Goal: Task Accomplishment & Management: Manage account settings

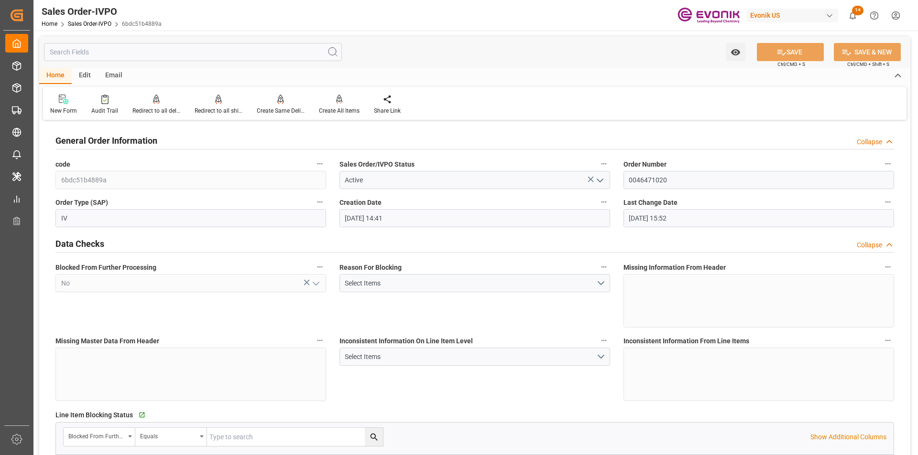
scroll to position [860, 0]
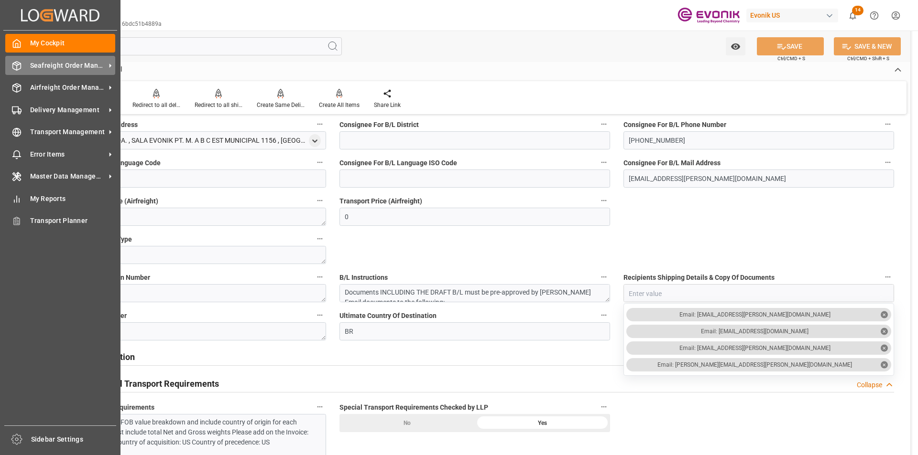
click at [40, 58] on div "Seafreight Order Management Seafreight Order Management" at bounding box center [60, 65] width 110 height 19
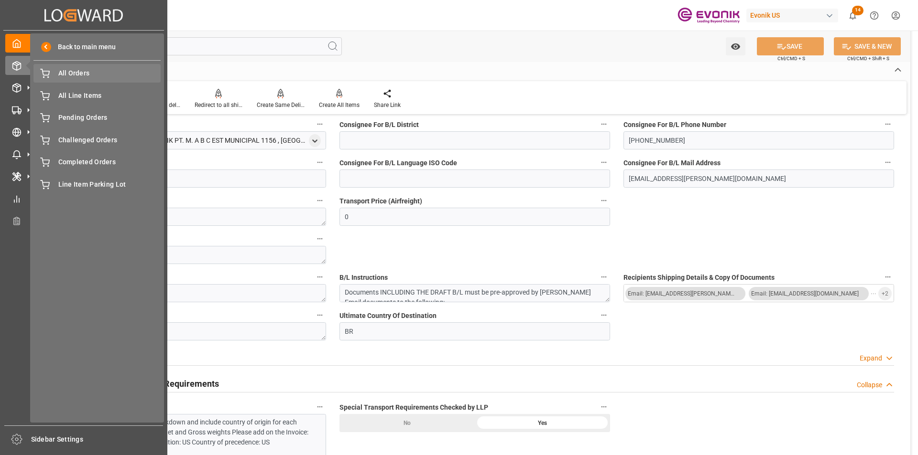
click at [93, 73] on span "All Orders" at bounding box center [109, 73] width 103 height 10
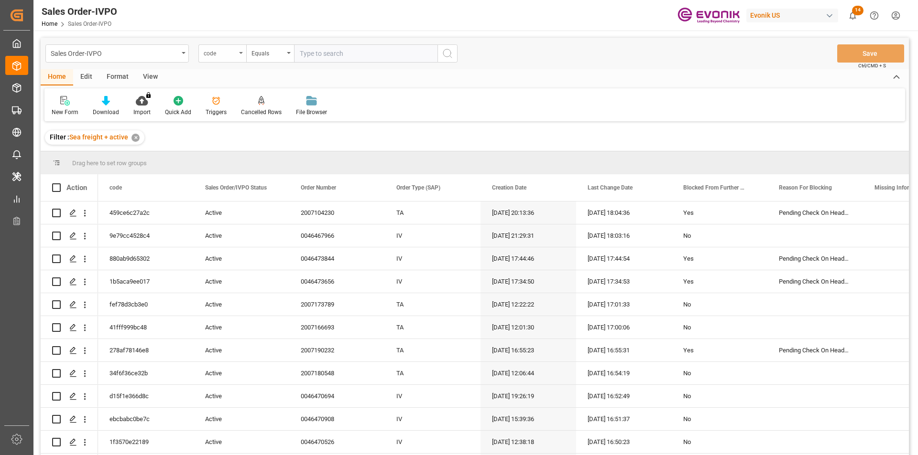
click at [235, 54] on div "code" at bounding box center [220, 52] width 33 height 11
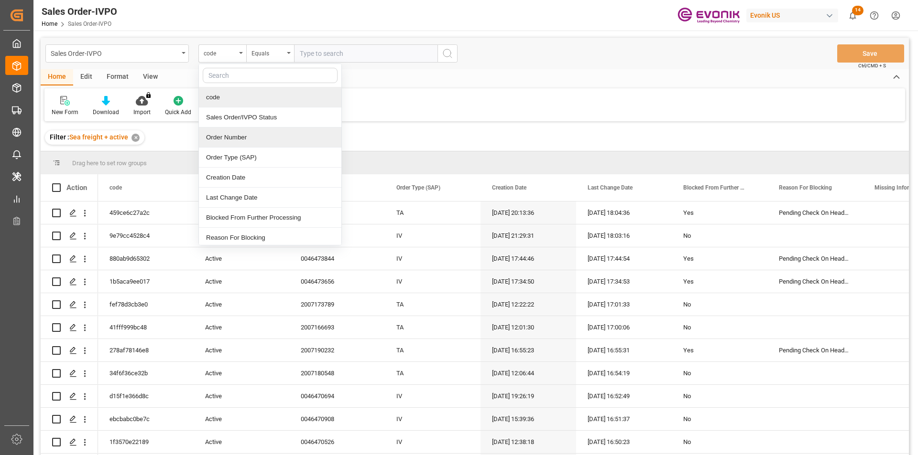
click at [233, 131] on div "Order Number" at bounding box center [270, 138] width 142 height 20
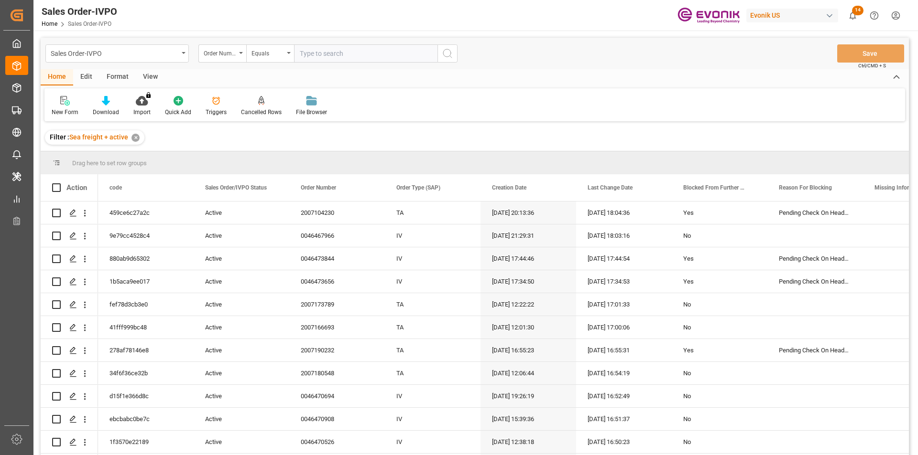
click at [328, 54] on input "text" at bounding box center [365, 53] width 143 height 18
paste input "0046464767"
type input "0046464767"
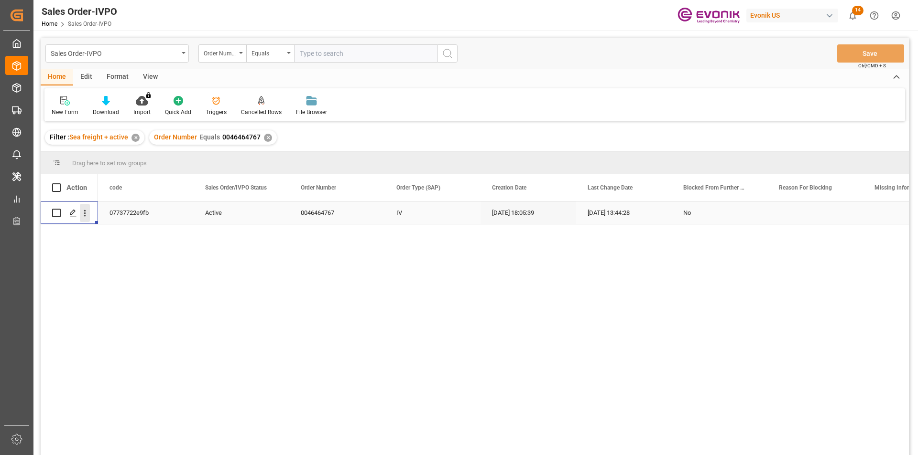
click at [84, 214] on icon "open menu" at bounding box center [85, 213] width 10 height 10
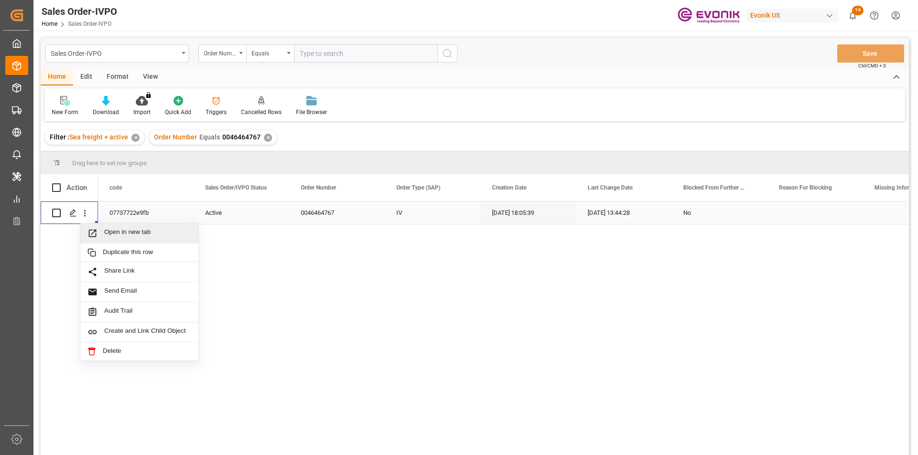
click at [129, 230] on span "Open in new tab" at bounding box center [147, 233] width 87 height 10
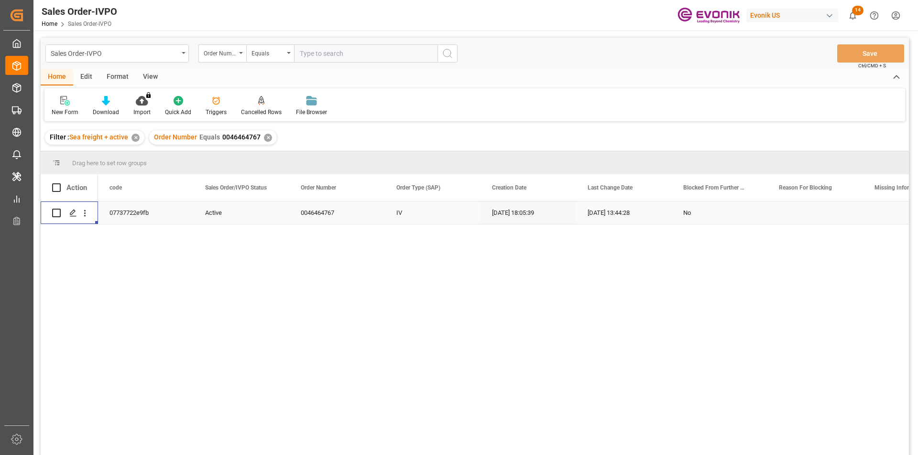
click at [314, 56] on input "text" at bounding box center [365, 53] width 143 height 18
drag, startPoint x: 267, startPoint y: 138, endPoint x: 271, endPoint y: 133, distance: 6.1
click at [268, 136] on div "✕" at bounding box center [268, 138] width 8 height 8
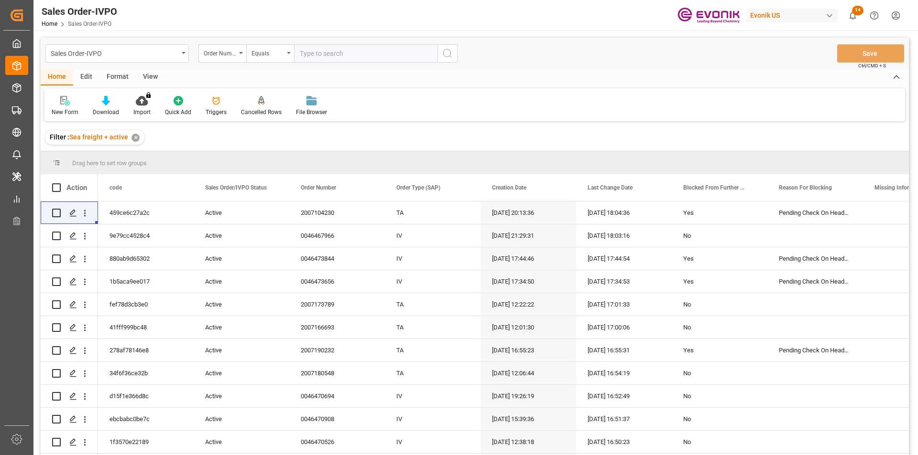
click at [313, 56] on input "text" at bounding box center [365, 53] width 143 height 18
paste input "0046471286"
type input "0046471286"
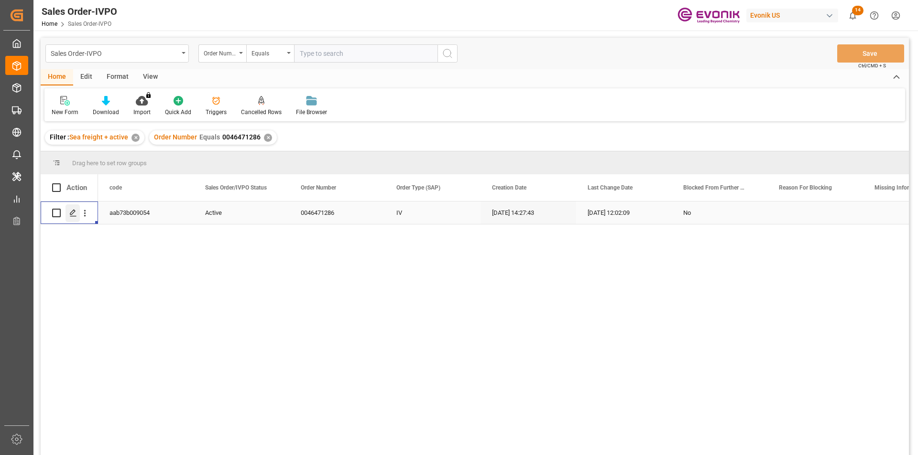
click at [76, 212] on icon "Press SPACE to select this row." at bounding box center [73, 213] width 8 height 8
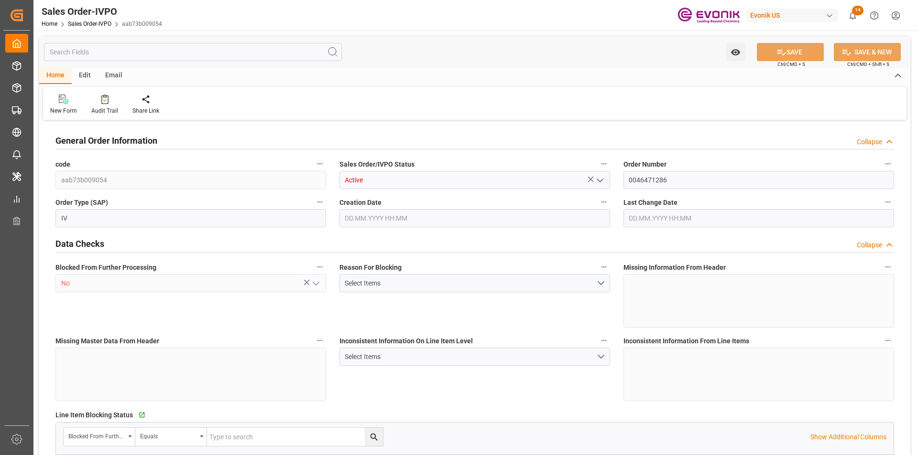
type input "SGSIN"
type input "0"
type input "1"
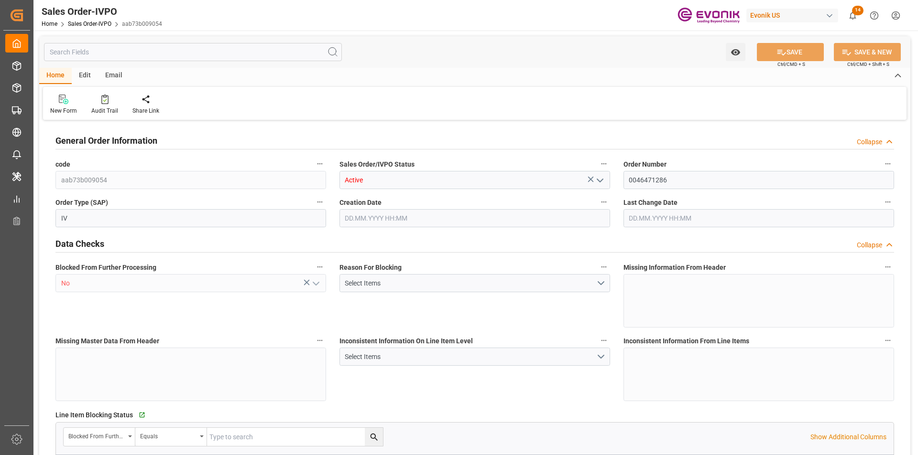
type input "11004.8"
type input "29.1506"
type input "17000"
type input "30"
type input "[DATE] 14:27"
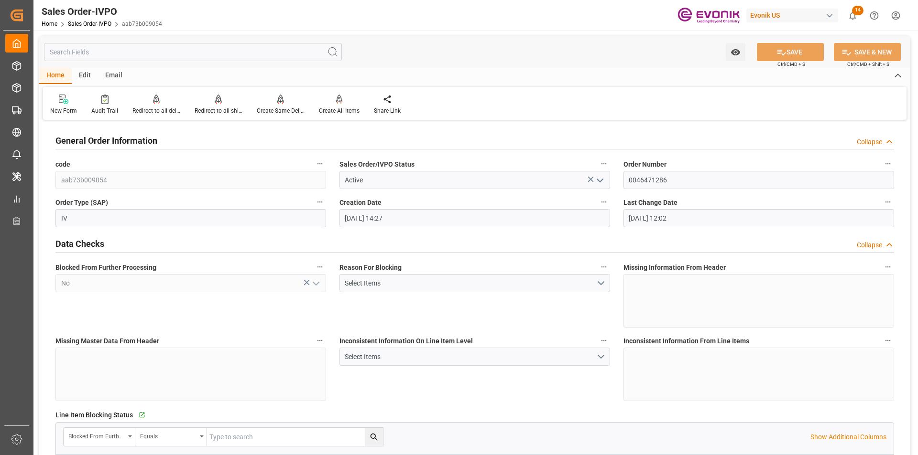
type input "[DATE] 12:02"
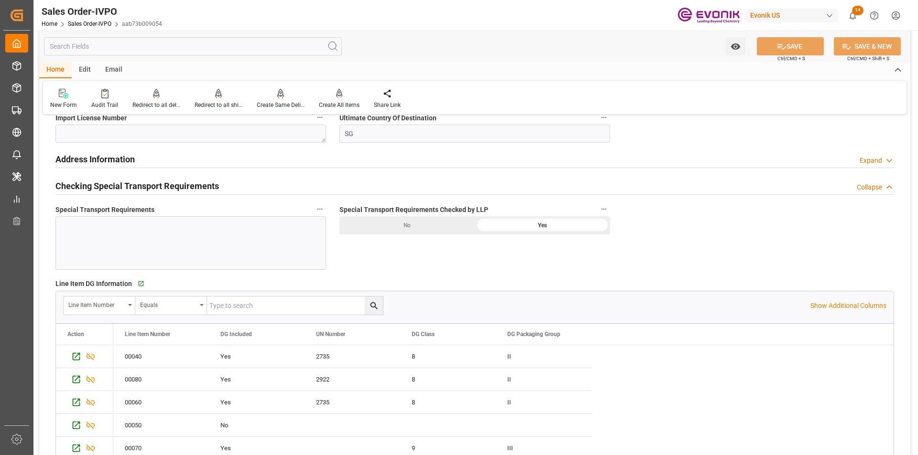
scroll to position [1290, 0]
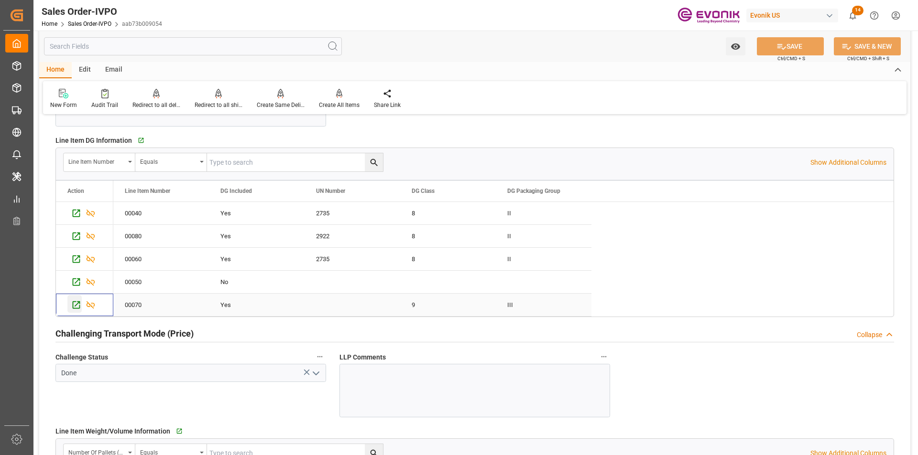
click at [77, 305] on icon "Press SPACE to select this row." at bounding box center [76, 305] width 10 height 10
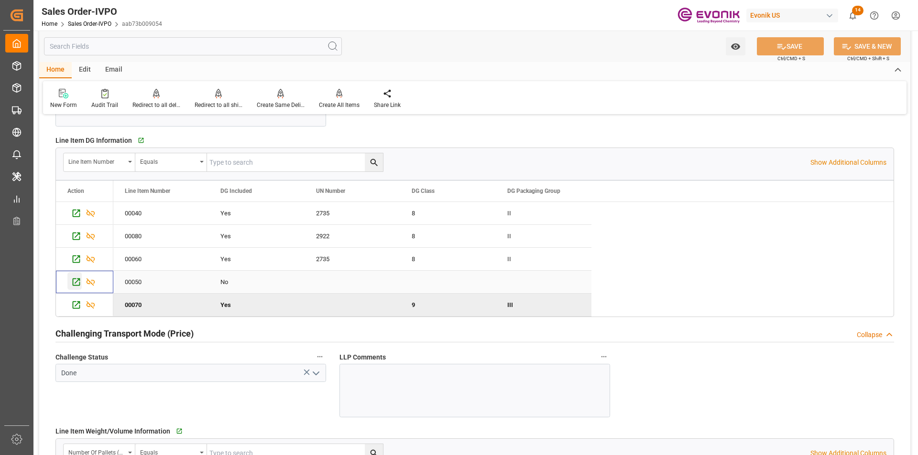
click at [76, 284] on icon "Press SPACE to select this row." at bounding box center [76, 282] width 10 height 10
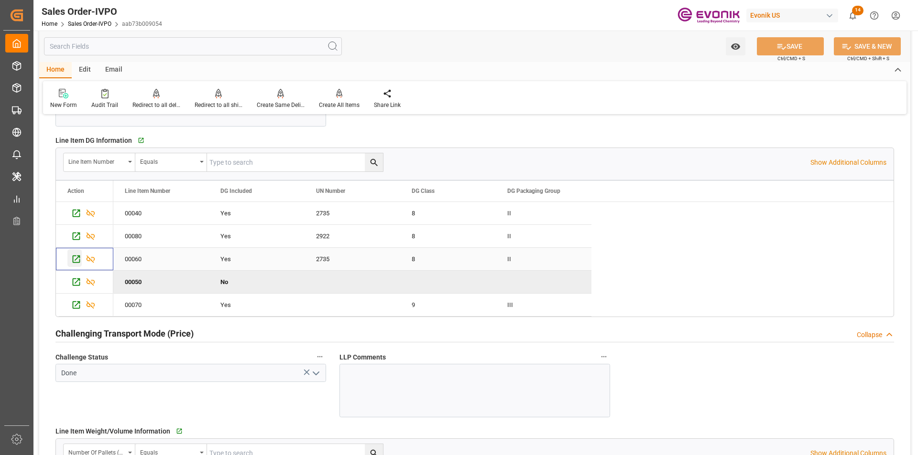
click at [72, 258] on icon "Press SPACE to select this row." at bounding box center [76, 259] width 10 height 10
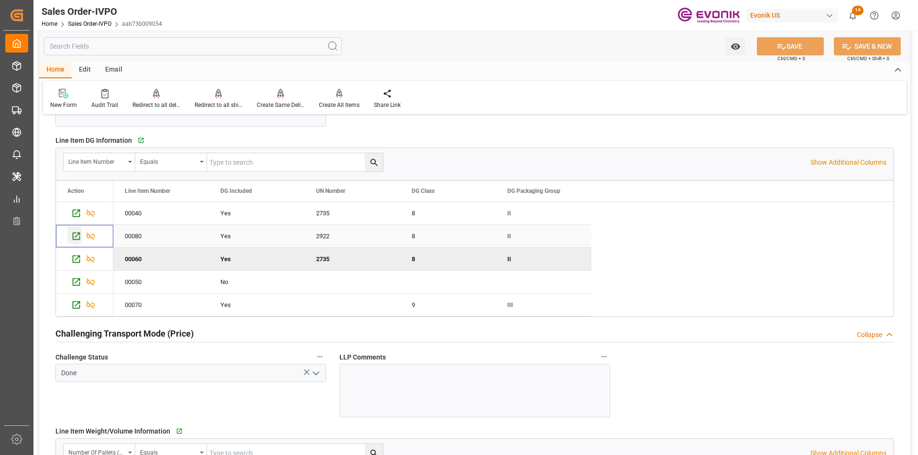
click at [77, 234] on icon "Press SPACE to select this row." at bounding box center [76, 236] width 10 height 10
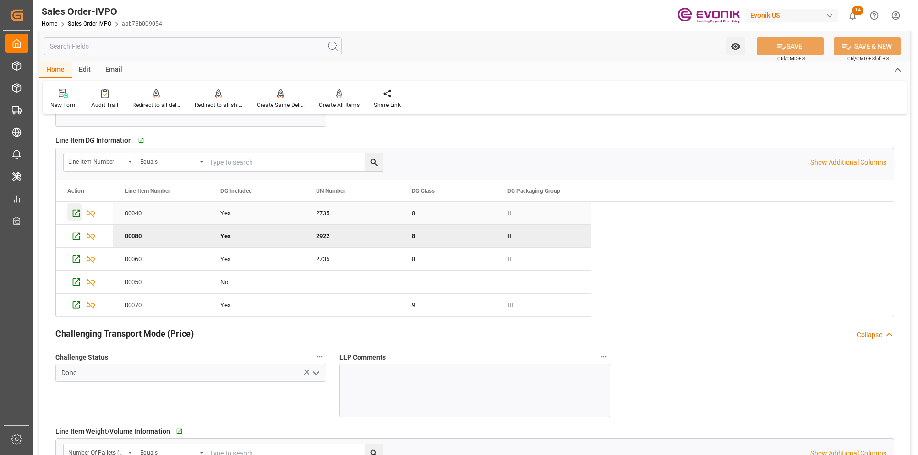
click at [76, 213] on icon "Press SPACE to select this row." at bounding box center [77, 214] width 8 height 8
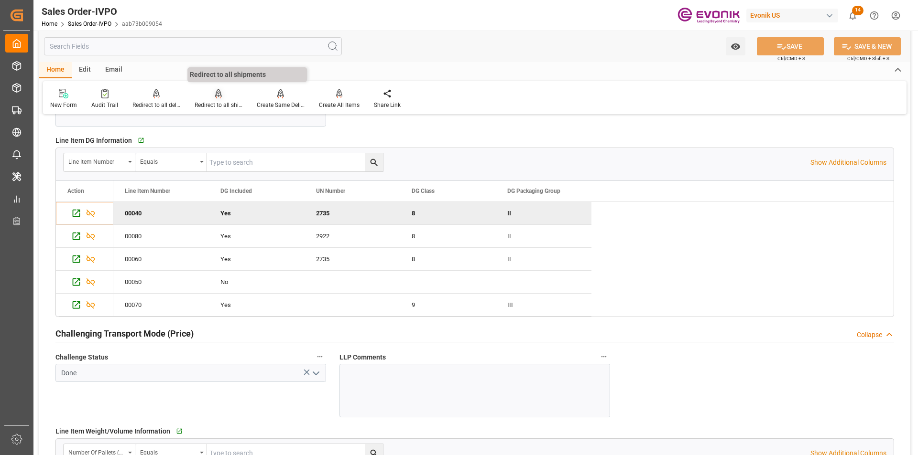
click at [222, 98] on div at bounding box center [219, 93] width 48 height 10
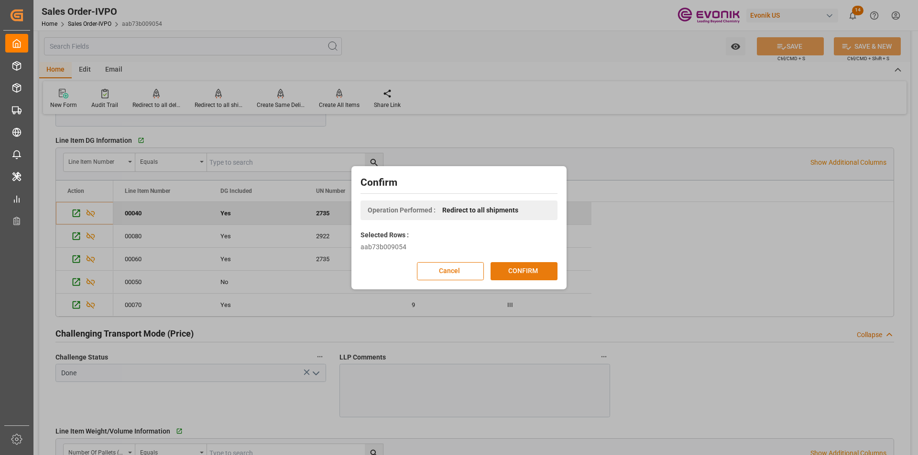
click at [510, 270] on button "CONFIRM" at bounding box center [523, 271] width 67 height 18
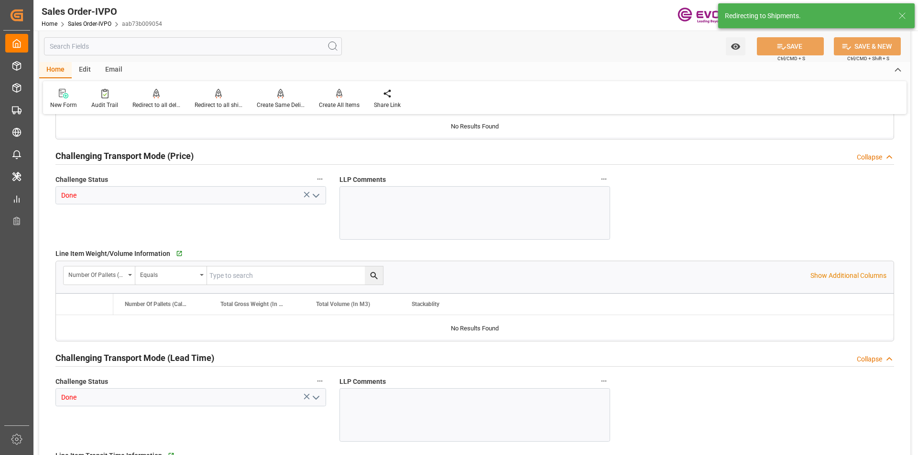
type input "SGSIN"
type input "0"
type input "1"
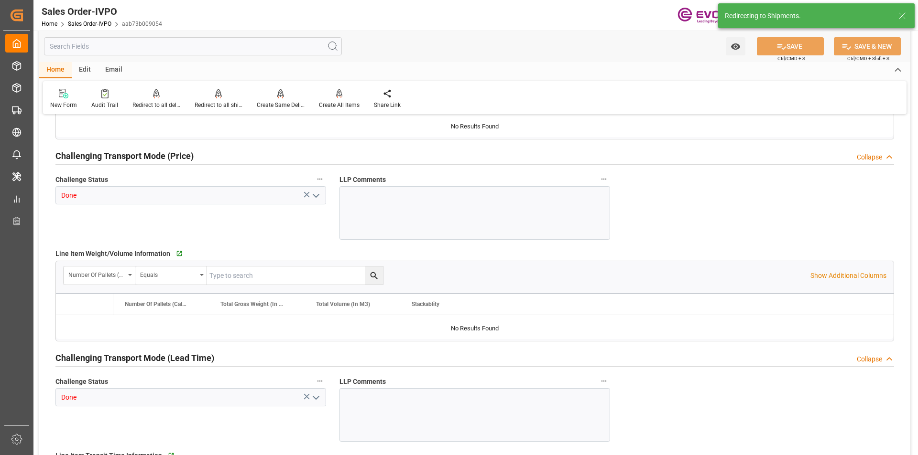
type input "11004.8"
type input "29.1506"
type input "17000"
type input "30"
type input "[DATE] 14:27"
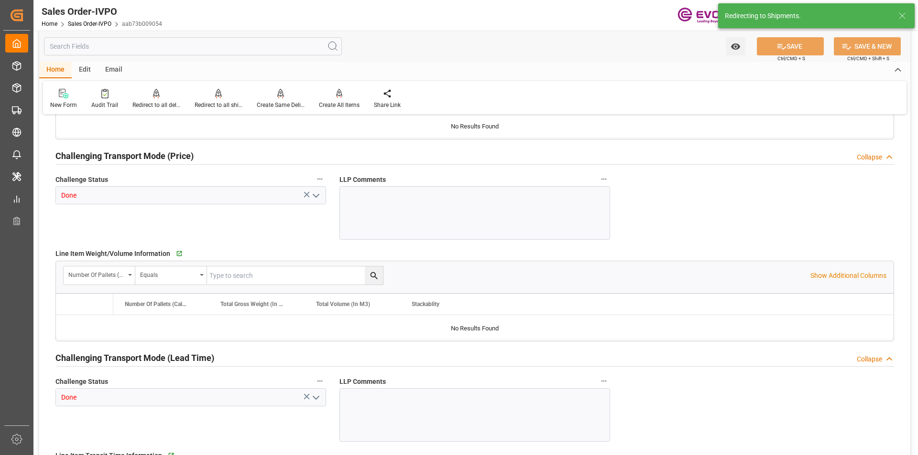
type input "18.09.2025 12:02"
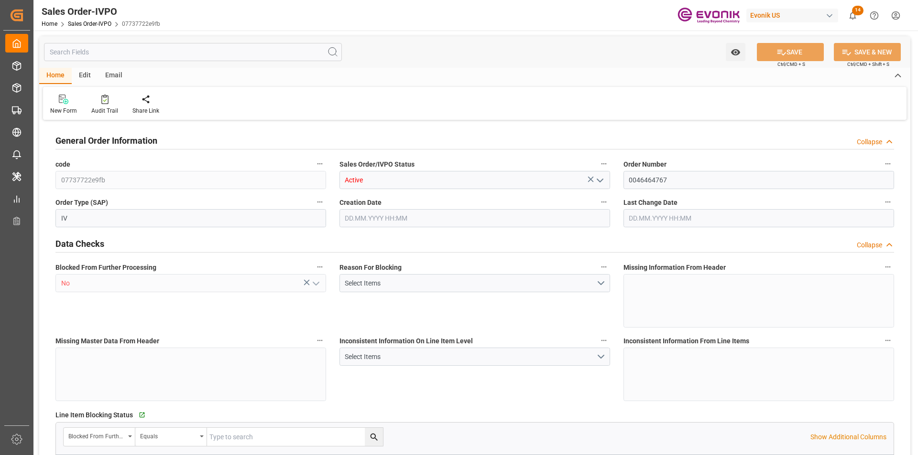
type input "BEANR"
type input "0"
type input "1"
type input "2"
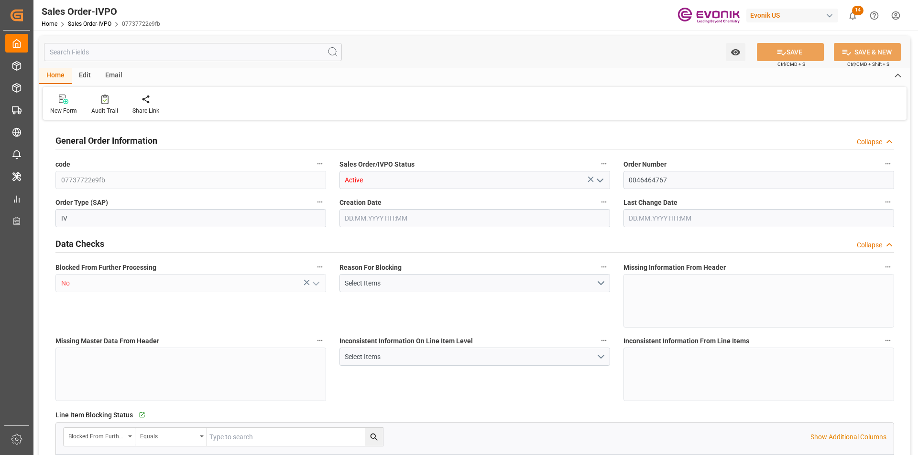
type input "10563"
type input "38.976"
type input "17000"
type input "30"
type input "[DATE] 18:05"
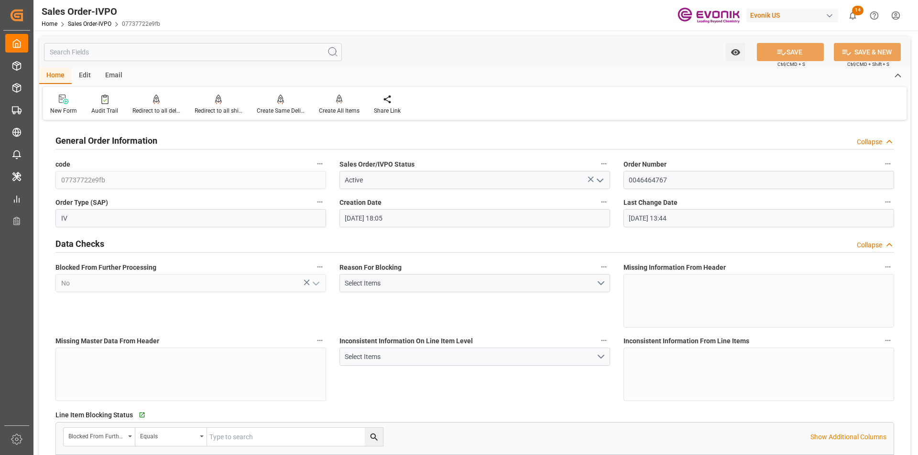
type input "[DATE] 13:44"
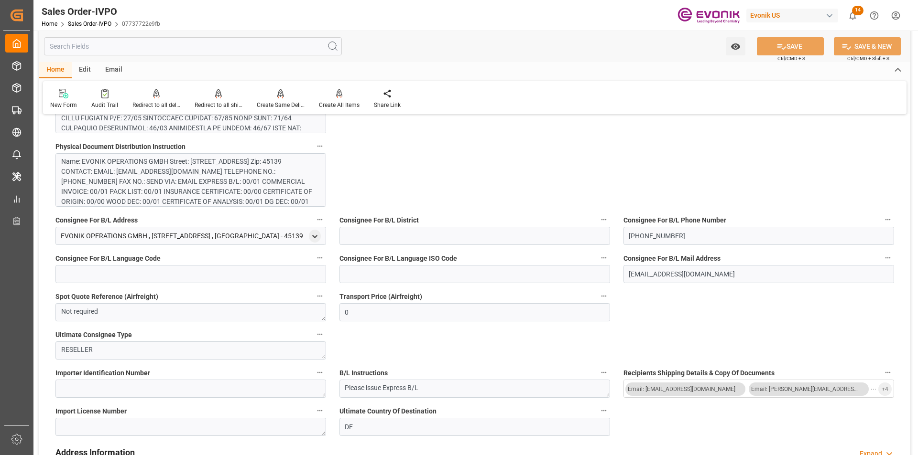
scroll to position [908, 0]
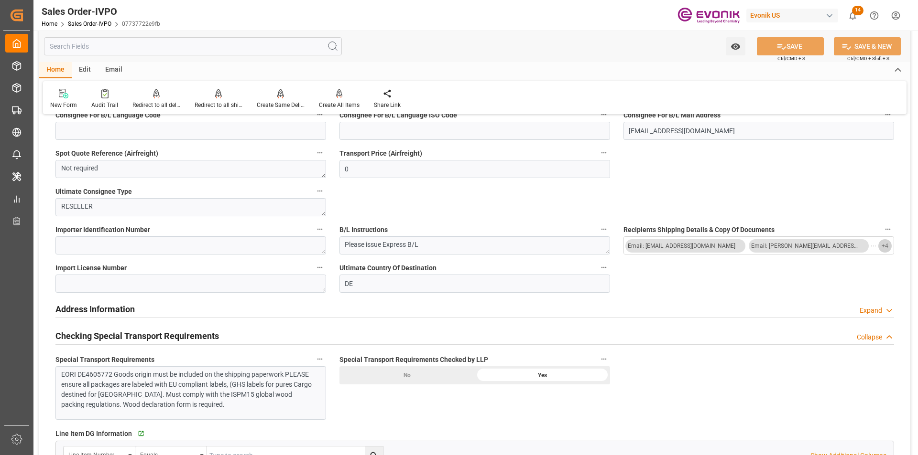
click at [884, 246] on span "+ 4" at bounding box center [884, 245] width 7 height 15
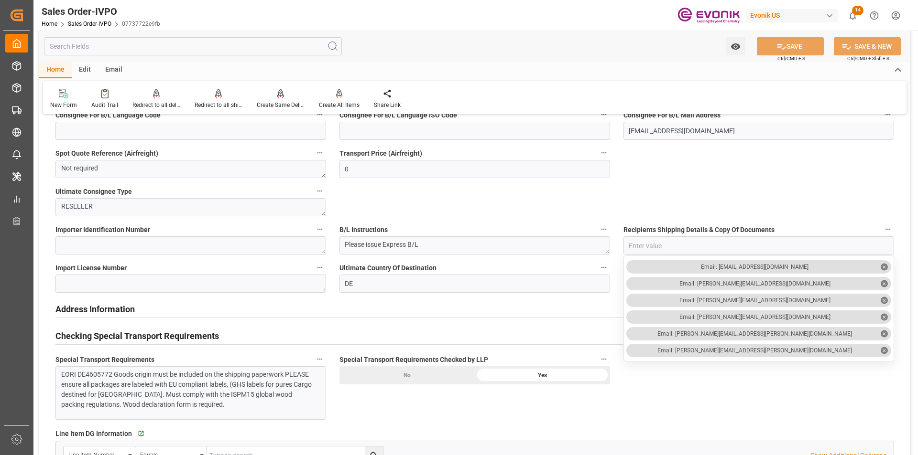
click at [121, 48] on input "text" at bounding box center [193, 46] width 298 height 18
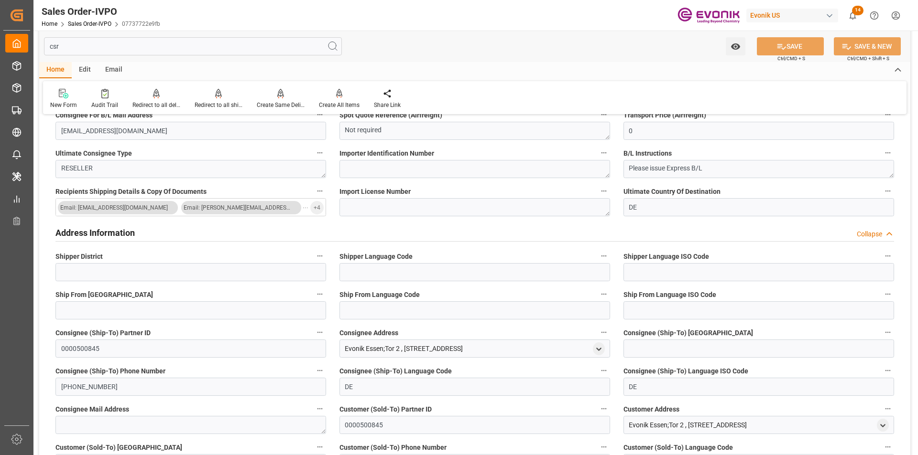
scroll to position [0, 0]
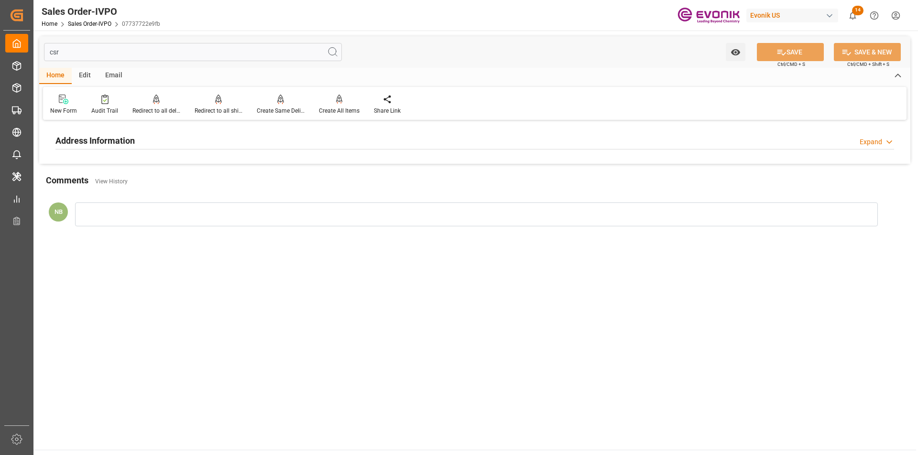
type input "csr"
click at [133, 140] on h2 "Address Information" at bounding box center [94, 140] width 79 height 13
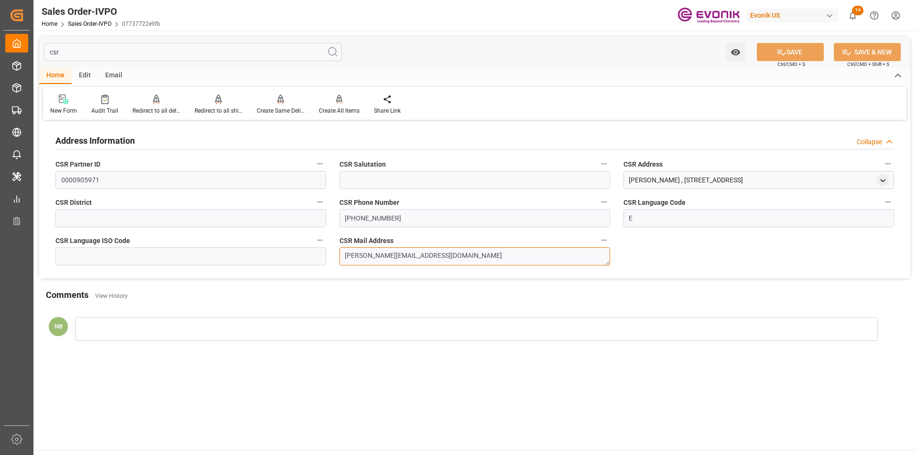
drag, startPoint x: 449, startPoint y: 258, endPoint x: 261, endPoint y: 253, distance: 188.4
click at [262, 251] on div "Address Information Collapse CSR Partner ID 0000905971 CSR Salutation CSR Addre…" at bounding box center [474, 201] width 871 height 156
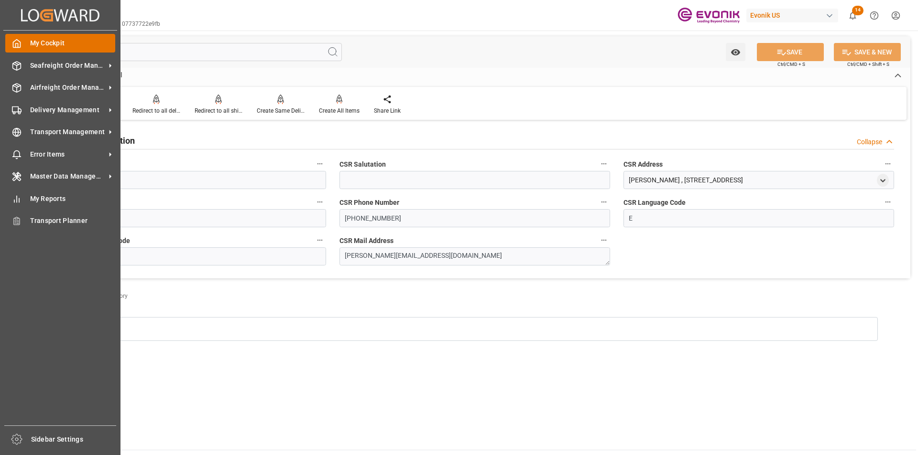
drag, startPoint x: 79, startPoint y: 54, endPoint x: 17, endPoint y: 47, distance: 62.5
click at [17, 47] on div "Created by potrace 1.15, written by Peter Selinger 2001-2017 Created by potrace…" at bounding box center [459, 227] width 918 height 455
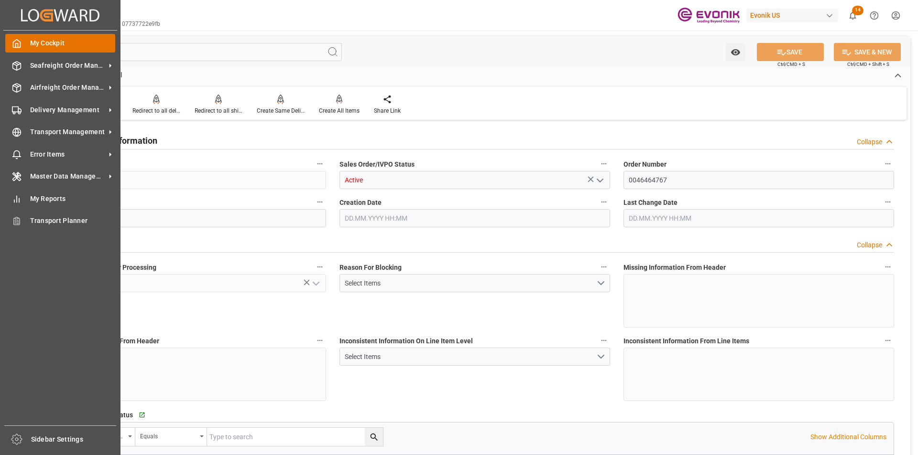
type input "07737722e9fb"
type input "Active"
type input "0046464767"
type input "IV"
type input "No"
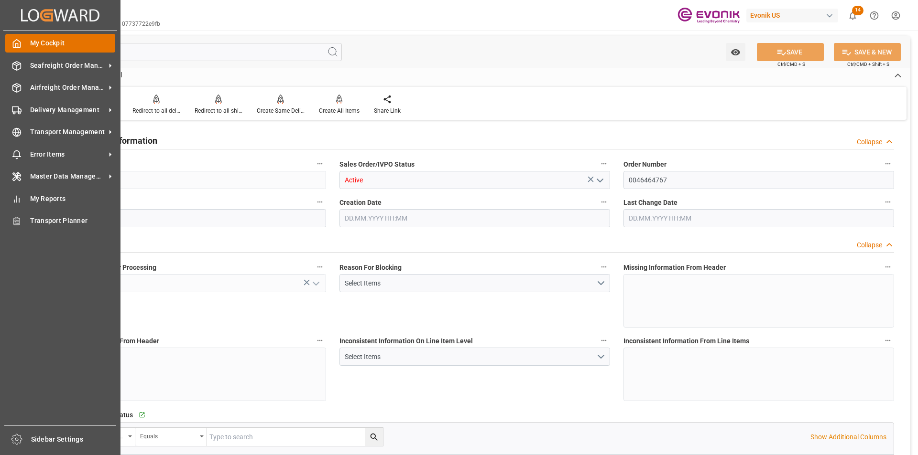
type input "P2P"
type input "45"
type input "FCL"
type input "0006"
type input "20GP"
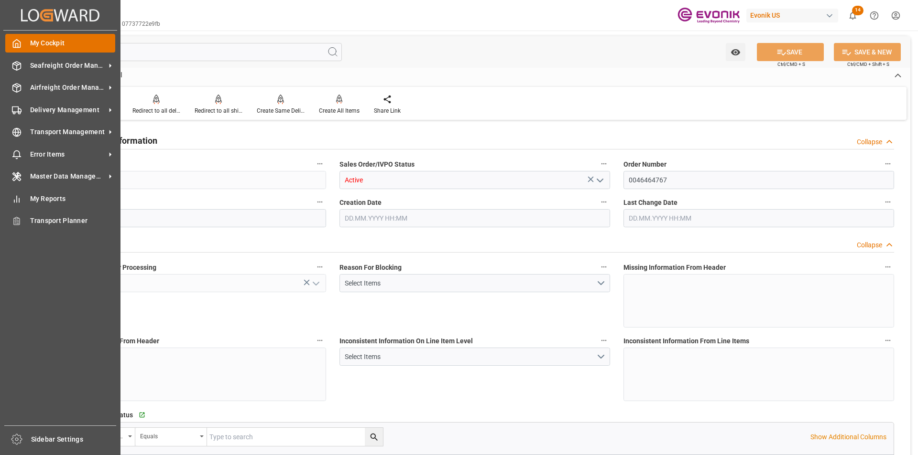
type textarea "No Tank Container"
type input "0046464767"
type input "OI"
type input "SP OI Interf.&Perf."
type input "Specialty Additives"
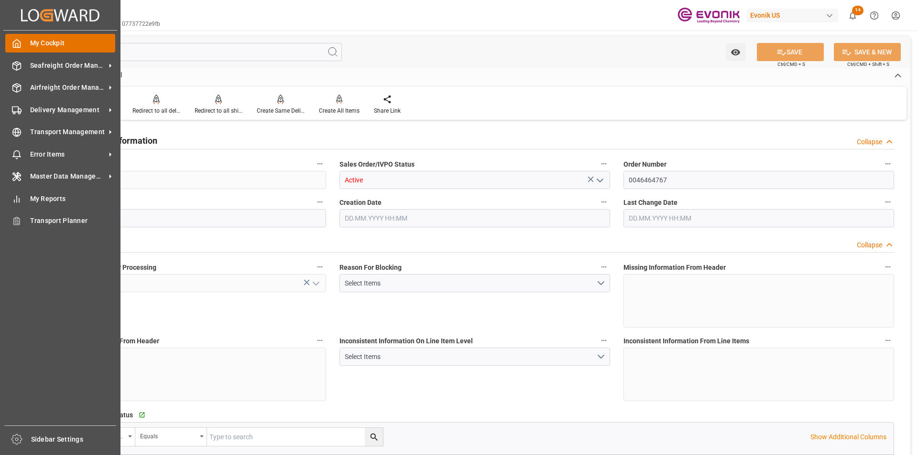
type input "CIF"
type input "ANTWERPEN"
type input "Antwerp"
type input "+49 201 173-2365"
type input "zoll-essen@evonik.com"
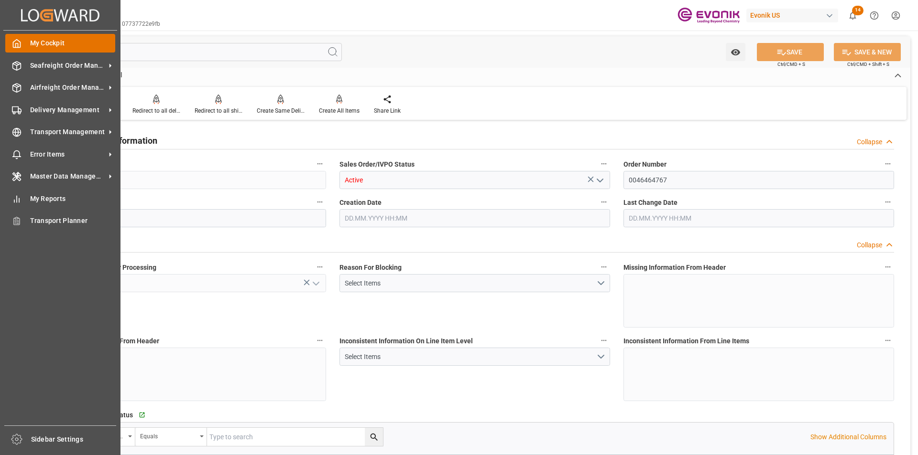
type textarea "Not required"
type textarea "RESELLER"
type textarea "Please issue Express B/L"
type input "DE"
type input "Done"
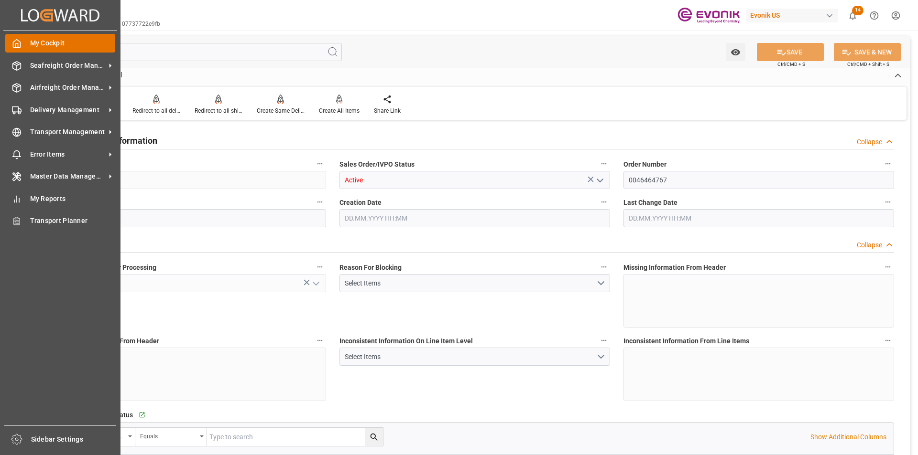
type input "Done"
type input "20GP"
type input "Done"
type input "BEANR"
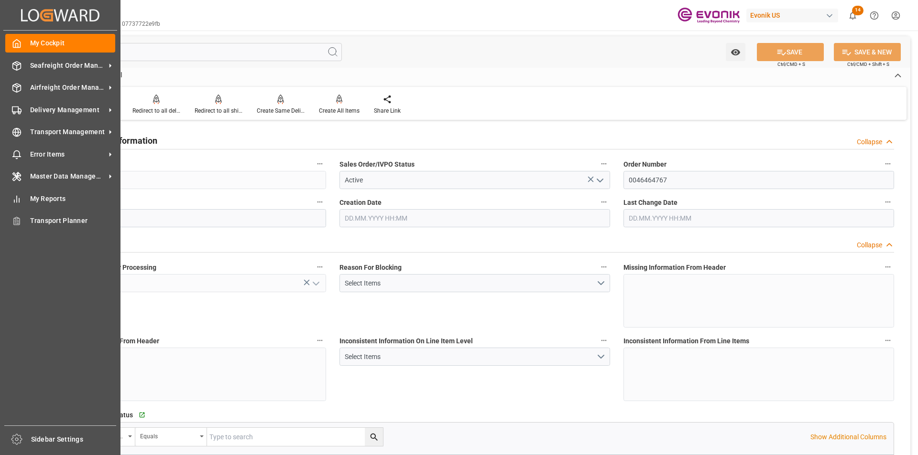
type input "0"
type input "1"
type input "2"
type input "10563"
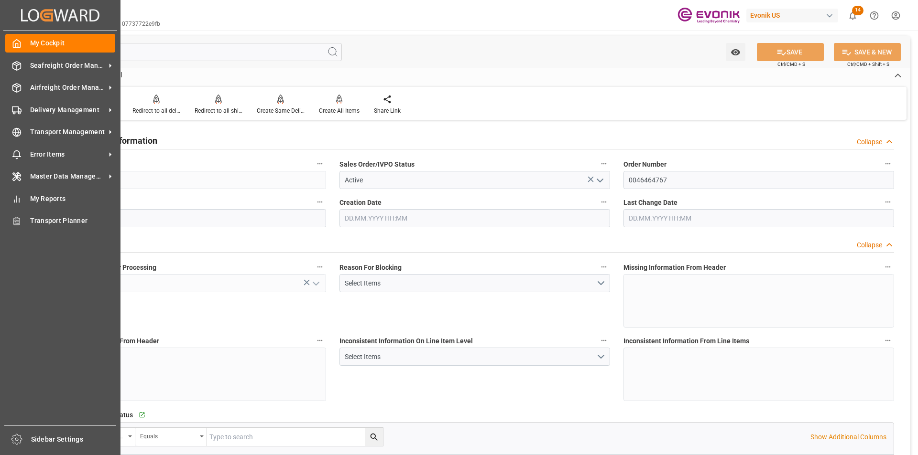
type input "38.976"
type input "17000"
type input "30"
type input "13.08.2025 18:05"
type input "03.09.2025 13:44"
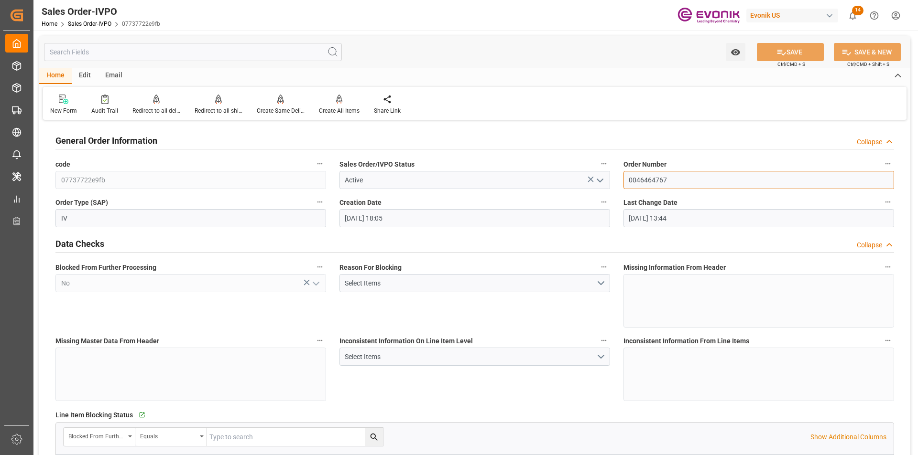
drag, startPoint x: 678, startPoint y: 180, endPoint x: 565, endPoint y: 172, distance: 112.6
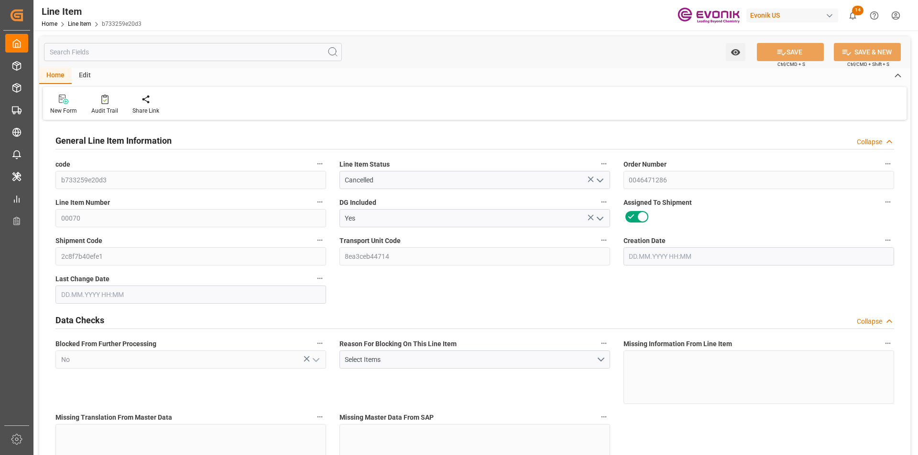
type input "4"
type input "1354.88"
type input "1280"
type input "3.8572"
type input "64"
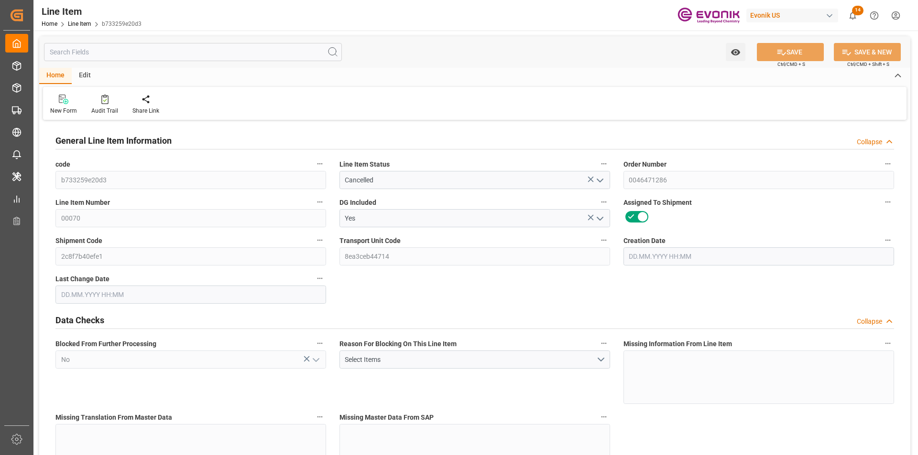
type input "21593.6"
type input "64"
type input "1354.88"
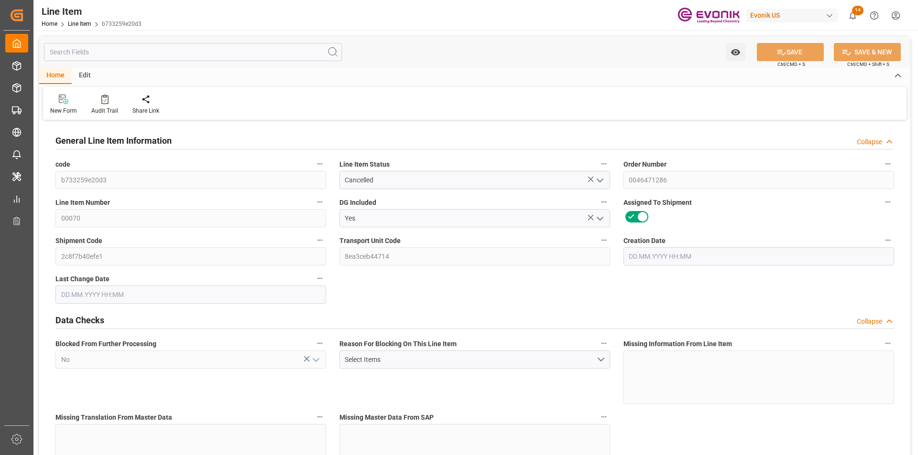
type input "1434.88"
type input "1280"
type input "3.8572"
type input "3857.216"
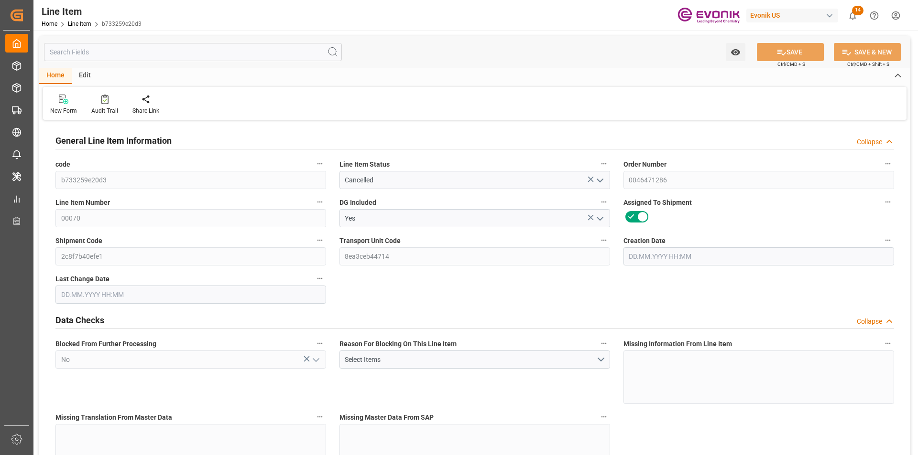
type input "0"
type input "02.09.2025 14:27"
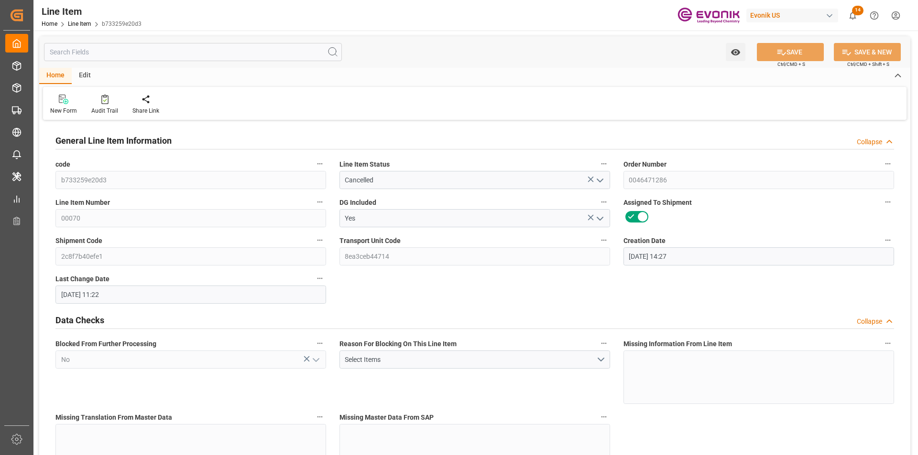
type input "18.09.2025 11:22"
type input "13.11.2025"
type input "29.09.2025"
type input "22.09.2025"
type input "1"
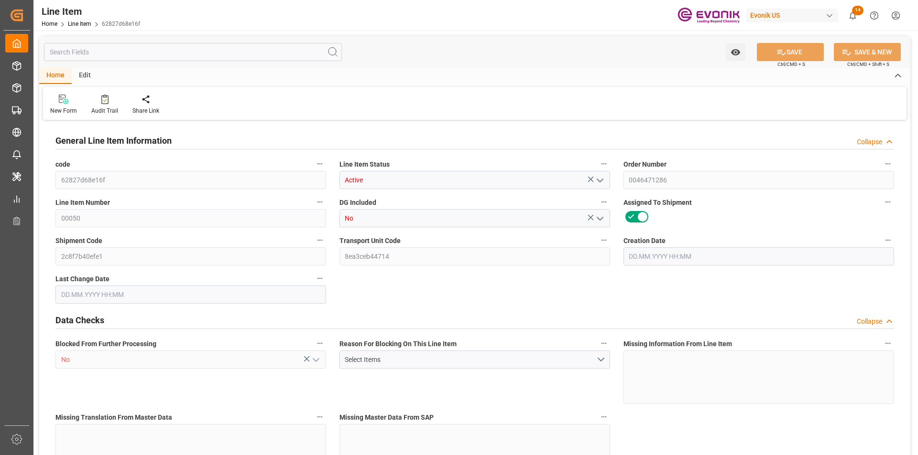
type input "883.2"
type input "816"
type input "1.2115"
type input "4"
type input "5320.32"
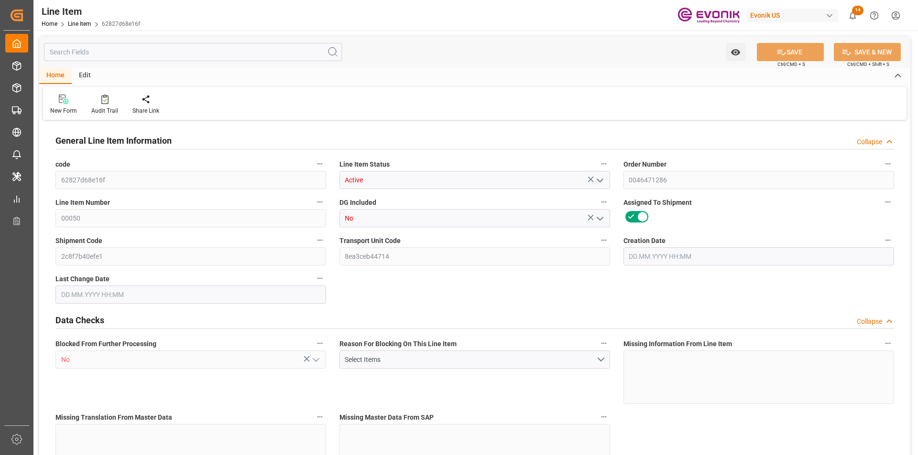
type input "4"
type input "883.2"
type input "903.2"
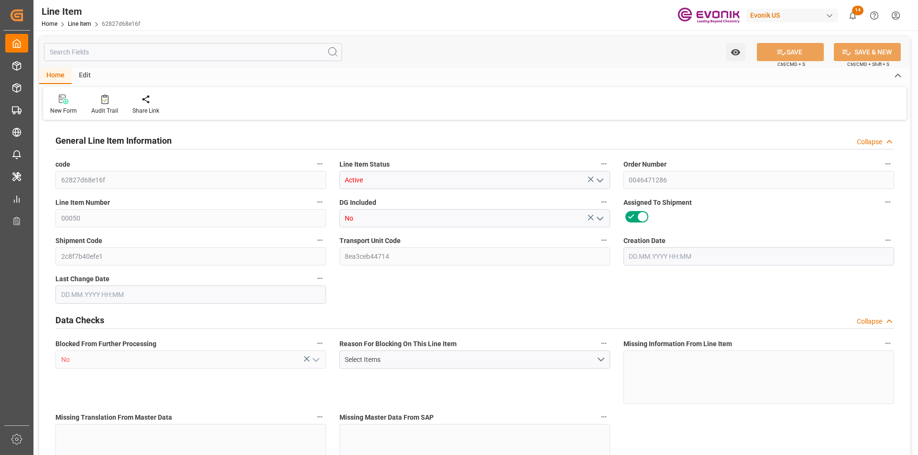
type input "816"
type input "1.2115"
type input "1211.476"
type input "0"
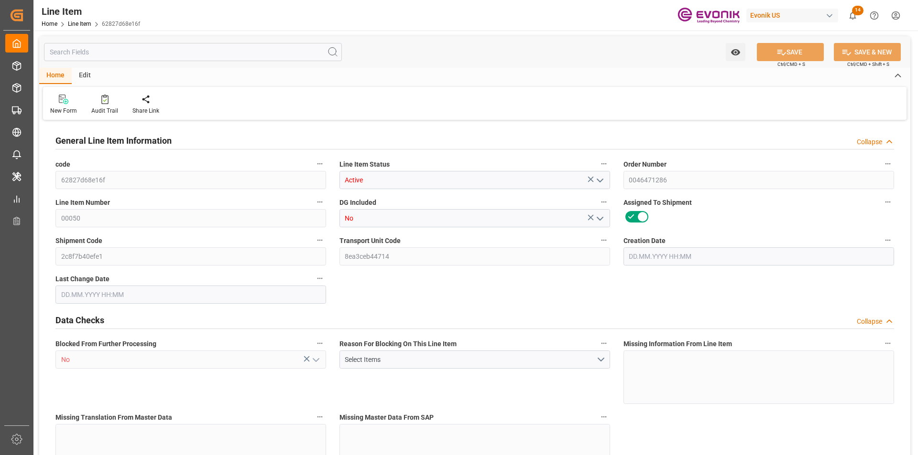
type input "0"
type input "02.09.2025 14:27"
type input "18.09.2025 11:22"
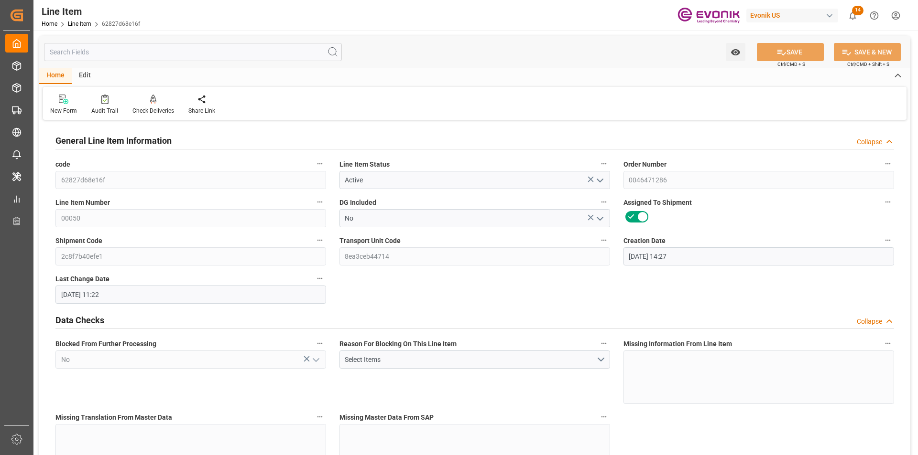
type input "13.11.2025"
type input "29.09.2025"
type input "22.09.2025"
type input "2"
type input "1558.4"
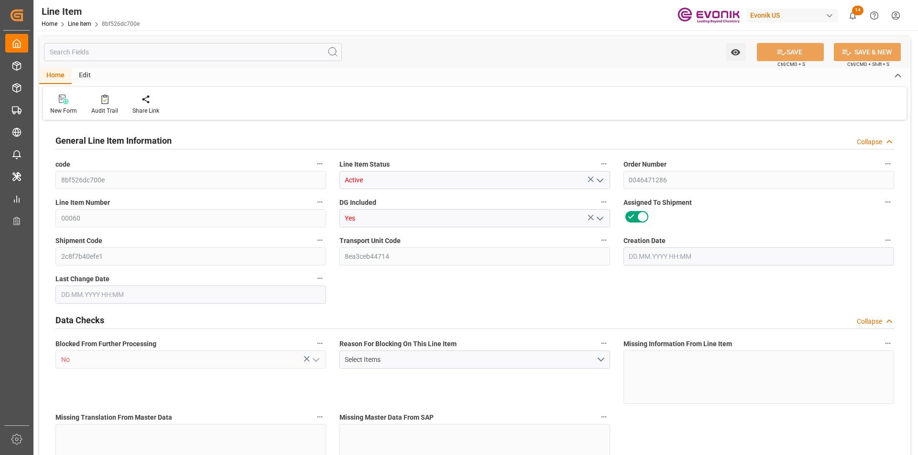
type input "1424"
type input "2.2925"
type input "8"
type input "23937.44"
type input "8"
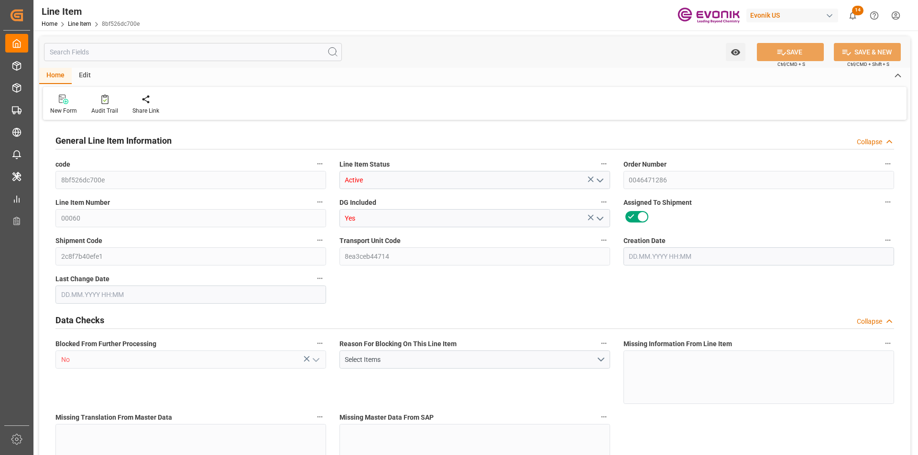
type input "8"
type input "1558.4"
type input "1598.4"
type input "1424"
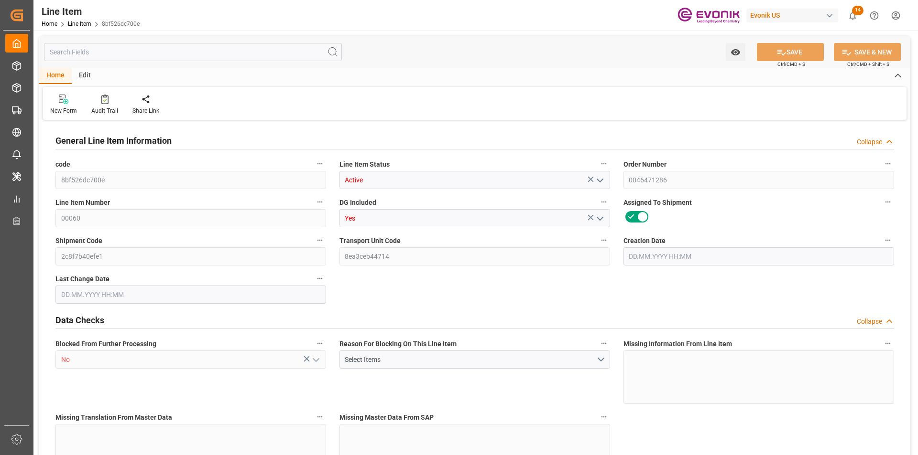
type input "1424"
type input "2.2925"
type input "2292.496"
type input "0"
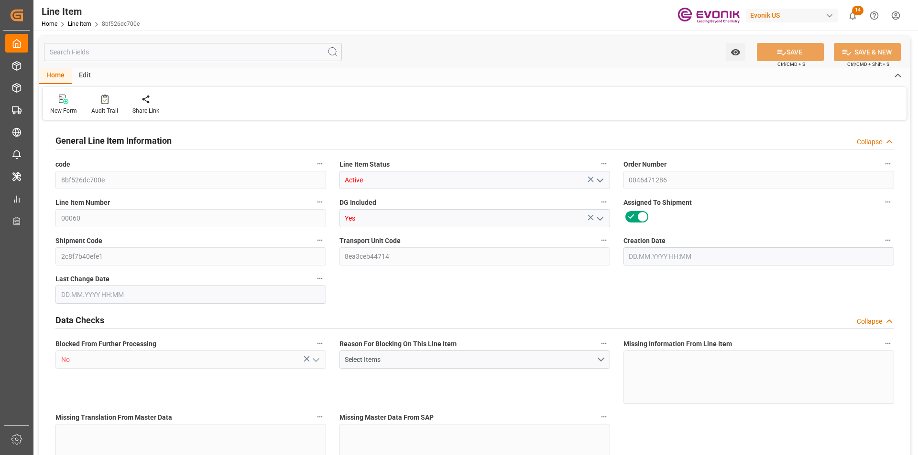
type input "0"
type input "[DATE] 14:27"
type input "18.09.2025 12:02"
type input "[DATE]"
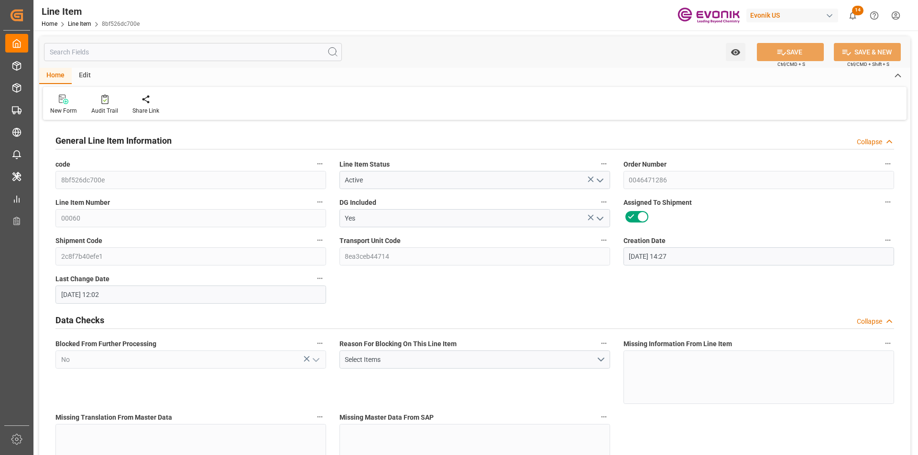
type input "[DATE]"
type input "3"
type input "2241.6"
type input "2040"
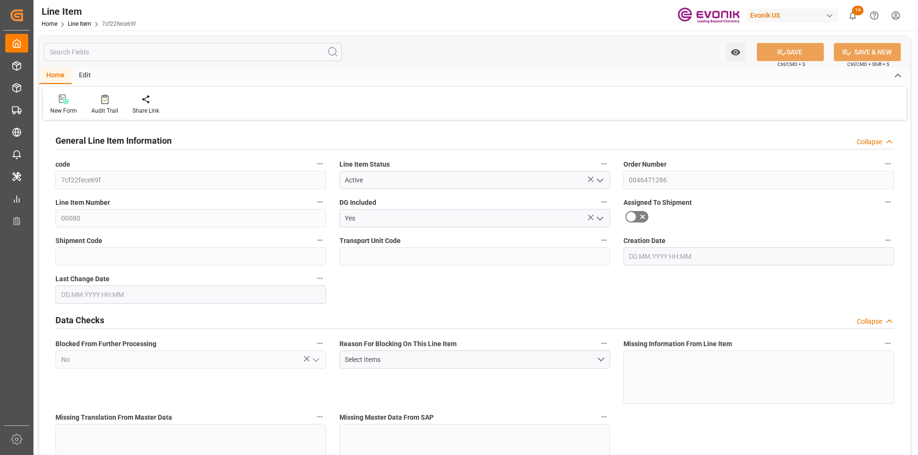
type input "7.2442"
type input "12"
type input "11709.6"
type input "12"
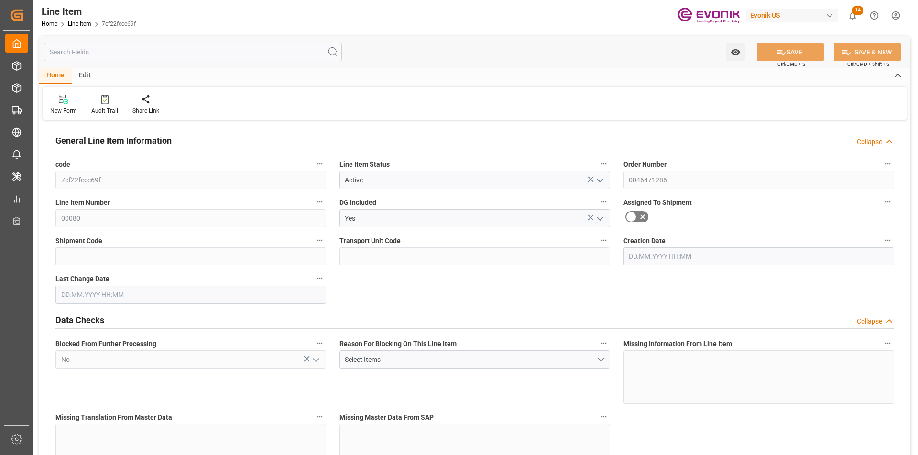
type input "2241.6"
type input "2301.6"
type input "2040"
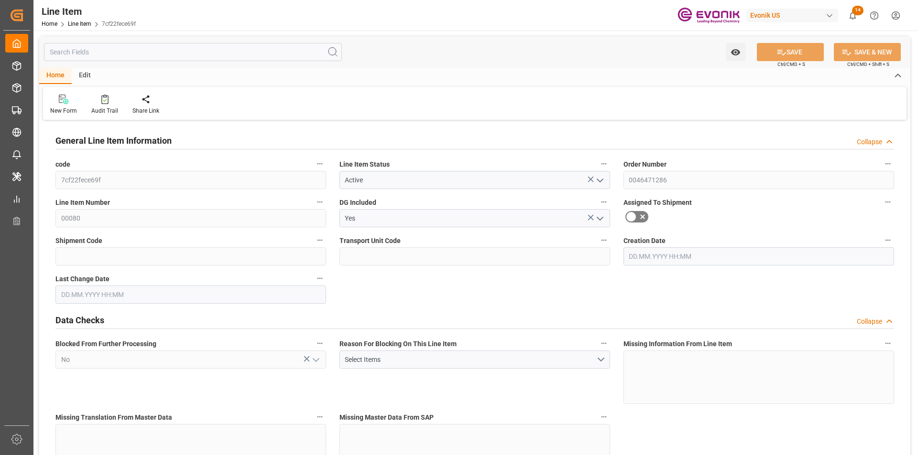
type input "7.2442"
type input "7244.22"
type input "0"
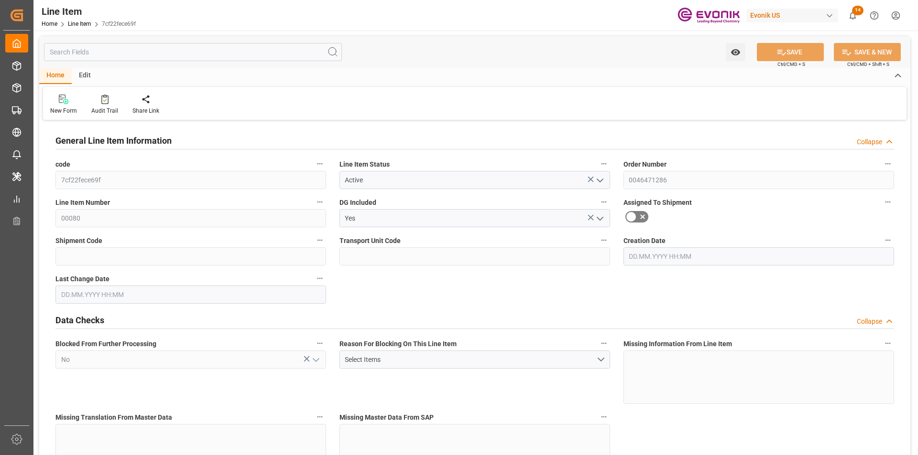
type input "0"
type input "18.09.2025 11:22"
type input "[DATE] 12:02"
type input "[DATE]"
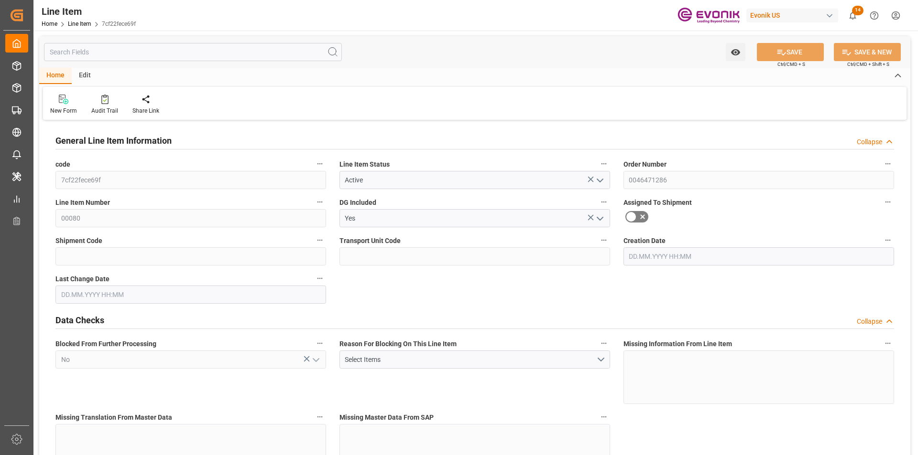
type input "[DATE]"
type input "8"
type input "6041.6"
type input "5504"
type input "9.2012"
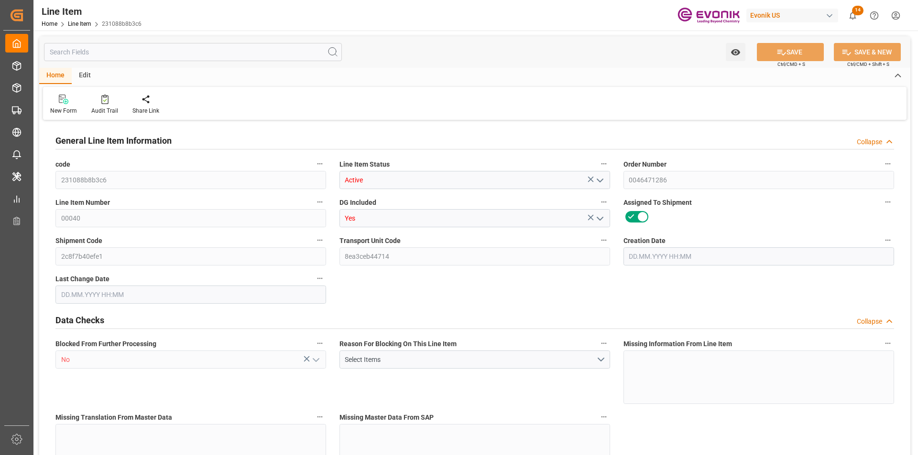
type input "32"
type input "63406.08"
type input "32"
type input "6041.6"
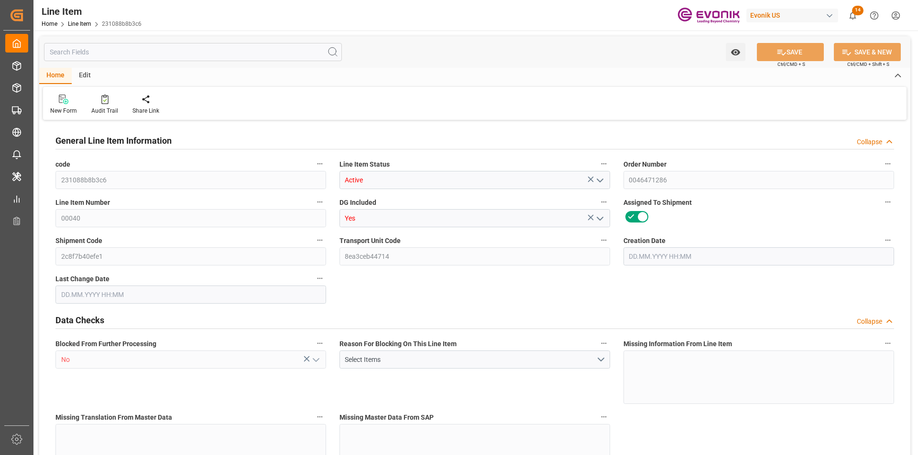
type input "6041.6"
type input "6201.6"
type input "5504"
type input "9.2012"
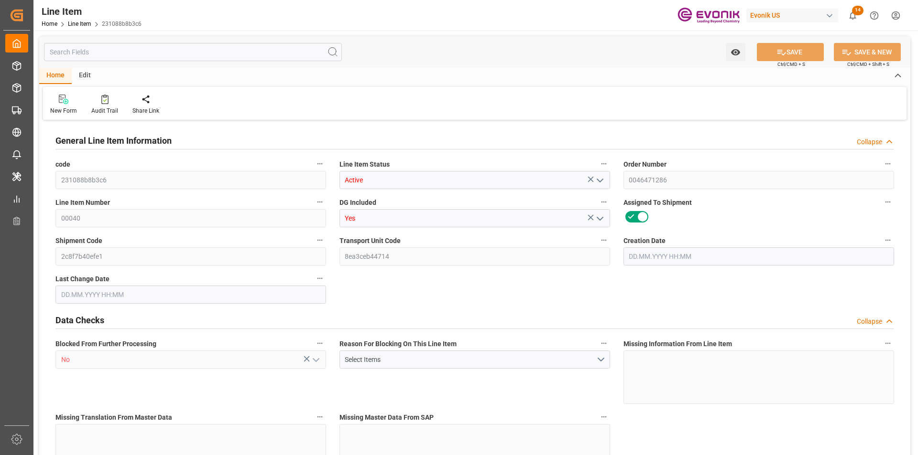
type input "9201.184"
type input "0"
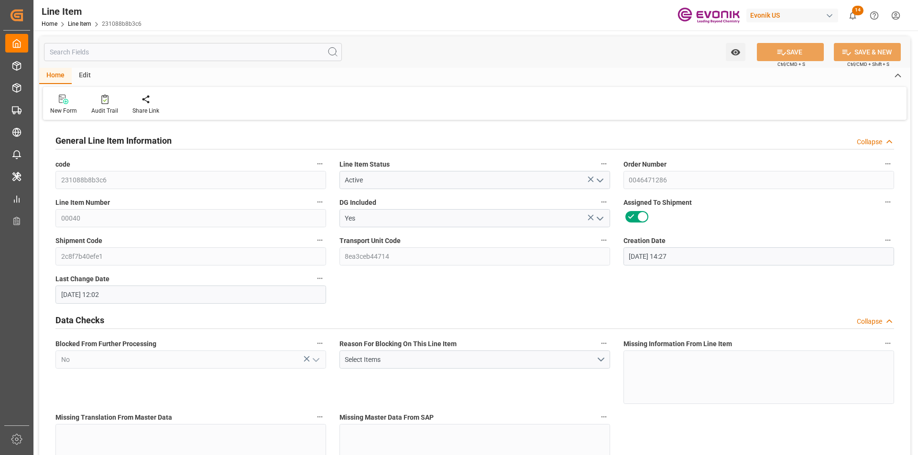
type input "02.09.2025 14:27"
type input "[DATE] 12:02"
type input "[DATE]"
type input "29.09.2025"
type input "22.09.2025"
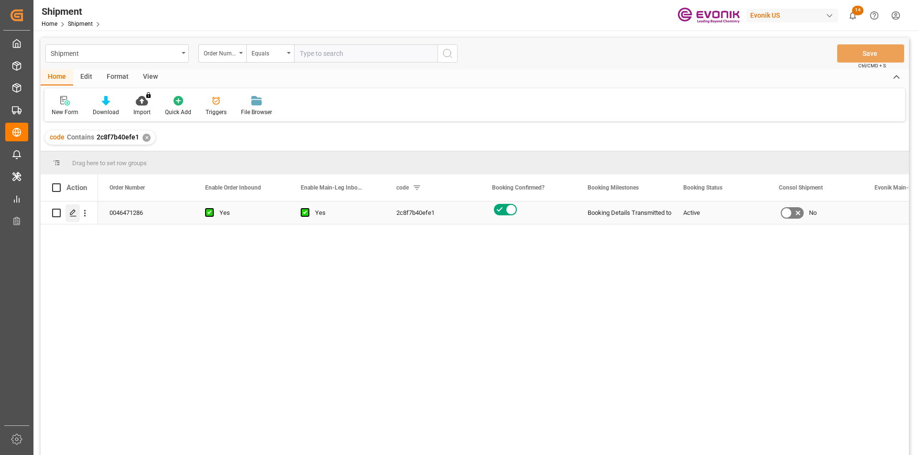
click at [72, 211] on icon "Press SPACE to select this row." at bounding box center [73, 213] width 8 height 8
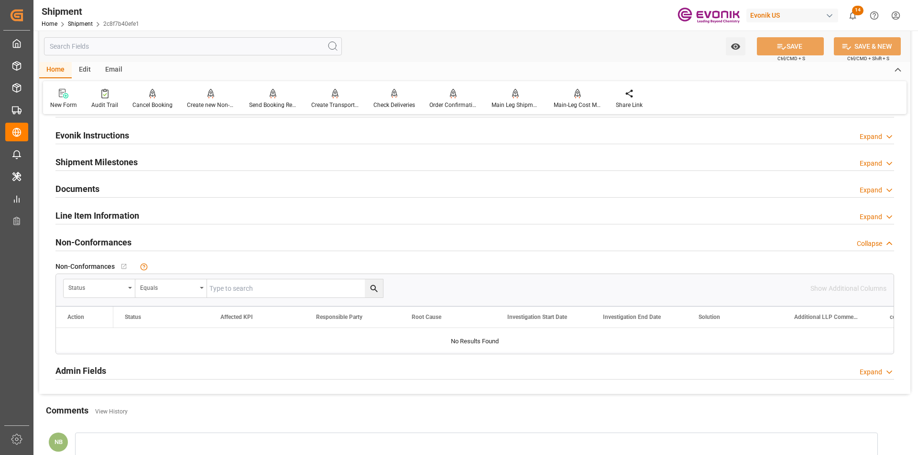
scroll to position [847, 0]
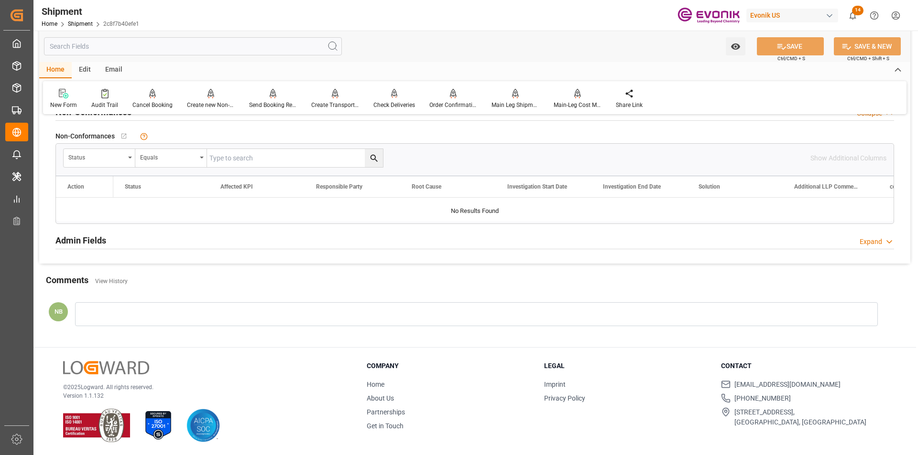
click at [130, 44] on input "text" at bounding box center [193, 46] width 298 height 18
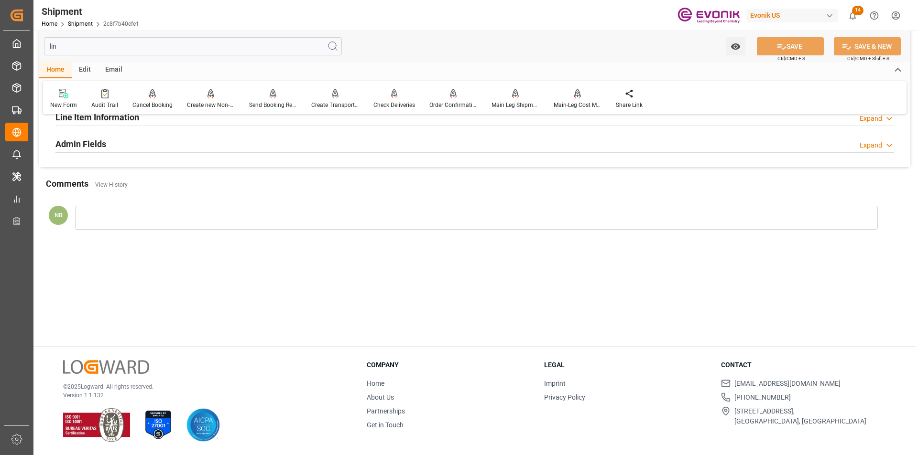
scroll to position [0, 0]
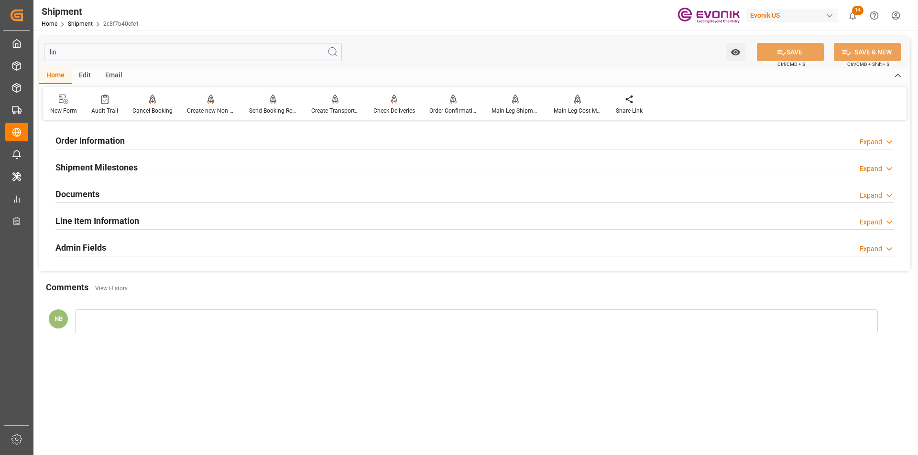
click at [128, 221] on h2 "Line Item Information" at bounding box center [97, 221] width 84 height 13
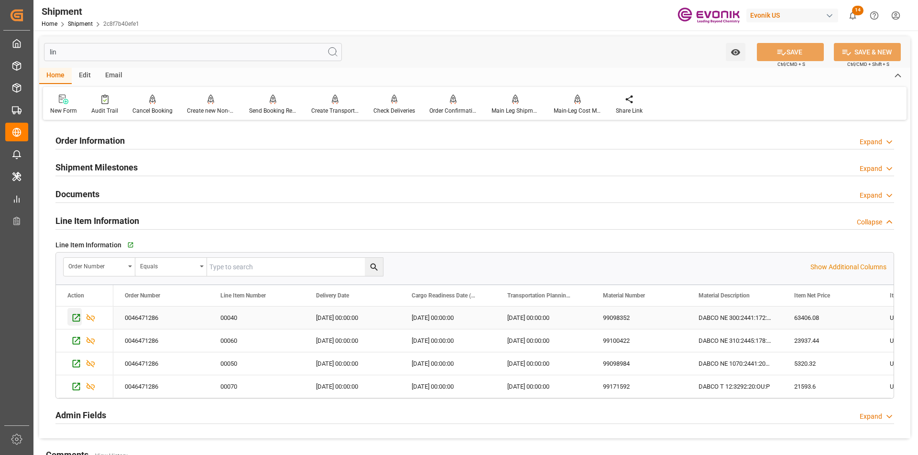
click at [76, 318] on icon "Press SPACE to select this row." at bounding box center [77, 318] width 8 height 8
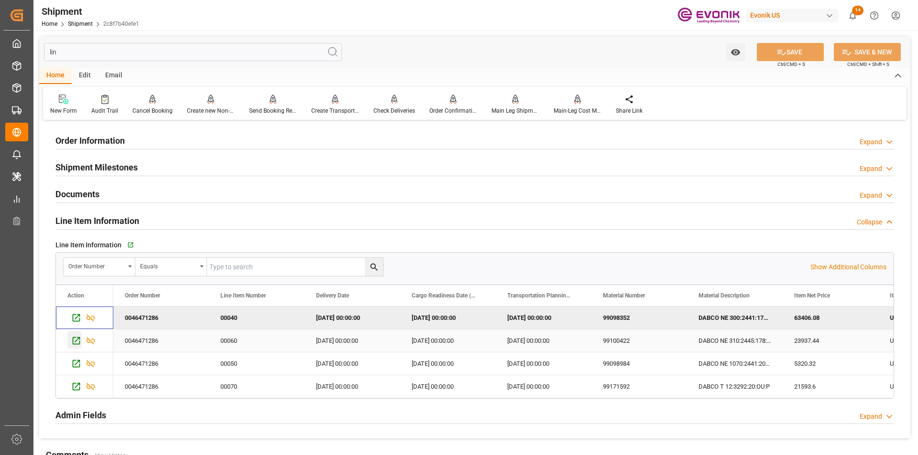
click at [73, 339] on icon "Press SPACE to select this row." at bounding box center [76, 341] width 10 height 10
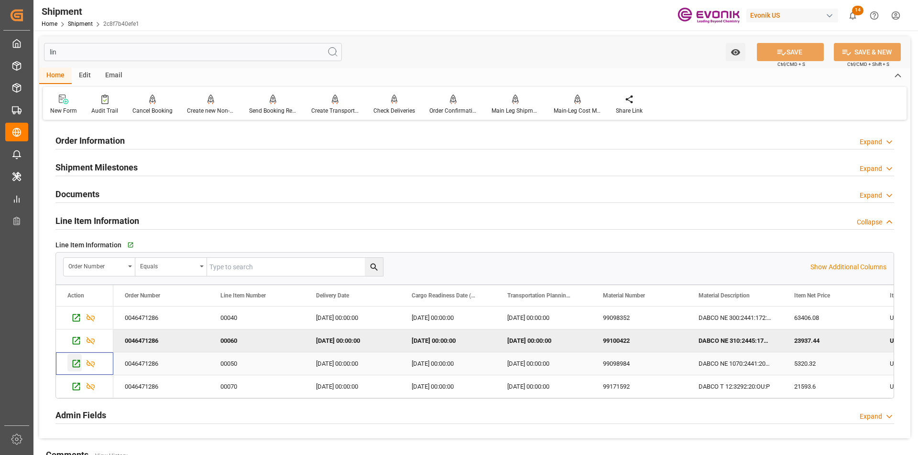
click at [76, 360] on icon "Press SPACE to select this row." at bounding box center [77, 364] width 8 height 8
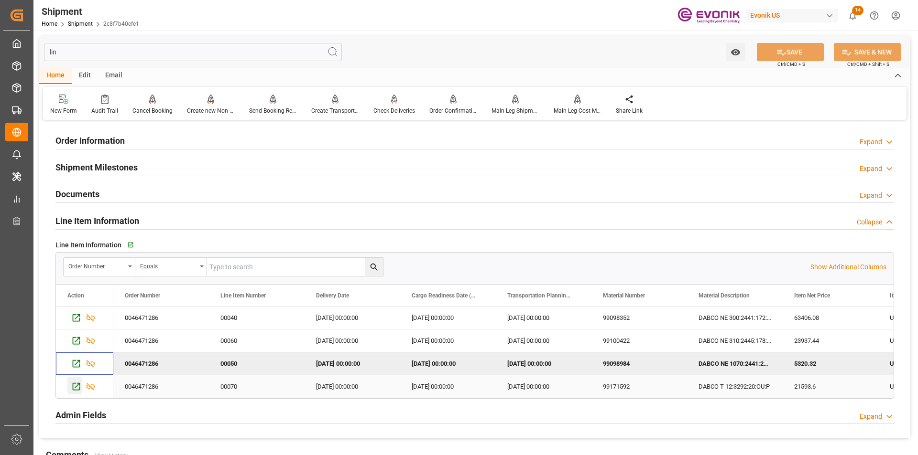
click at [78, 388] on icon "Press SPACE to select this row." at bounding box center [76, 387] width 10 height 10
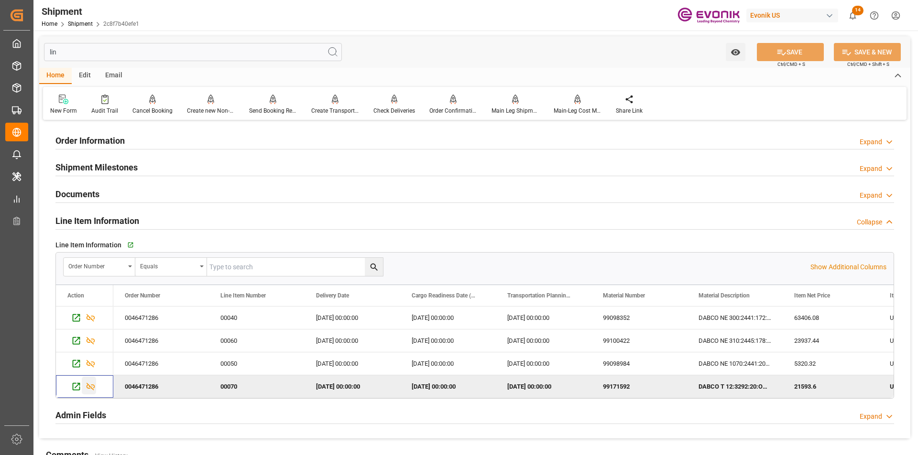
click at [91, 385] on icon "Press SPACE to deselect this row." at bounding box center [91, 387] width 10 height 10
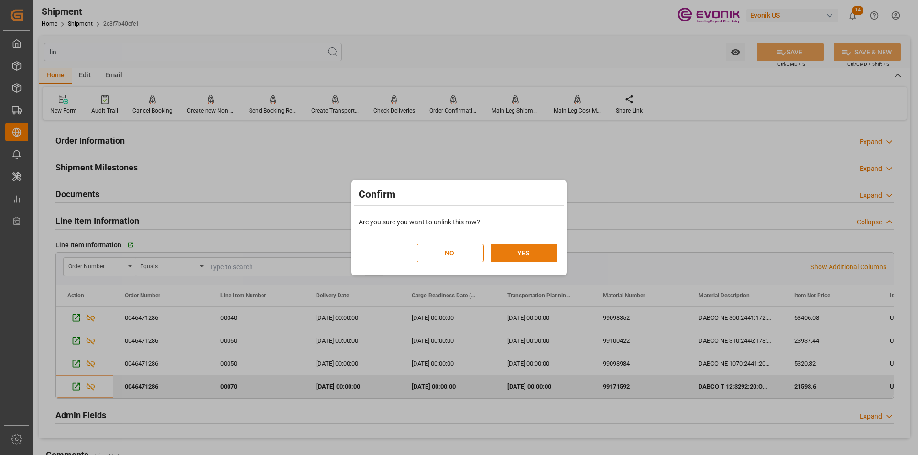
click at [525, 254] on button "YES" at bounding box center [523, 253] width 67 height 18
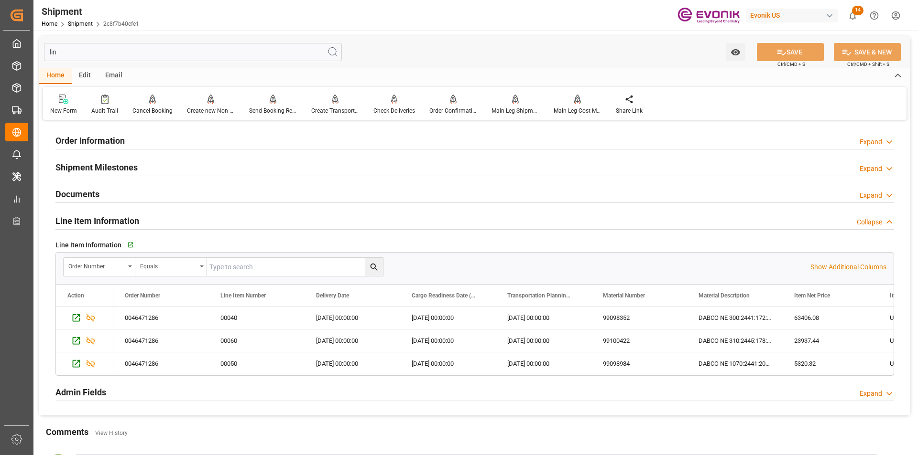
click at [137, 54] on input "lin" at bounding box center [193, 52] width 298 height 18
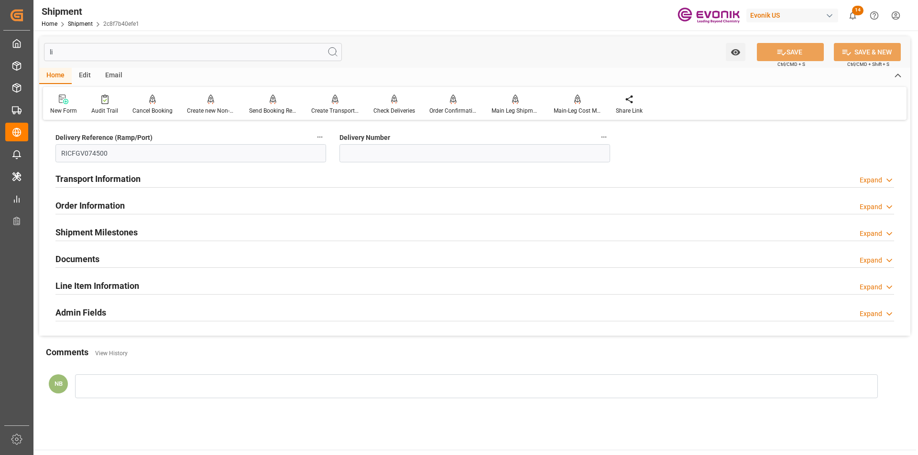
type input "l"
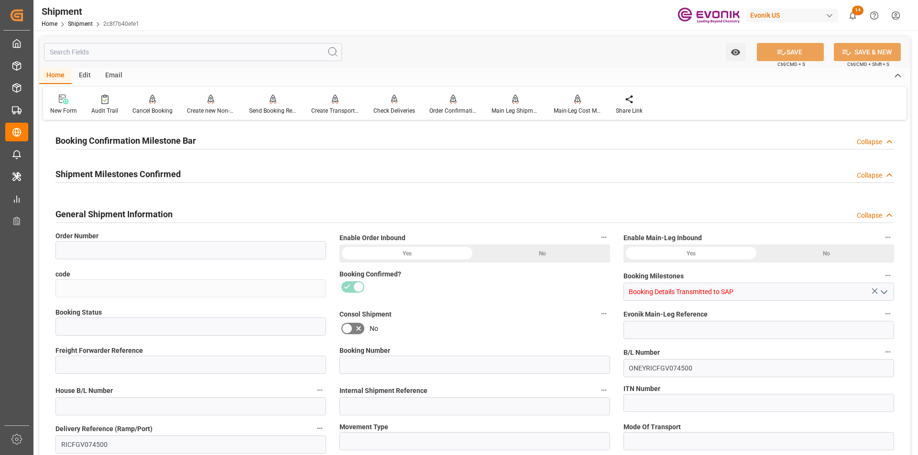
type input "0046471286"
type input "2c8f7b40efe1"
type input "Active"
type input "251005000094"
type input "RICFGV074500"
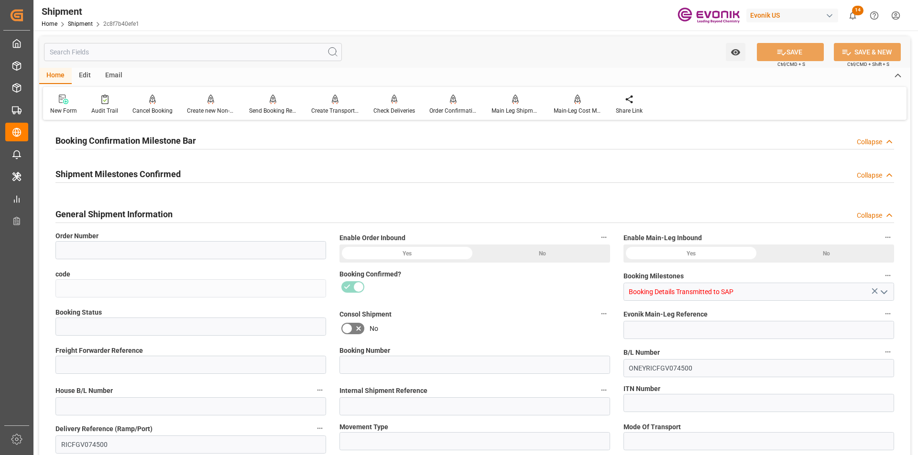
type input "D2P"
type input "45"
type input "0006"
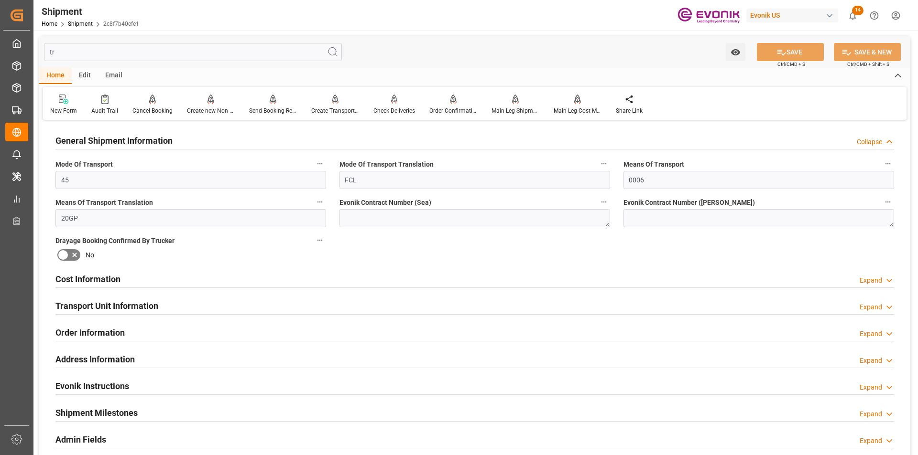
type input "tr"
click at [139, 304] on h2 "Transport Unit Information" at bounding box center [106, 306] width 103 height 13
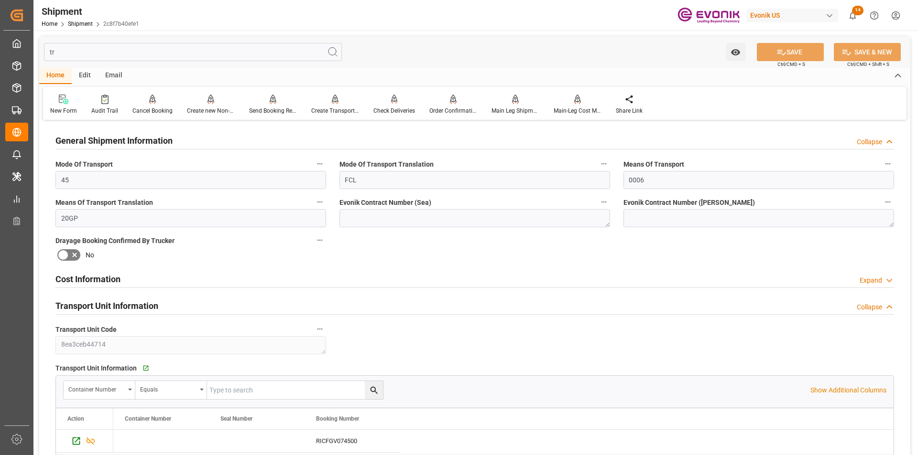
scroll to position [143, 0]
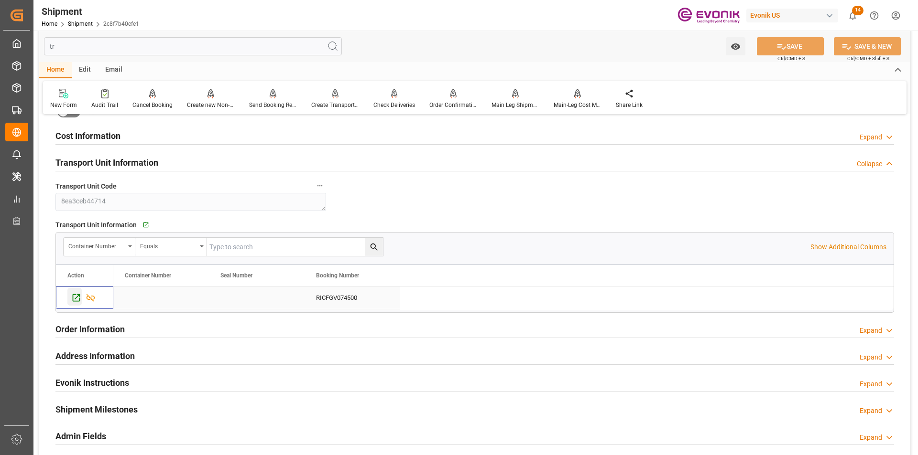
click at [75, 301] on icon "Press SPACE to select this row." at bounding box center [76, 298] width 10 height 10
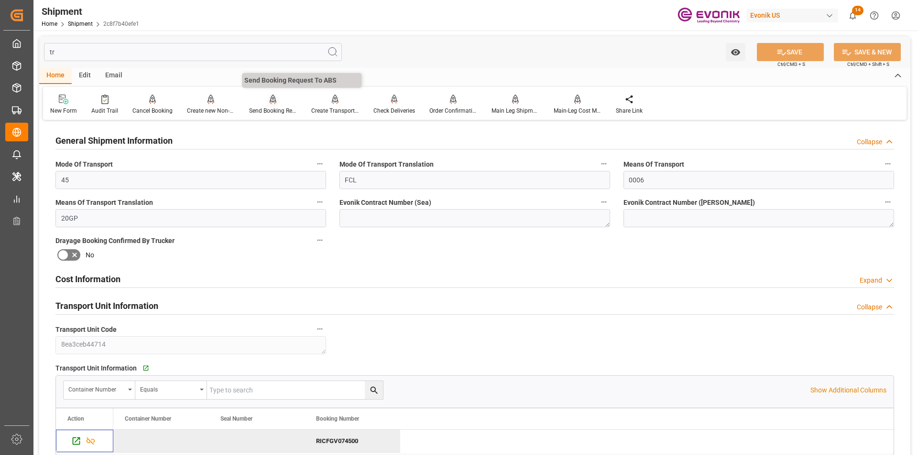
click at [266, 102] on div at bounding box center [273, 99] width 48 height 10
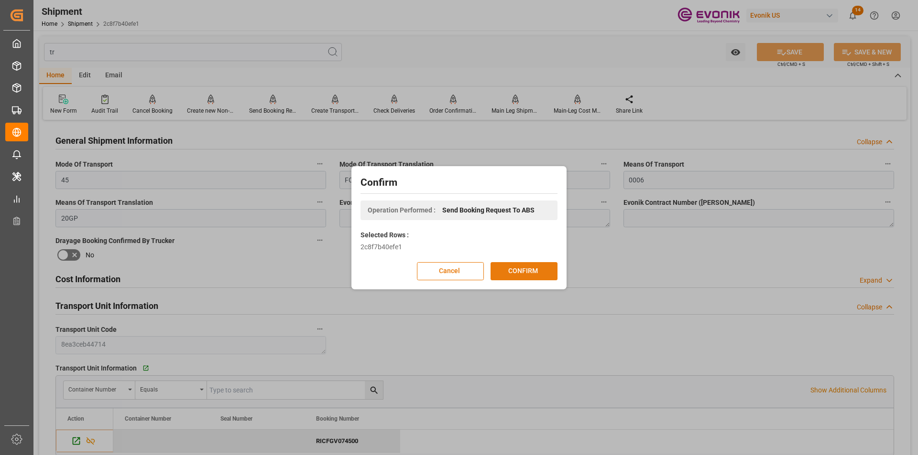
click at [532, 276] on button "CONFIRM" at bounding box center [523, 271] width 67 height 18
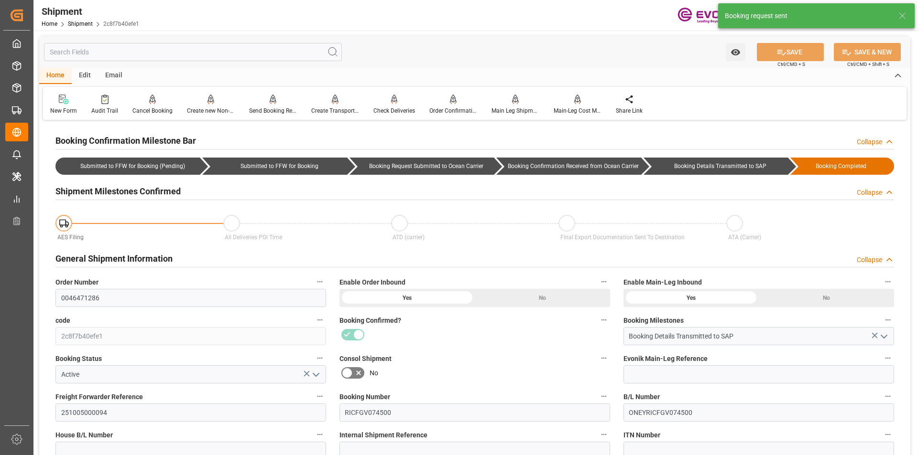
type input "ONE"
type input "Ocean Network Express"
type input "11"
type input "220"
type input "8703.2"
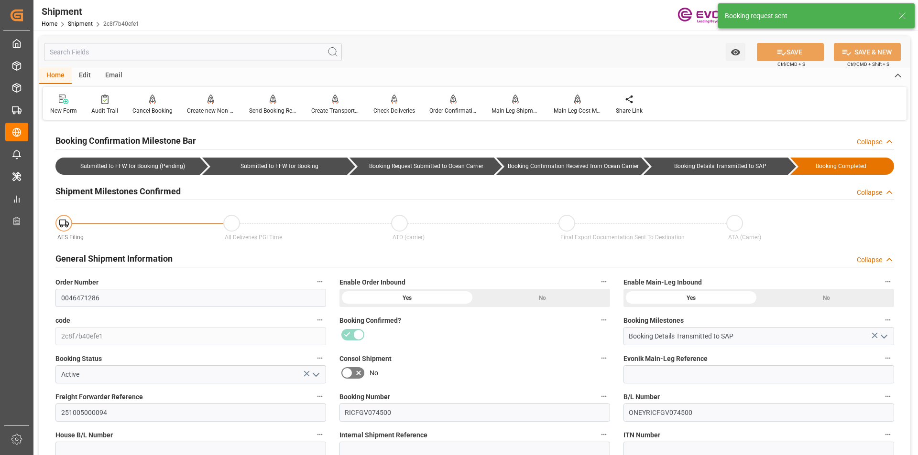
type input "14.8647"
type input "USLAX"
type input "SGSIN"
type input "9588081"
type input "9339662"
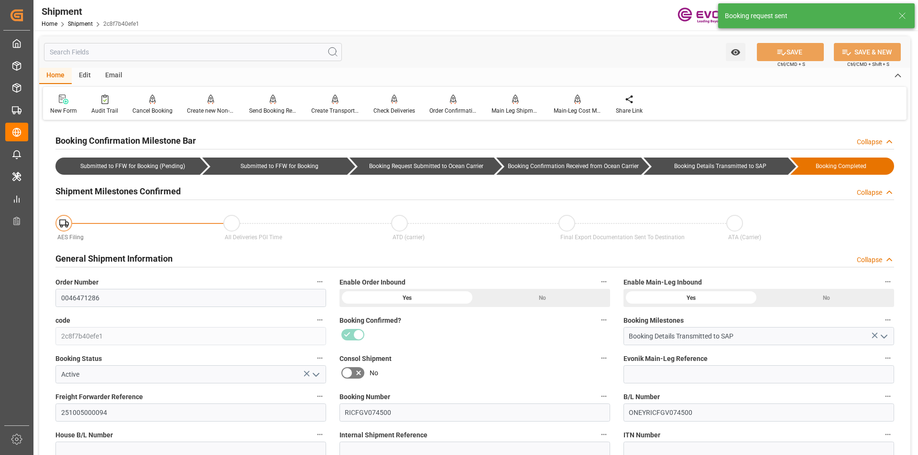
type input "9588081"
type input "1675"
type input "0"
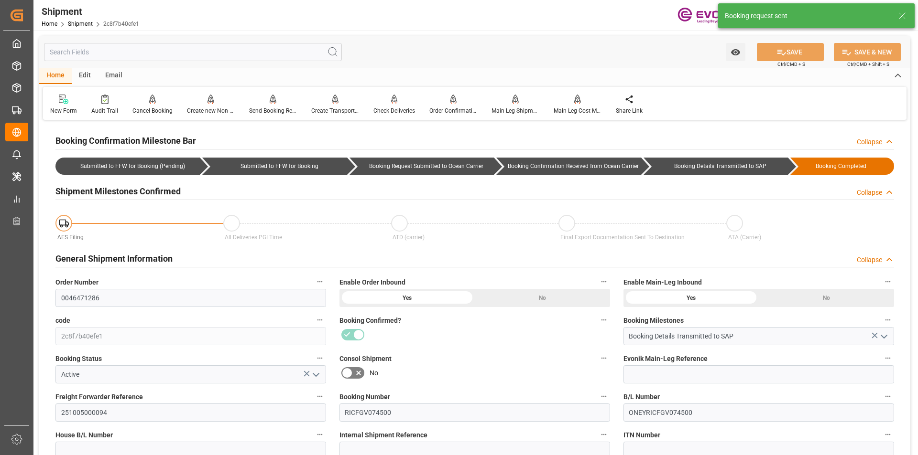
type input "44"
type input "DR"
type input "0"
type input "ONE"
type input "Ocean Network Express"
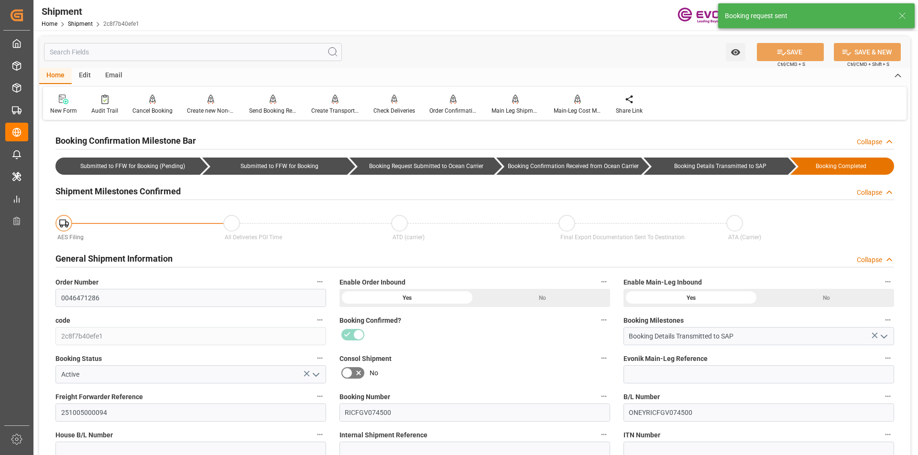
type input "-14.27"
type input "19.10.2025 00:00"
type input "19.11.2025 00:00"
type input "07.10.2025 09:30"
type input "13.10.2025 00:00"
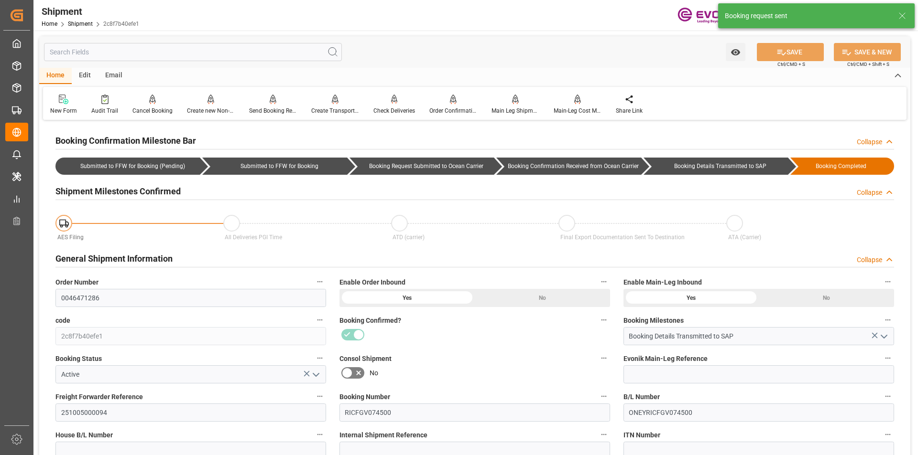
type input "03.10.2025 00:00"
type input "07.10.2025 09:30"
type input "13.11.2025"
type input "03.09.2025 00:00"
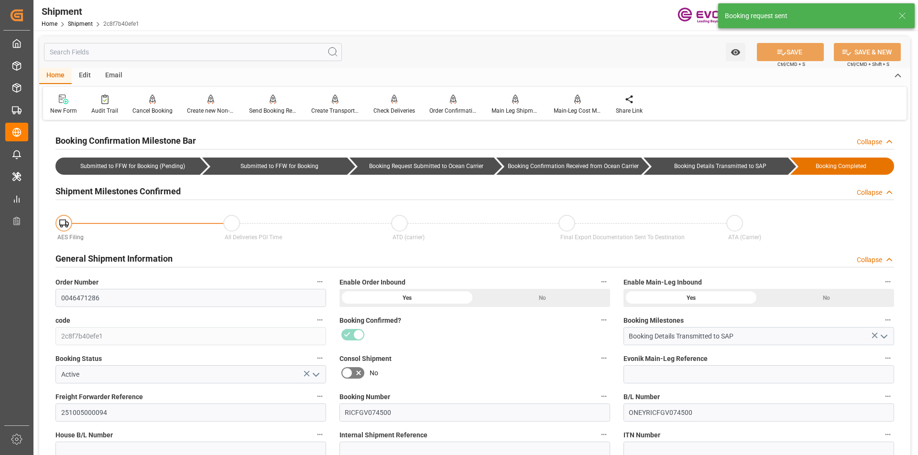
type input "03.09.2025 00:00"
type input "18.09.2025 18:27"
type input "03.09.2025 03:36"
type input "04.09.2025 04:57"
type input "03.09.2025 17:52"
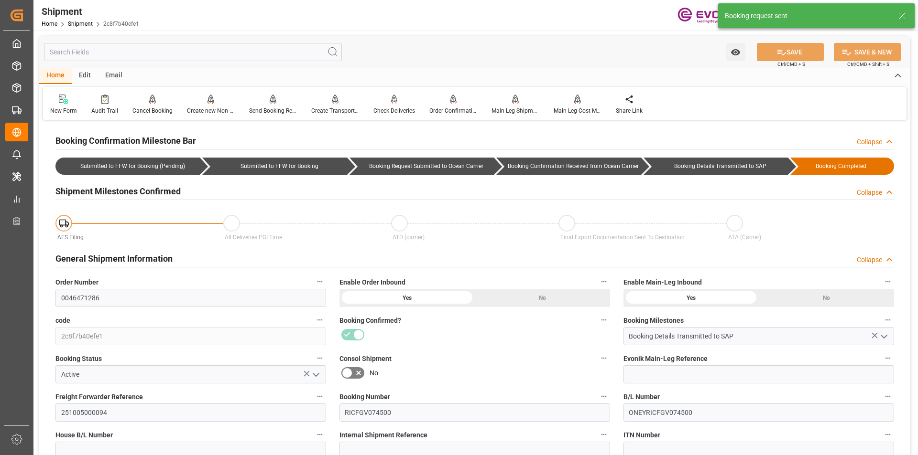
type input "03.09.2025 03:31"
type input "18.09.2025 18:27"
type input "17.09.2025 00:00"
type input "03.09.2025 00:00"
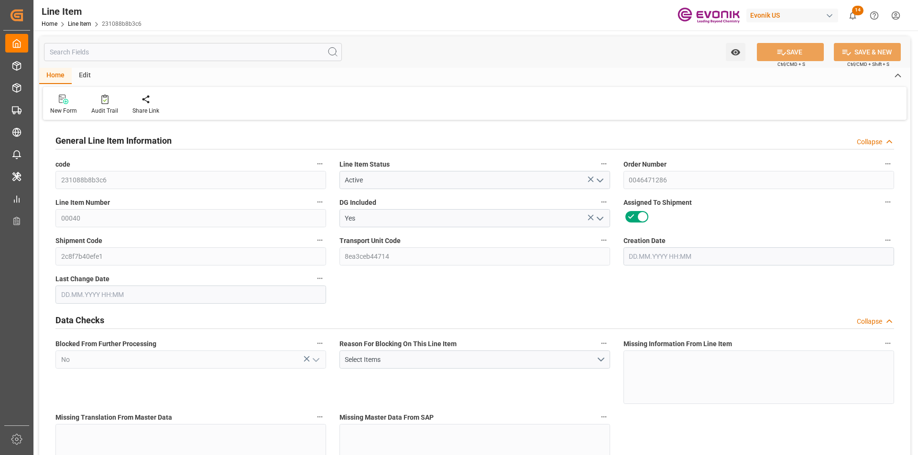
type input "8"
type input "6041.6"
type input "5504"
type input "9.2012"
type input "32"
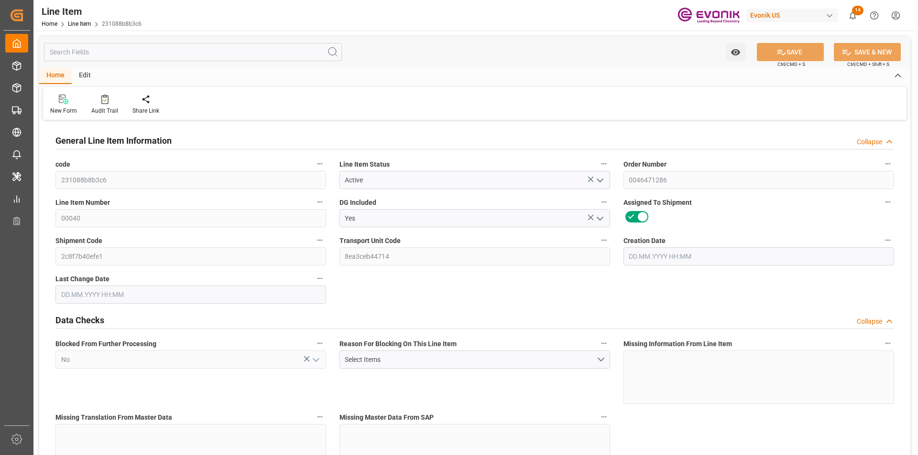
type input "63406.08"
type input "32"
type input "6041.6"
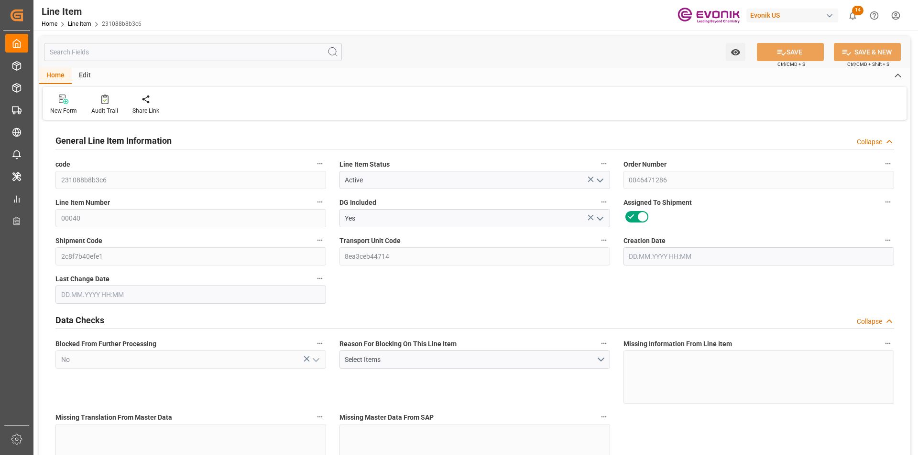
type input "6201.6"
type input "5504"
type input "9.2012"
type input "9201.184"
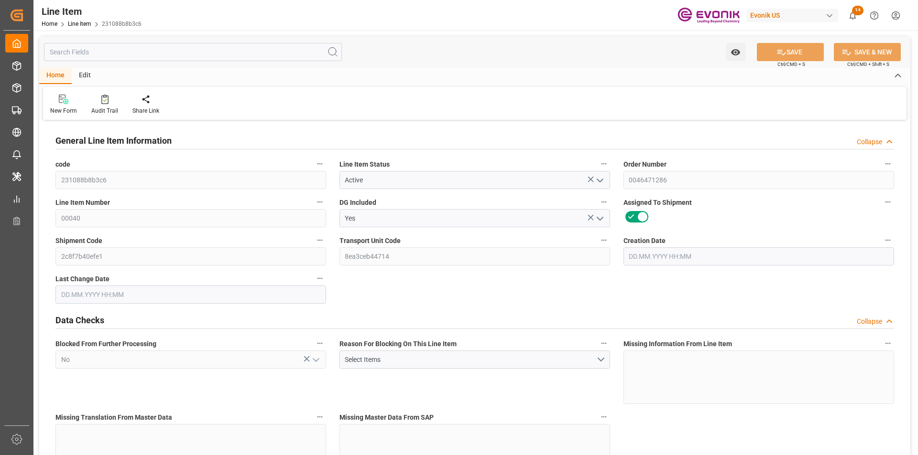
type input "0"
type input "[DATE] 14:27"
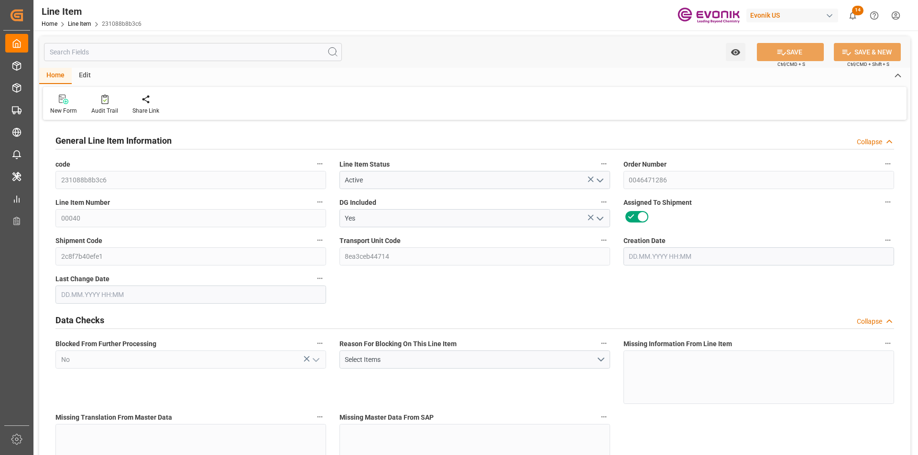
type input "[DATE] 12:02"
type input "[DATE]"
type input "2"
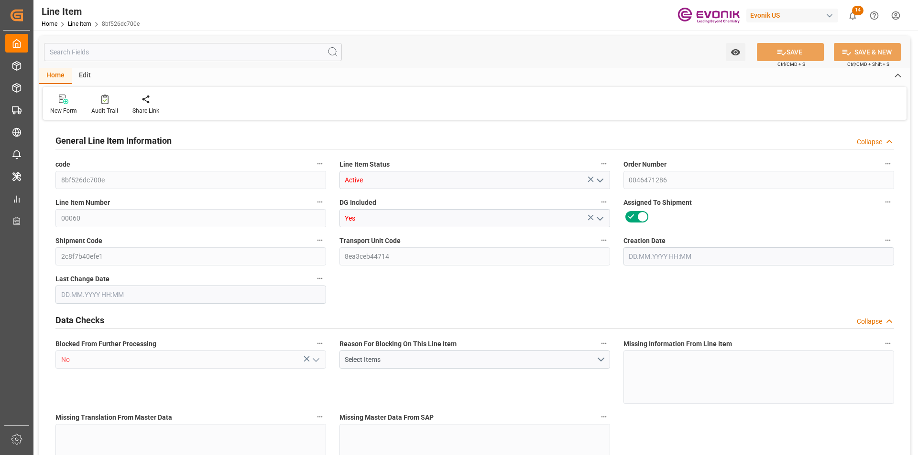
type input "1558.4"
type input "1424"
type input "2.2925"
type input "8"
type input "23937.44"
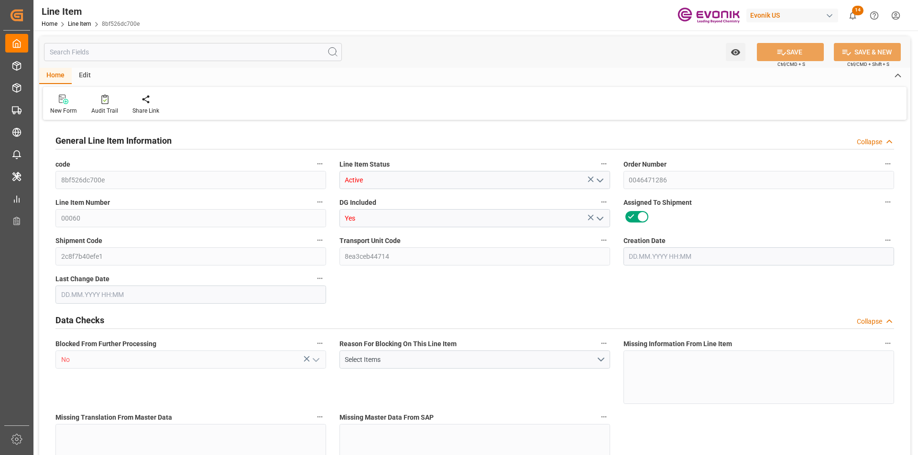
type input "8"
type input "1558.4"
type input "1598.4"
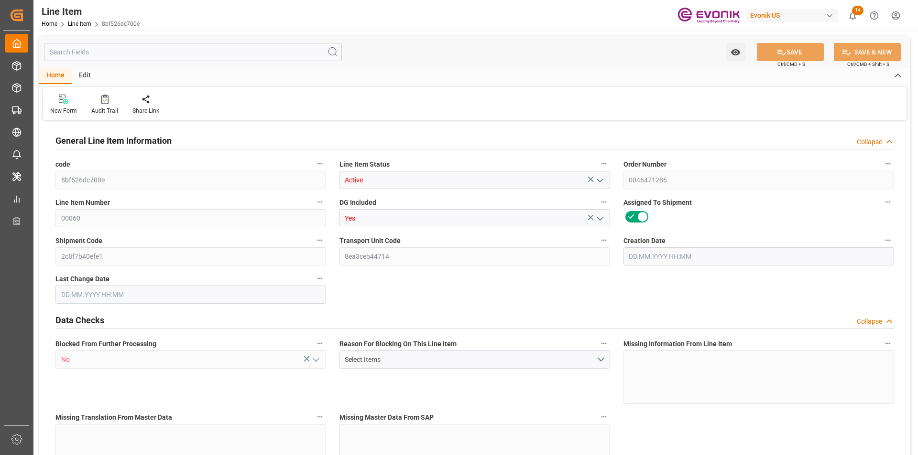
type input "1424"
type input "2.2925"
type input "2292.496"
type input "0"
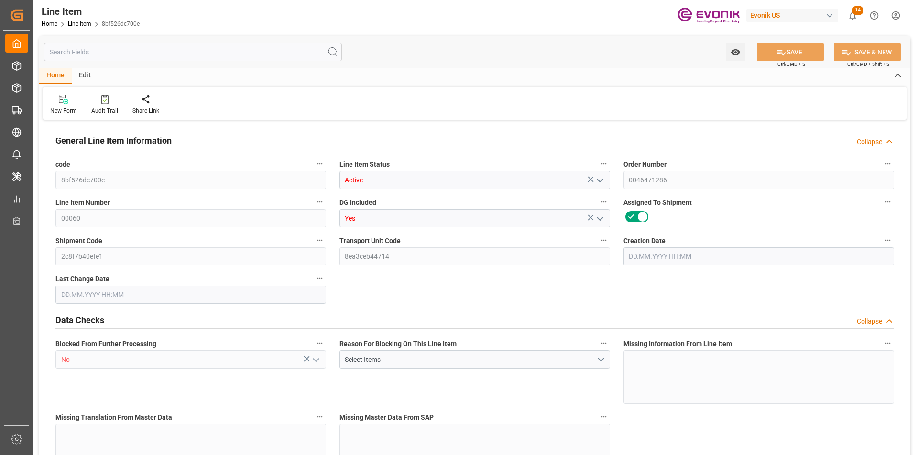
type input "0"
type input "[DATE] 14:27"
type input "[DATE] 12:02"
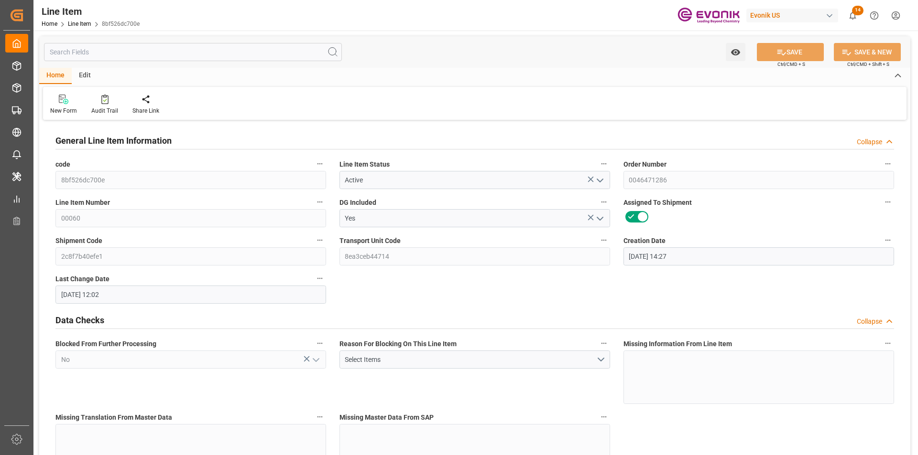
type input "[DATE]"
type input "1"
type input "883.2"
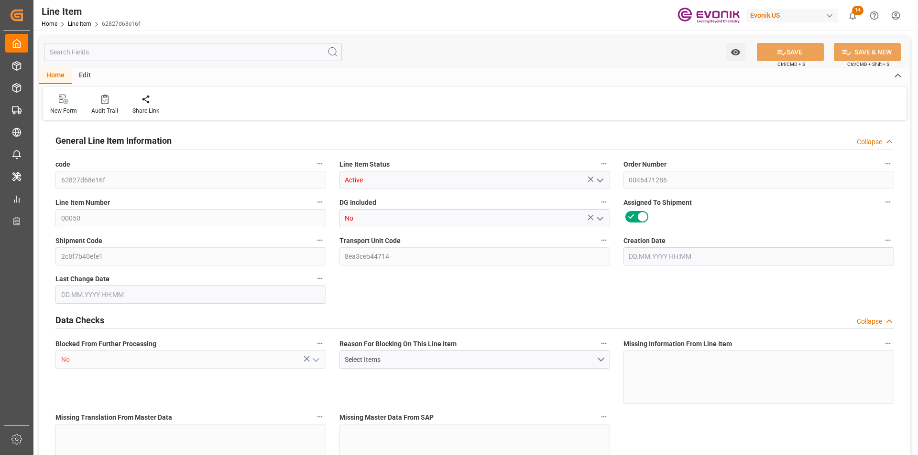
type input "816"
type input "1.2115"
type input "4"
type input "5320.32"
type input "4"
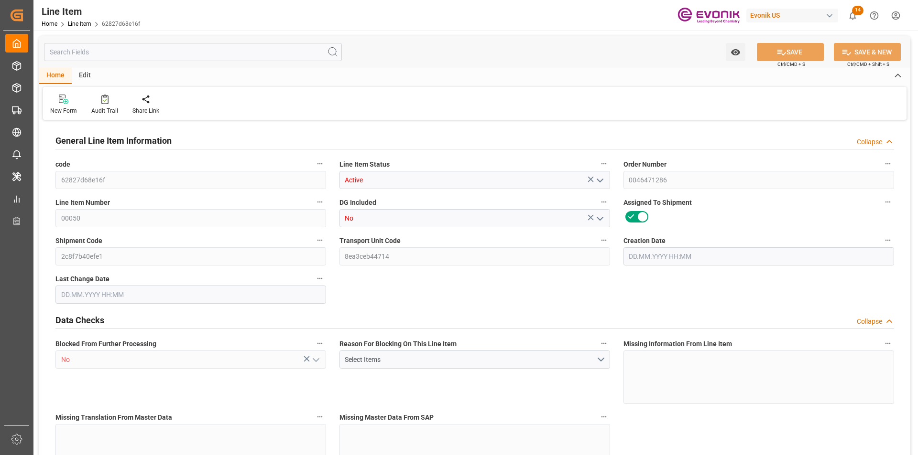
type input "4"
type input "883.2"
type input "903.2"
type input "816"
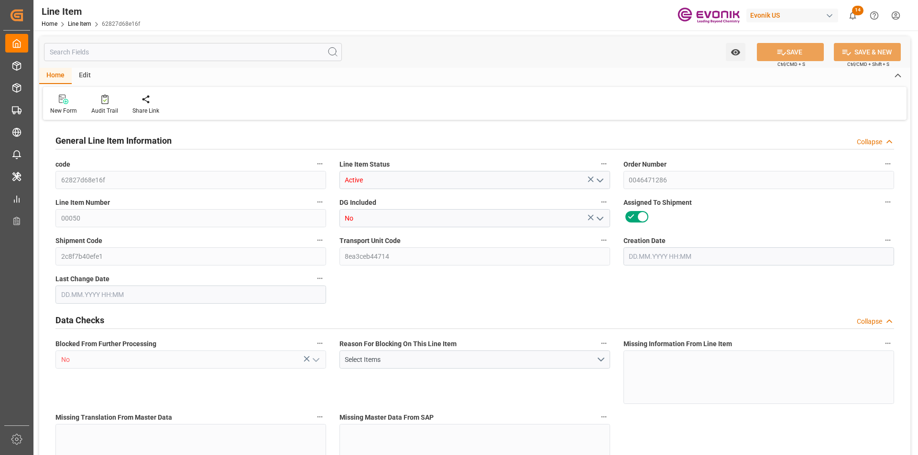
type input "816"
type input "1.2115"
type input "1211.476"
type input "0"
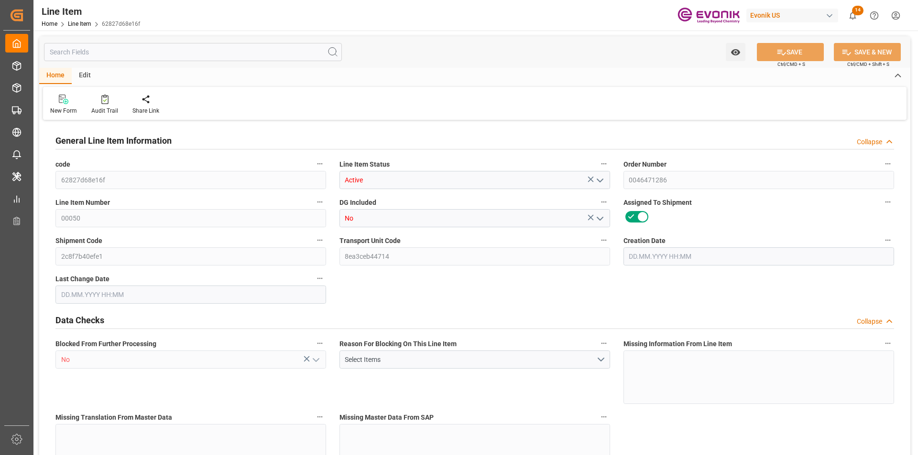
type input "0"
type input "[DATE] 14:27"
type input "[DATE] 11:22"
type input "[DATE]"
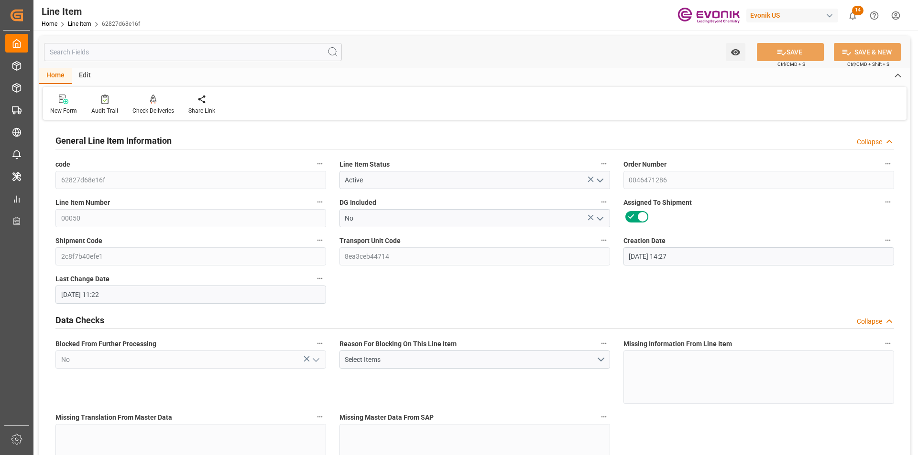
type input "[DATE]"
type input "4"
type input "1354.88"
type input "1280"
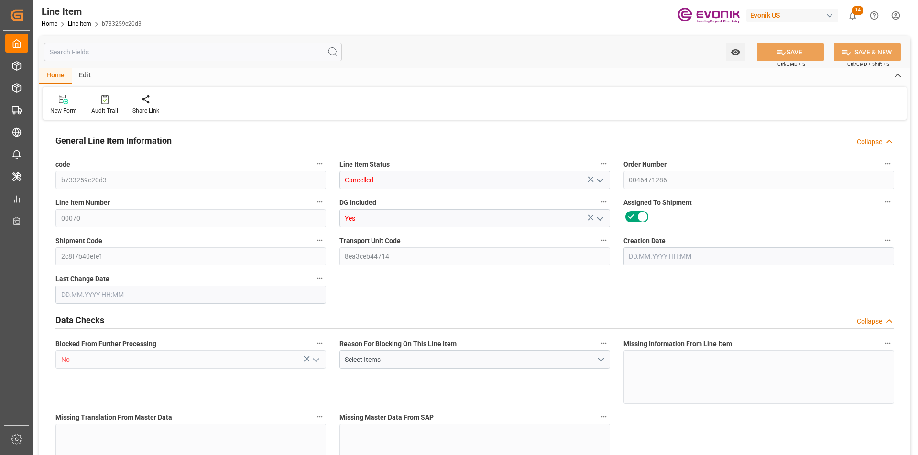
type input "3.8572"
type input "64"
type input "21593.6"
type input "64"
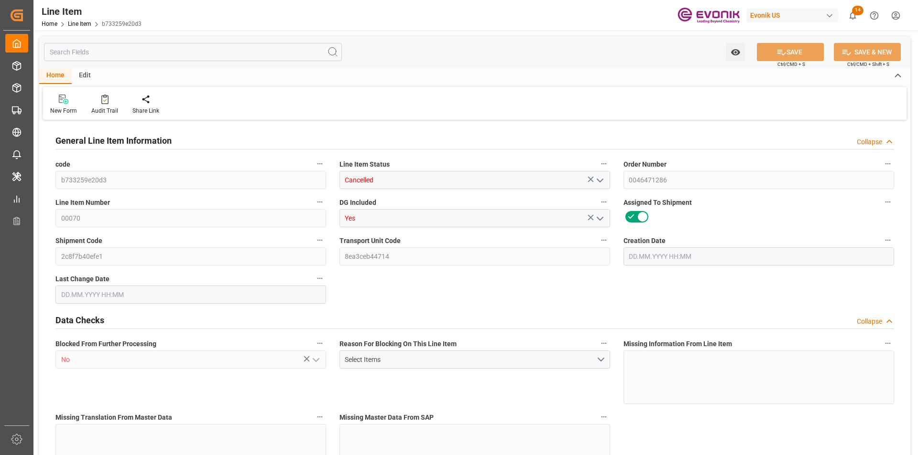
type input "1354.88"
type input "1434.88"
type input "1280"
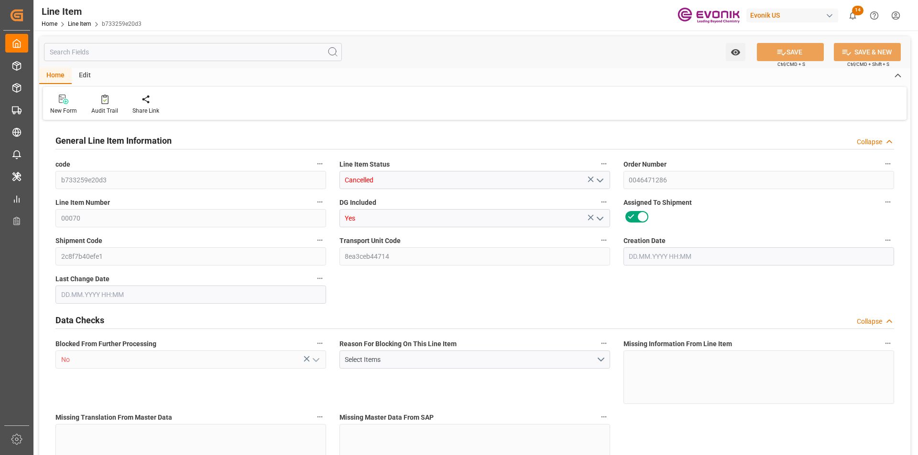
type input "3.8572"
type input "3857.216"
type input "0"
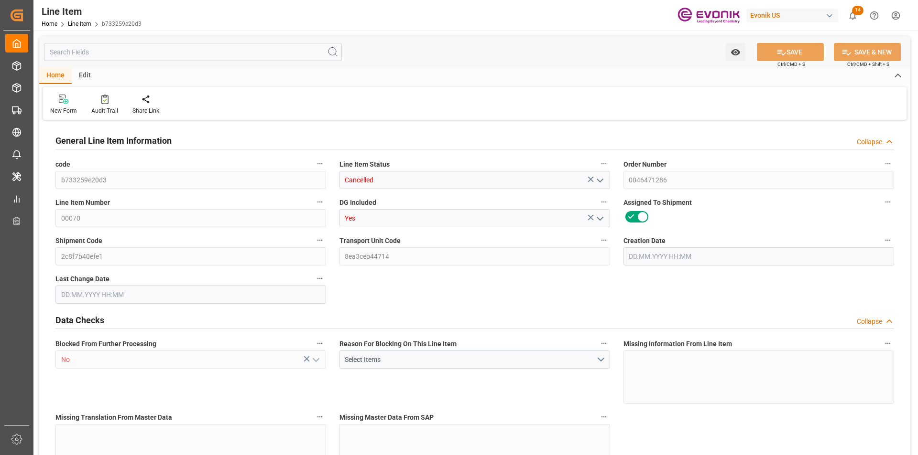
type input "0"
type input "[DATE] 14:27"
type input "18.09.2025 11:22"
type input "13.11.2025"
type input "29.09.2025"
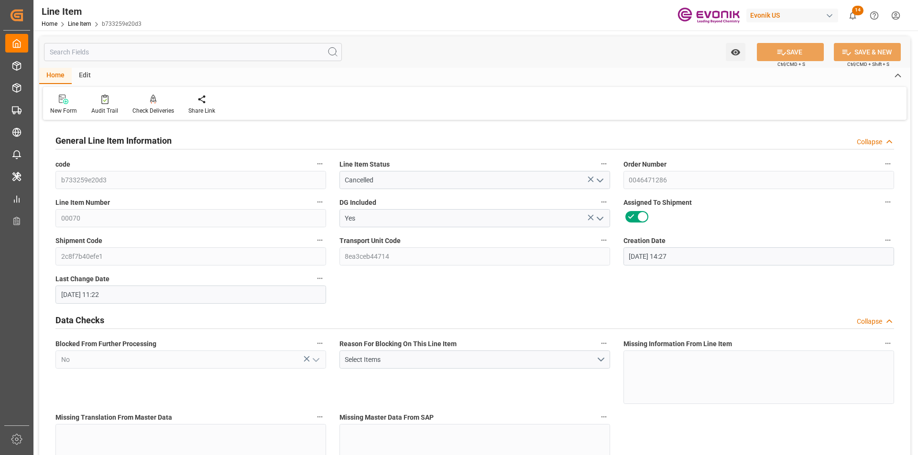
type input "22.09.2025"
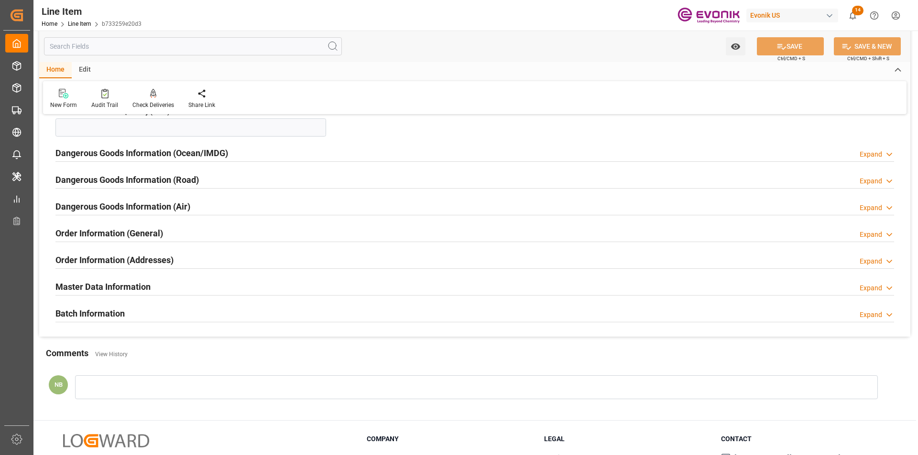
scroll to position [1243, 0]
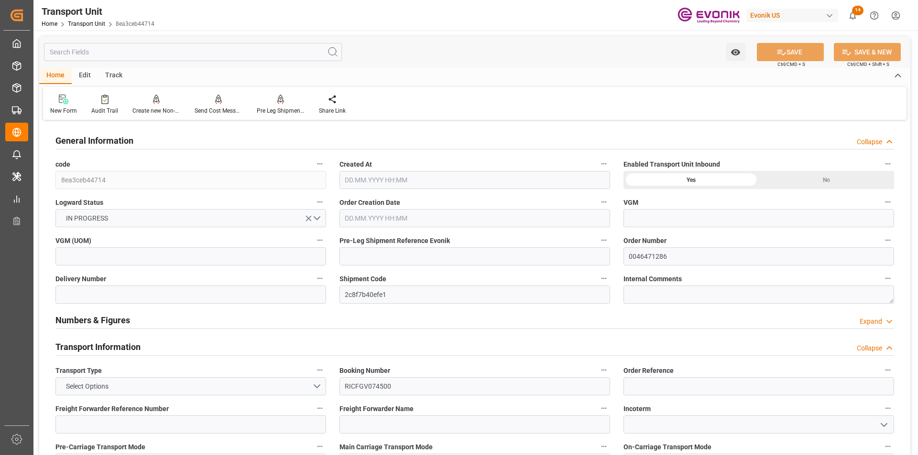
type input "ONE"
type input "Ocean Network Express"
type input "USLAX"
type input "SGSIN"
type input "8703.2"
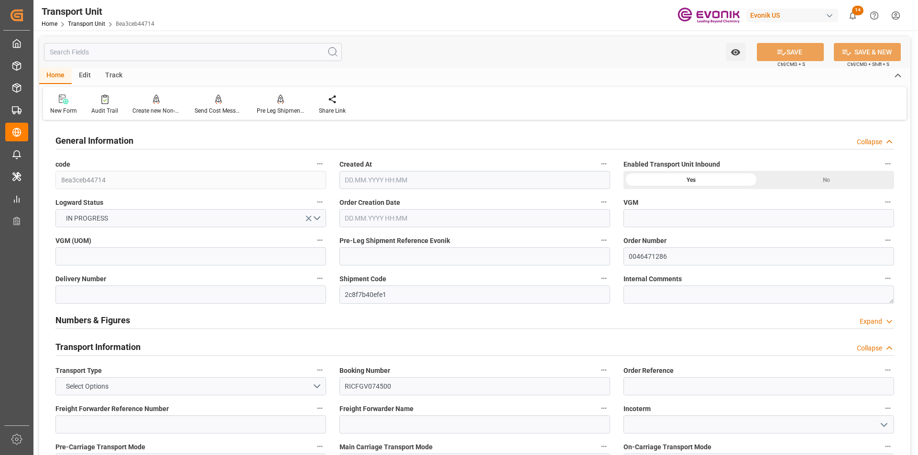
type input "[DATE] 03:31"
type input "[DATE]"
type input "19.10.2025 00:00"
type input "13.10.2025 00:00"
type input "19.11.2025 00:00"
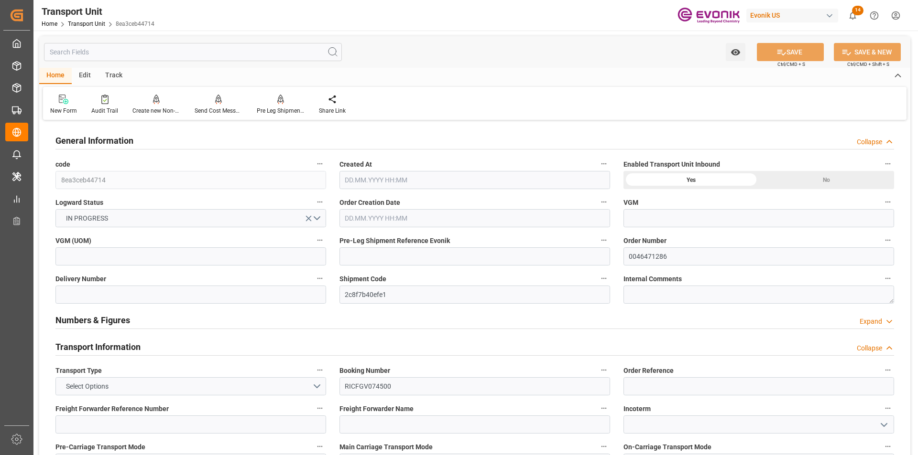
type input "15.11.2025 00:00"
type input "13.10.2025 00:00"
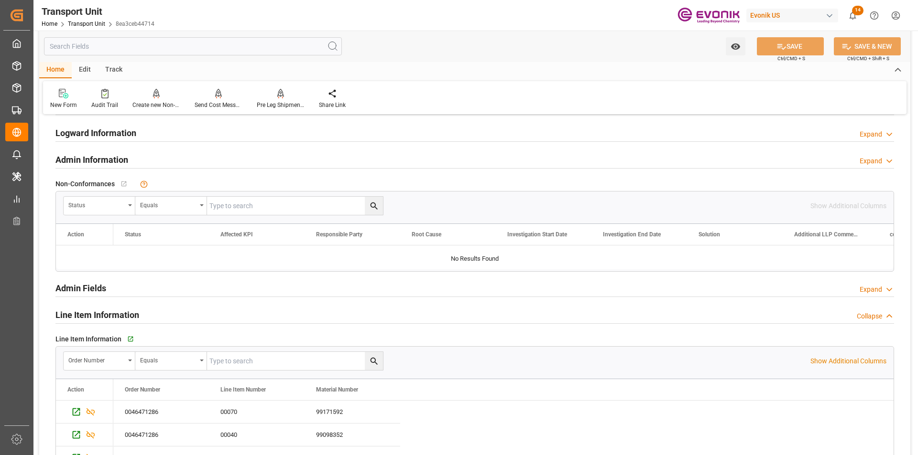
scroll to position [1338, 0]
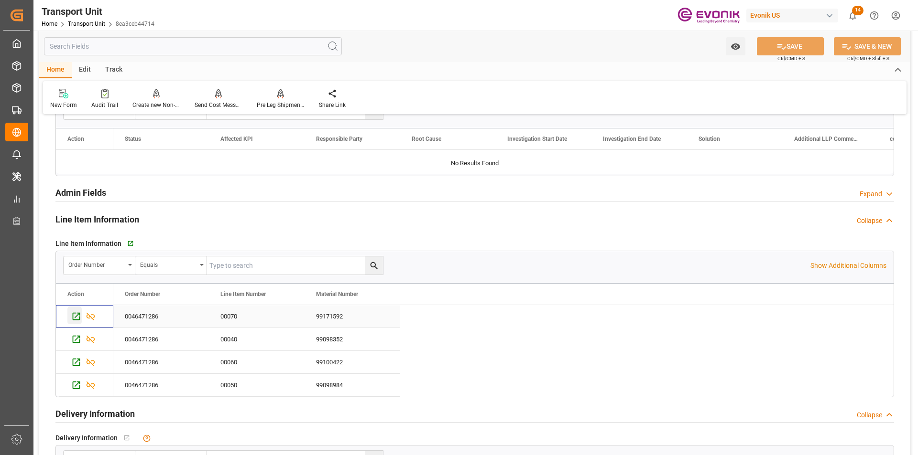
click at [75, 319] on icon "Press SPACE to select this row." at bounding box center [76, 317] width 10 height 10
click at [91, 318] on icon "Press SPACE to deselect this row." at bounding box center [91, 317] width 9 height 8
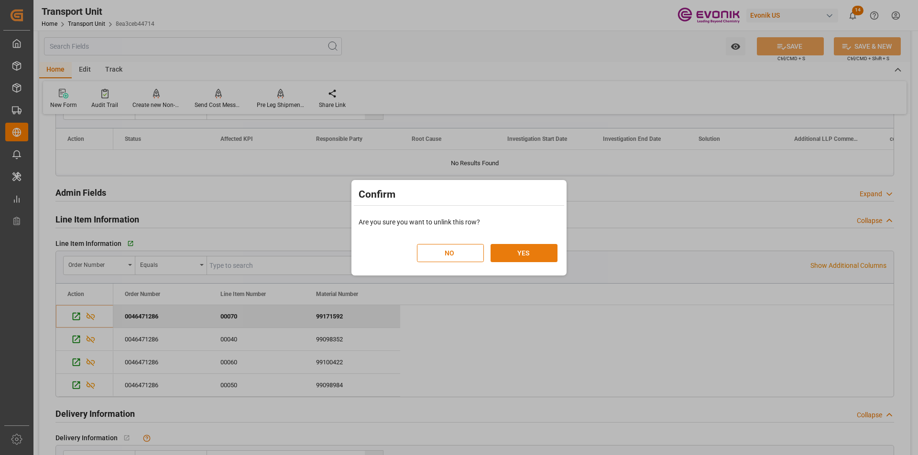
click at [514, 252] on button "YES" at bounding box center [523, 253] width 67 height 18
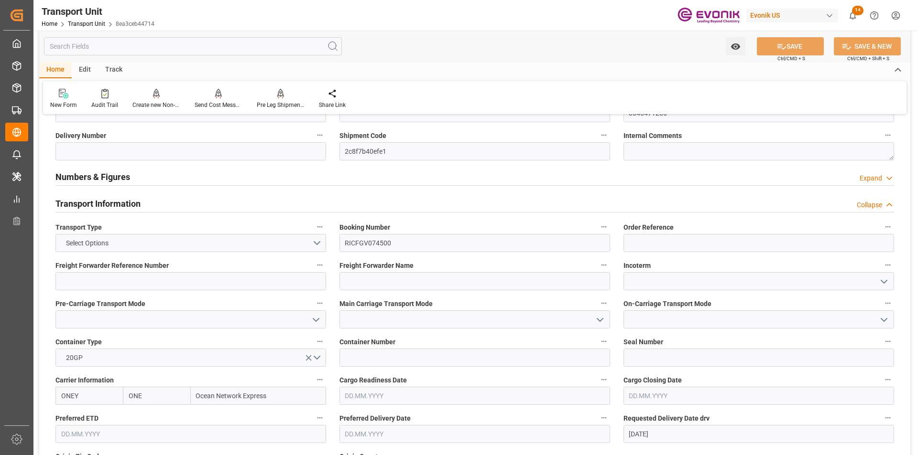
scroll to position [0, 0]
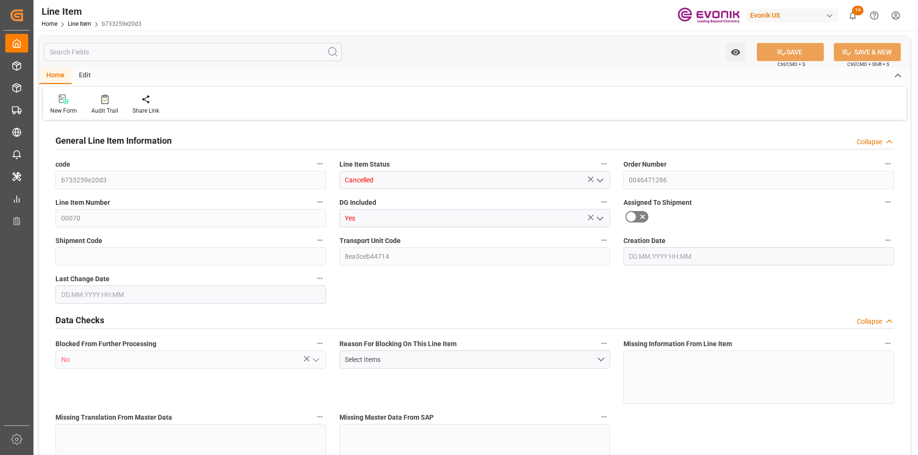
type input "4"
type input "1354.88"
type input "1280"
type input "3.8572"
type input "64"
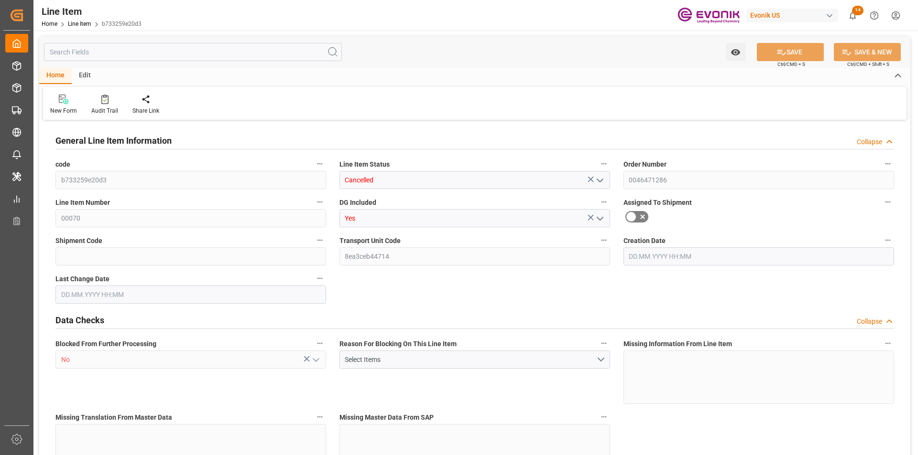
type input "21593.6"
type input "64"
type input "1354.88"
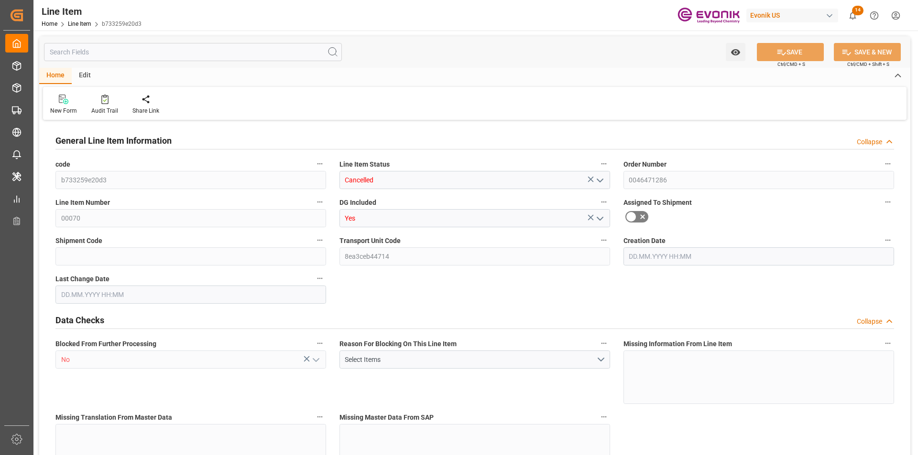
type input "1434.88"
type input "1280"
type input "3.8572"
type input "3857.216"
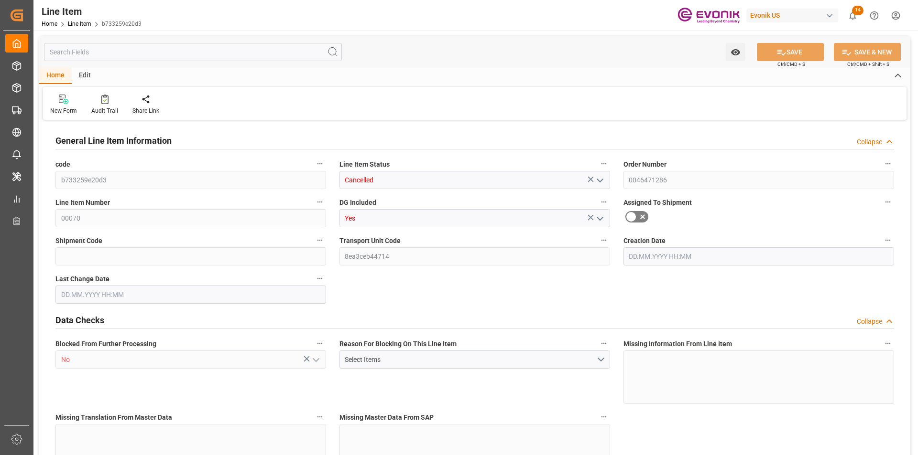
type input "0"
type input "[DATE] 14:27"
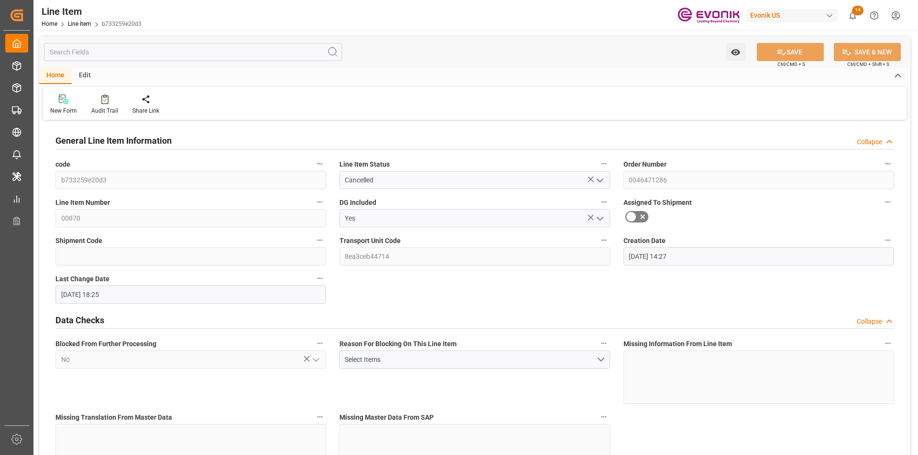
type input "18.09.2025 18:25"
type input "13.11.2025"
type input "29.09.2025"
type input "22.09.2025"
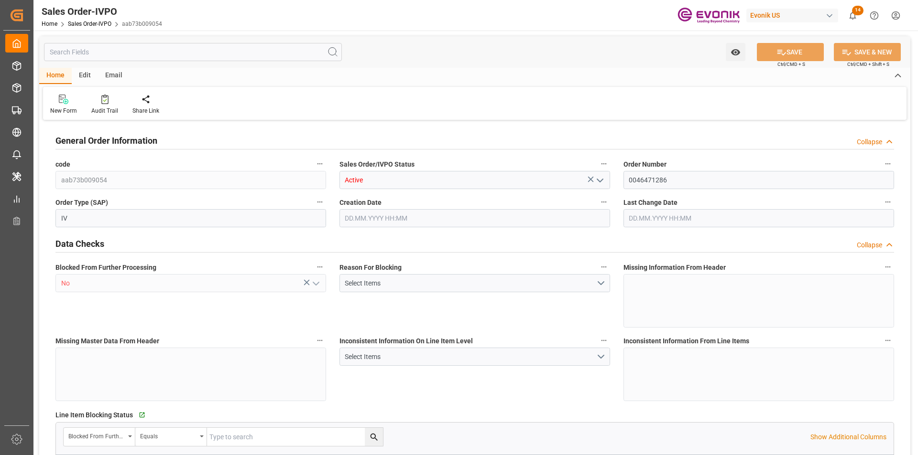
type input "aab73b009054"
type input "Active"
type input "0046471286"
type input "IV"
type input "No"
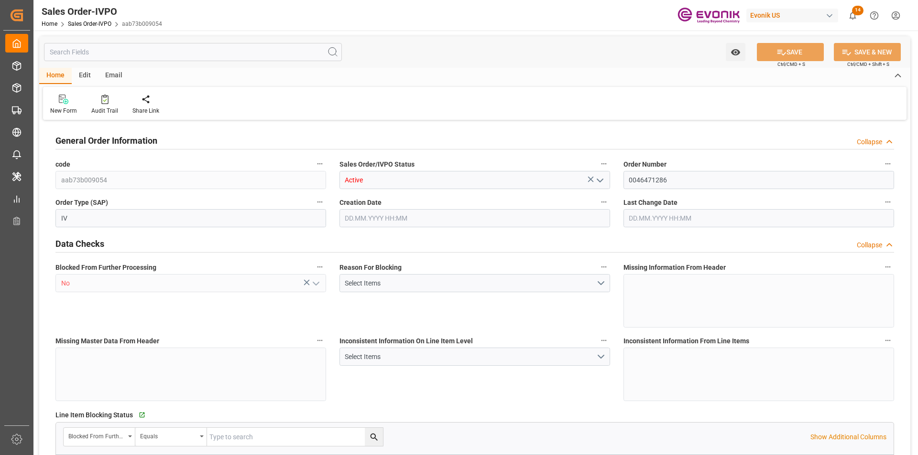
type input "D2P"
type input "45"
type input "FCL"
type input "0006"
type input "20GP"
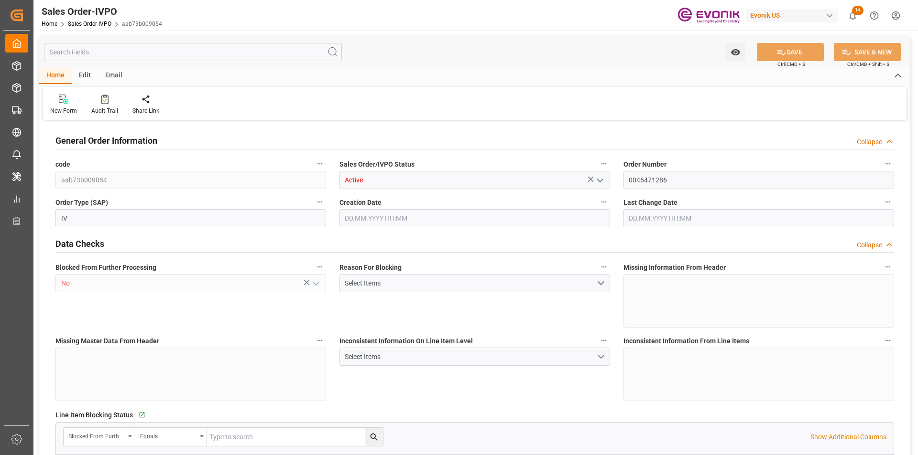
type textarea "No Tank Container"
type input "0046471286"
type input "OU"
type input "SP OU Comfort&Insul."
type input "Specialty Additives"
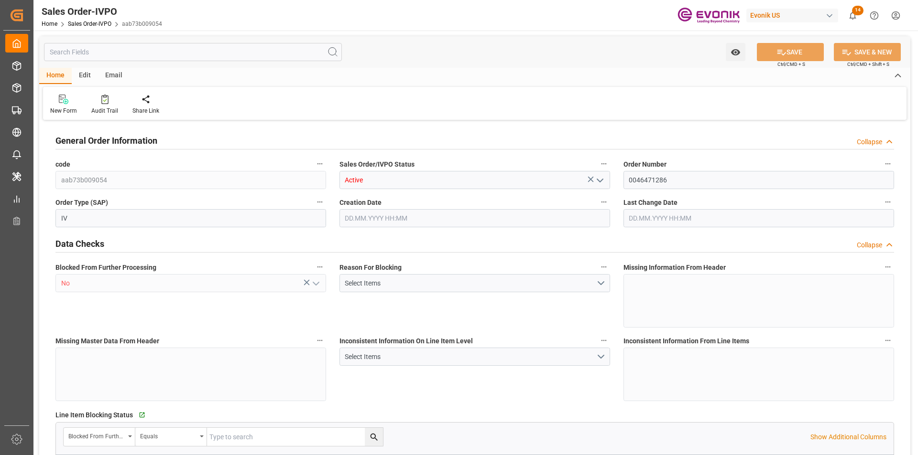
type input "CIF"
type input "[GEOGRAPHIC_DATA]"
type textarea "Not required"
type textarea "Please DO NOT include pallet into total piece of package count."
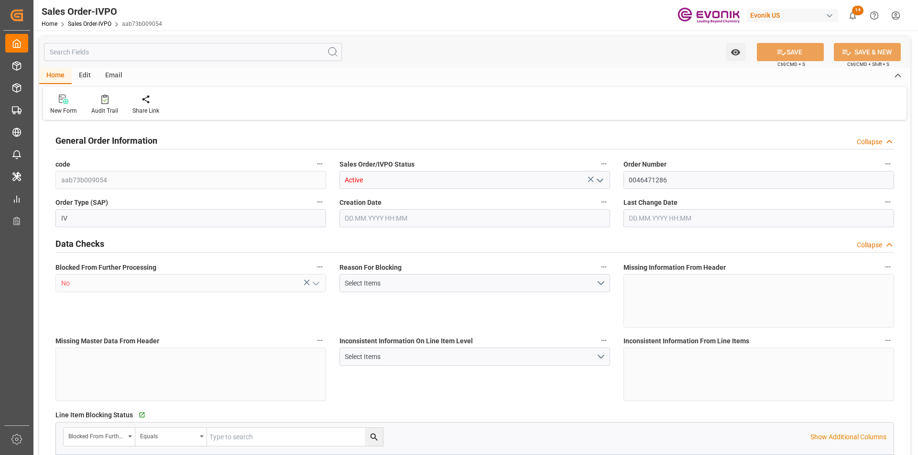
type input "SG"
type input "Done"
type input "20GP"
type input "Done"
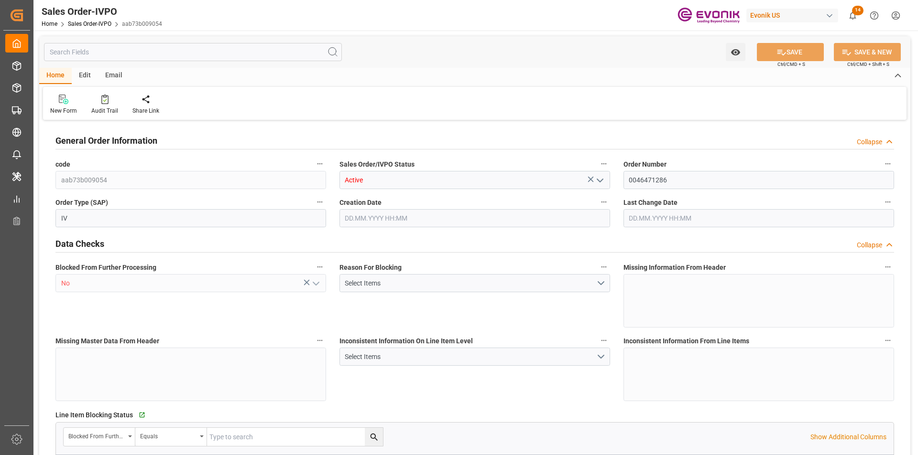
type input "Done"
type input "SGSIN"
type input "0"
type input "1"
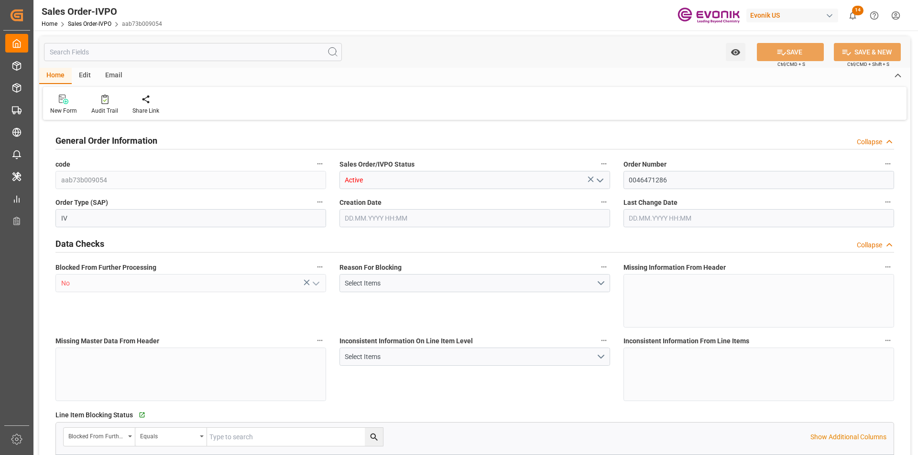
type input "1"
type input "11004.8"
type input "29.1506"
type input "17000"
type input "30"
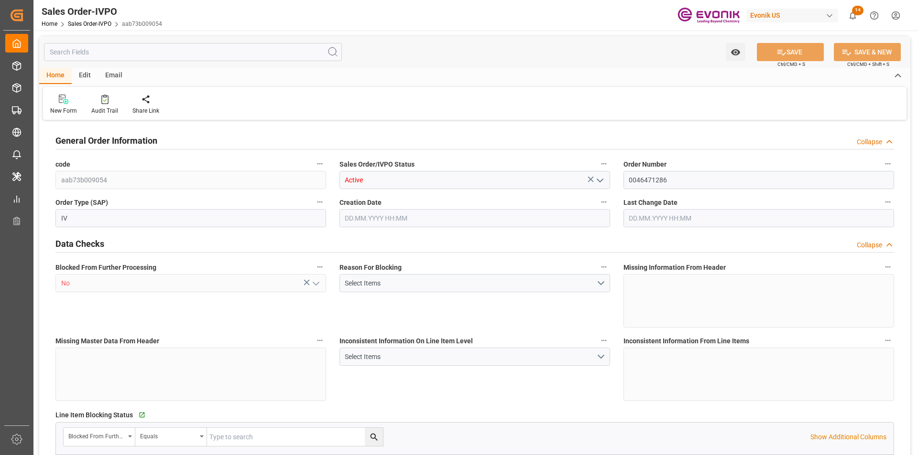
type input "[DATE] 14:27"
type input "18.09.2025 12:02"
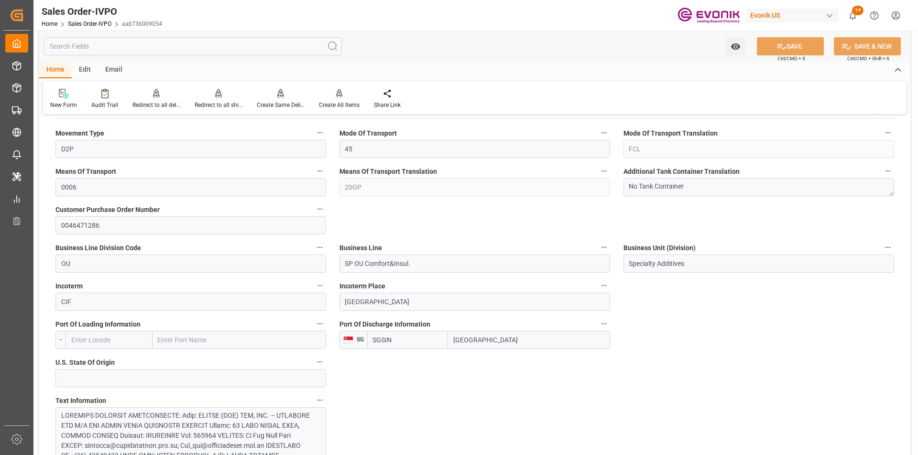
scroll to position [287, 0]
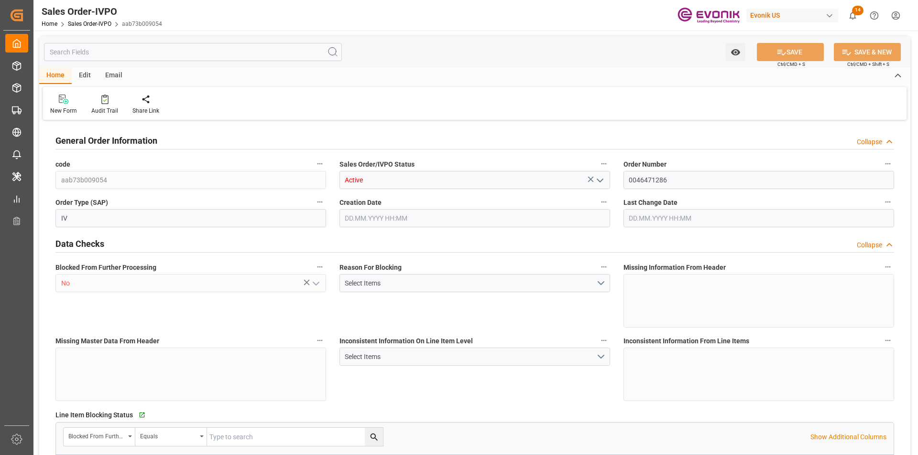
type input "SGSIN"
type input "0"
type input "1"
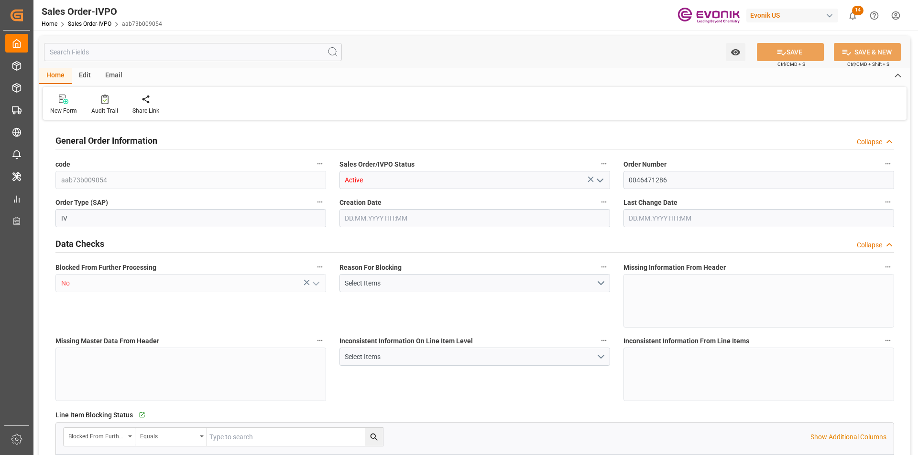
type input "11004.8"
type input "29.1506"
type input "17000"
type input "30"
type input "[DATE] 14:27"
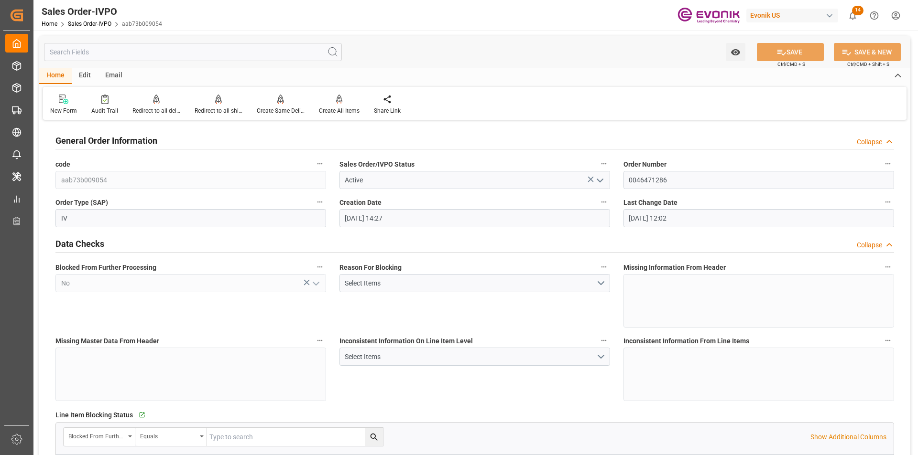
type input "18.09.2025 12:02"
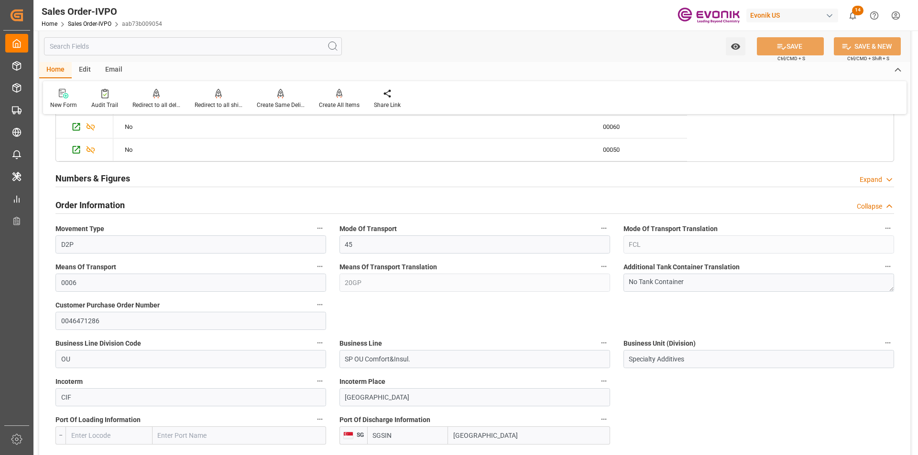
scroll to position [287, 0]
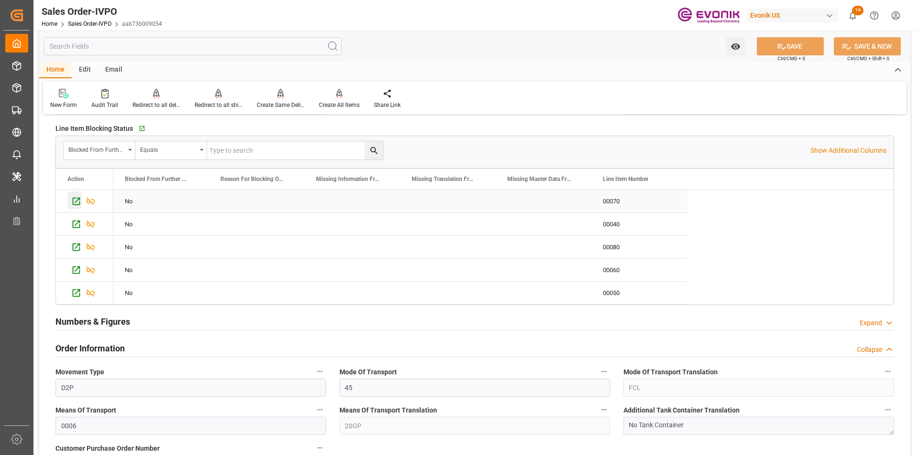
click at [73, 201] on icon "Press SPACE to select this row." at bounding box center [77, 202] width 8 height 8
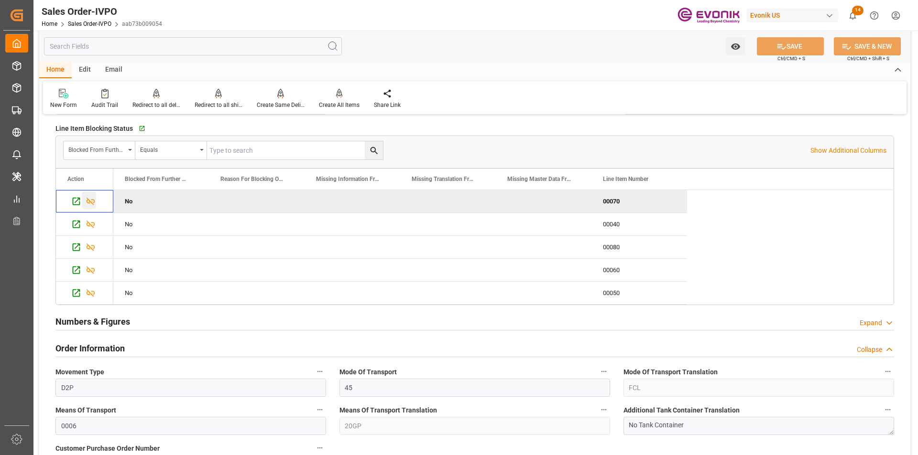
click at [94, 205] on icon "Press SPACE to deselect this row." at bounding box center [91, 201] width 10 height 10
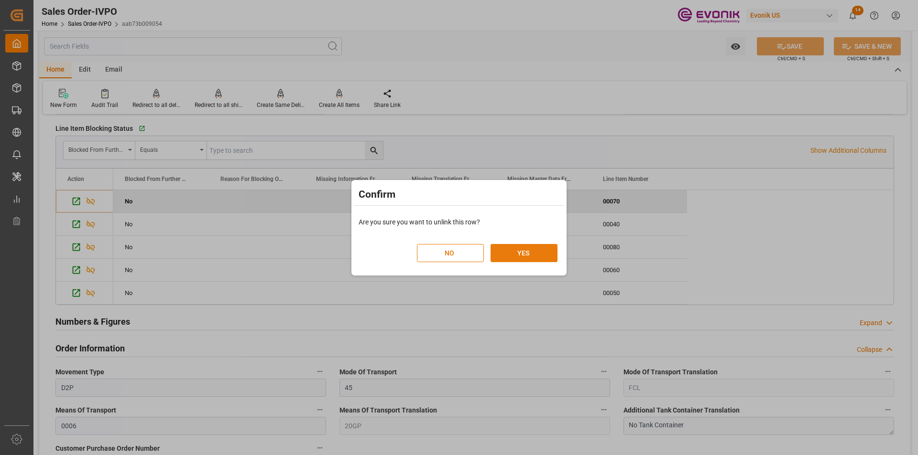
click at [528, 248] on button "YES" at bounding box center [523, 253] width 67 height 18
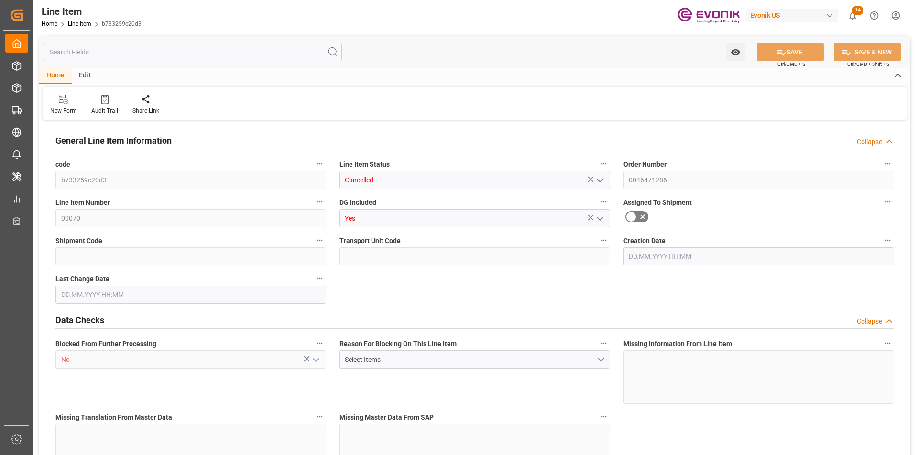
type input "4"
type input "1354.88"
type input "1280"
type input "3.8572"
type input "64"
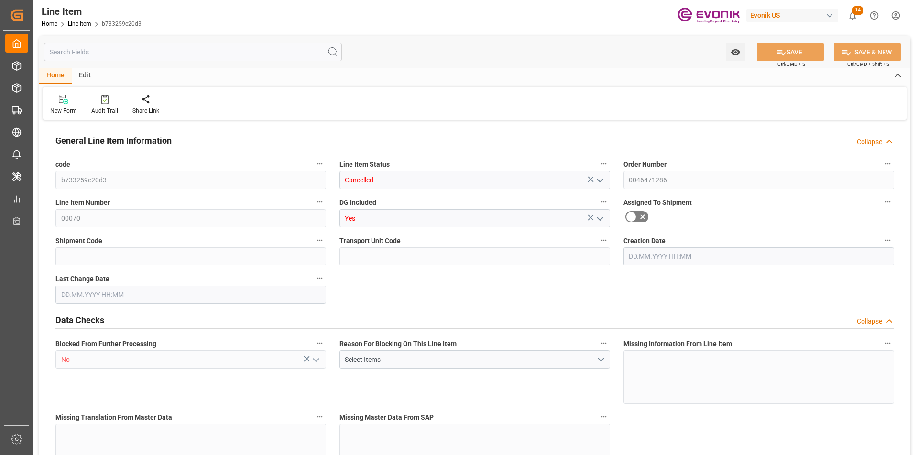
type input "21593.6"
type input "64"
type input "1354.88"
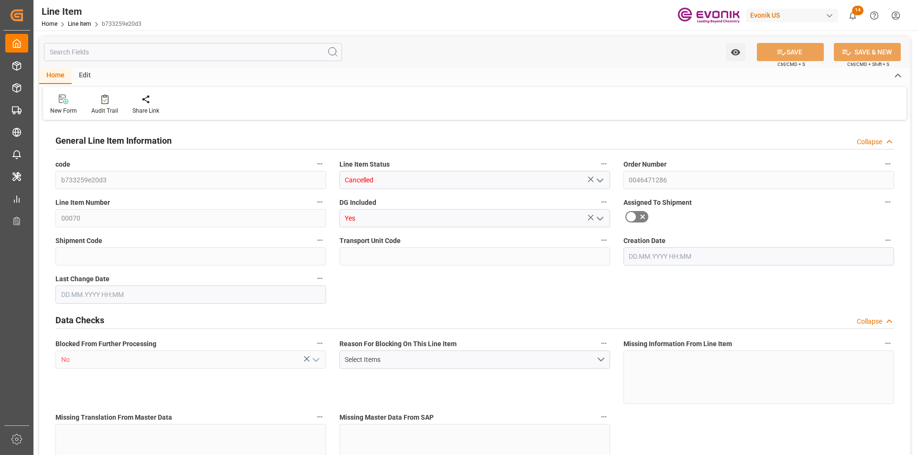
type input "1434.88"
type input "1280"
type input "3.8572"
type input "3857.216"
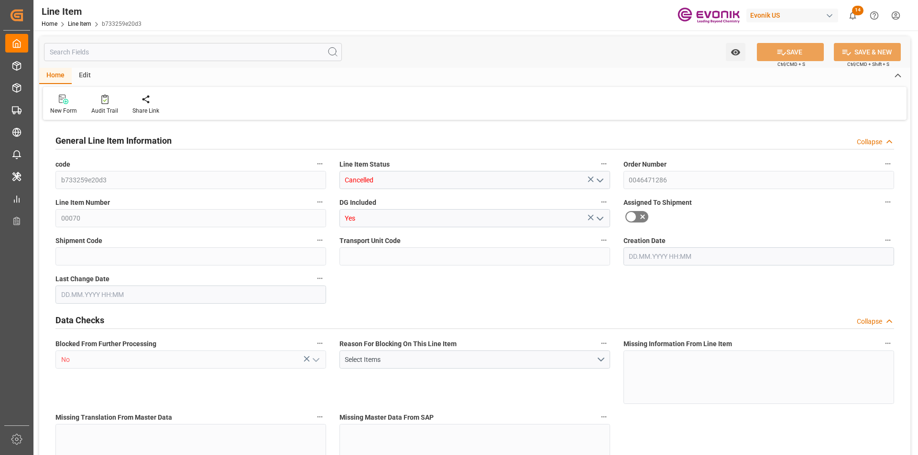
type input "0"
type input "02.09.2025 14:27"
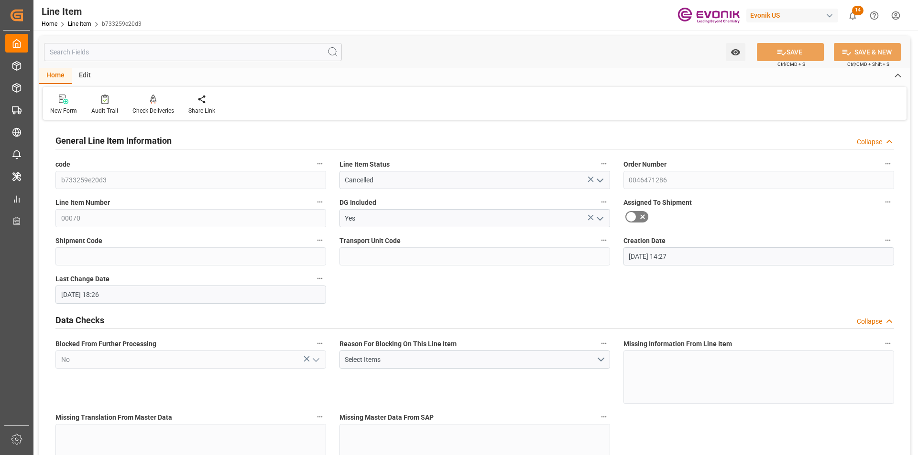
type input "18.09.2025 18:26"
type input "13.11.2025"
type input "29.09.2025"
type input "22.09.2025"
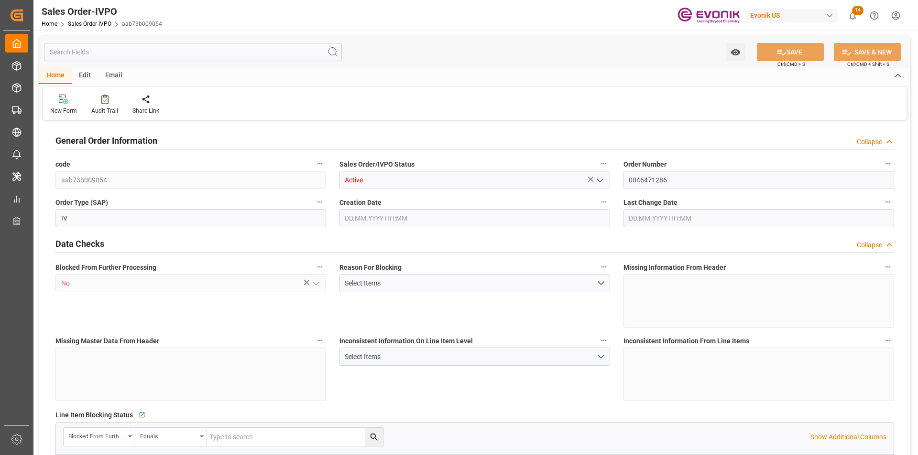
type input "SGSIN"
type input "0"
type input "1"
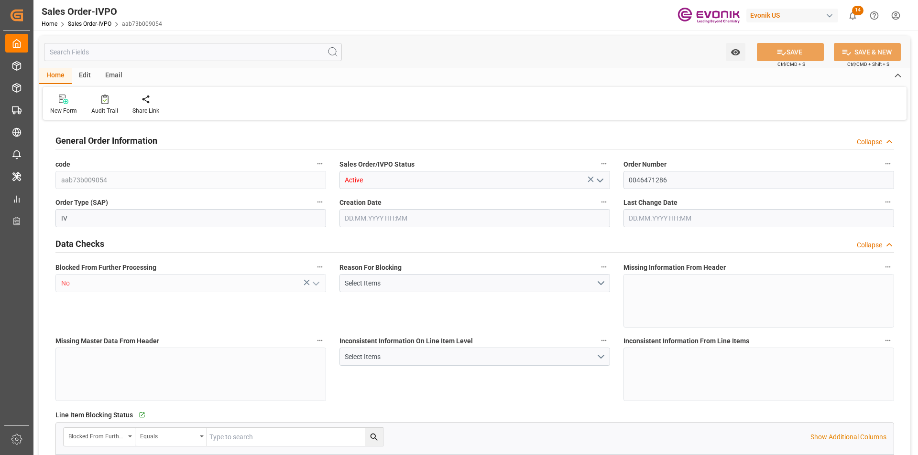
type input "11004.8"
type input "29.1506"
type input "17000"
type input "30"
type input "02.09.2025 14:27"
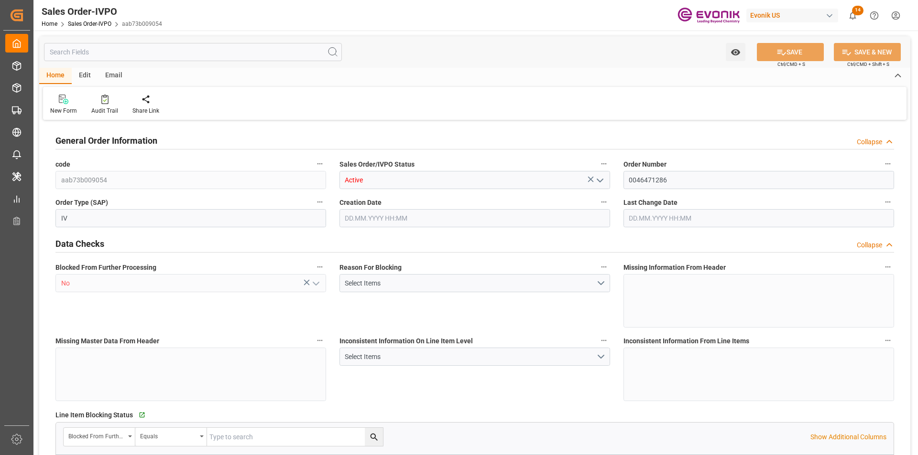
type input "18.09.2025 12:02"
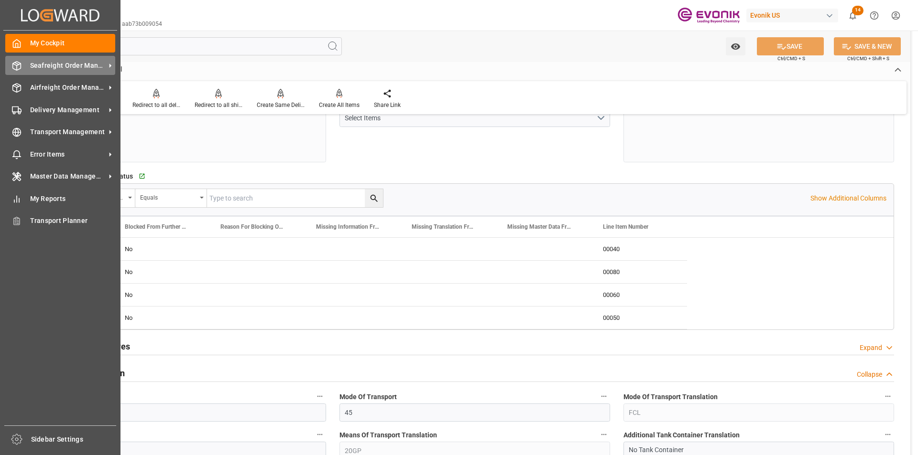
click at [28, 63] on div "Seafreight Order Management Seafreight Order Management" at bounding box center [60, 65] width 110 height 19
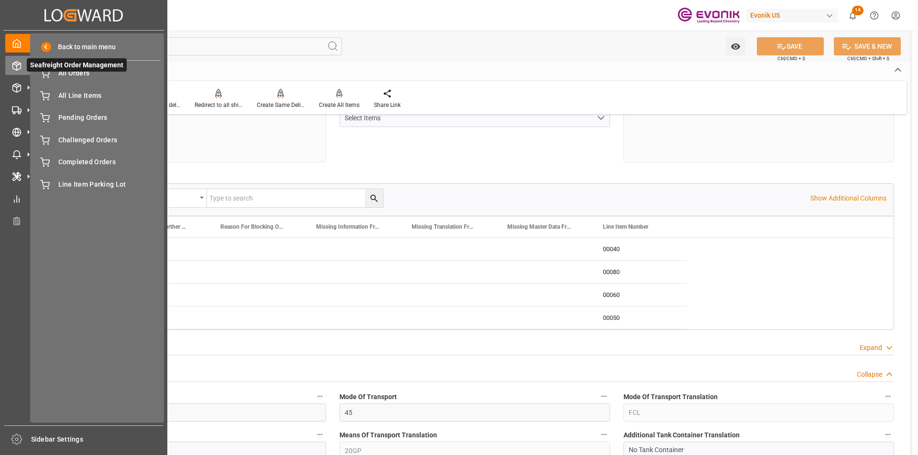
click at [78, 68] on span "Seafreight Order Management" at bounding box center [77, 64] width 100 height 13
click at [69, 74] on span "All Orders" at bounding box center [109, 73] width 103 height 10
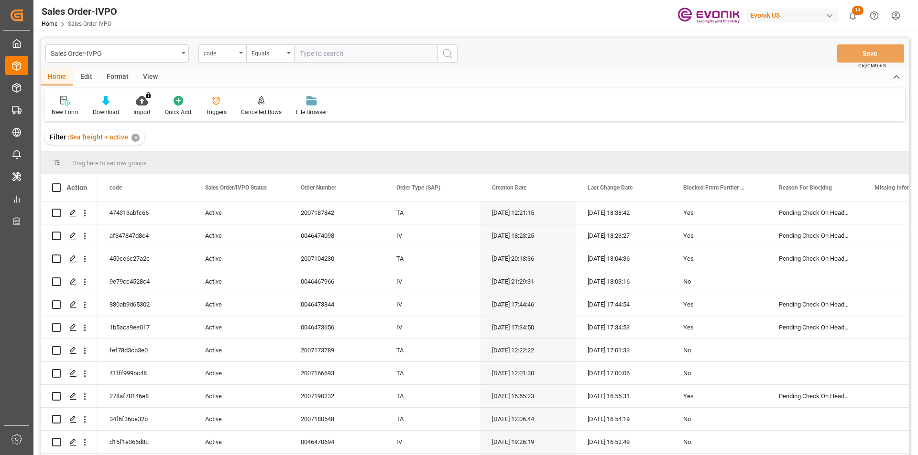
click at [218, 59] on div "code" at bounding box center [222, 53] width 48 height 18
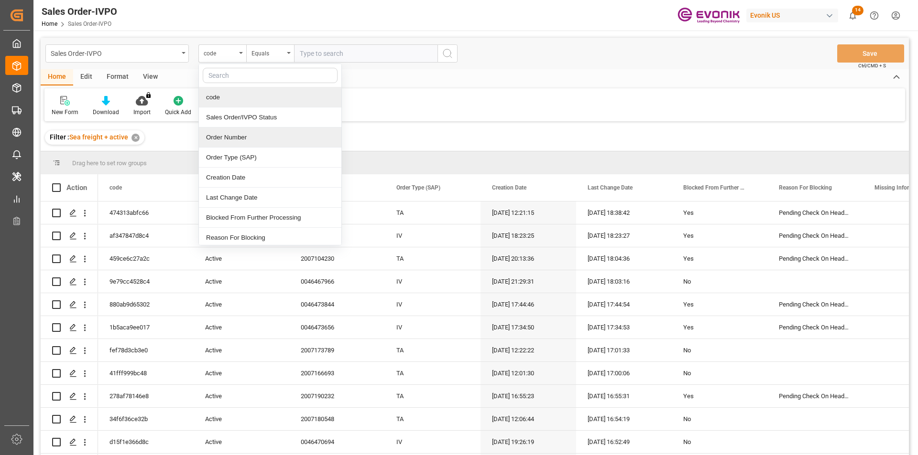
click at [246, 140] on div "Order Number" at bounding box center [270, 138] width 142 height 20
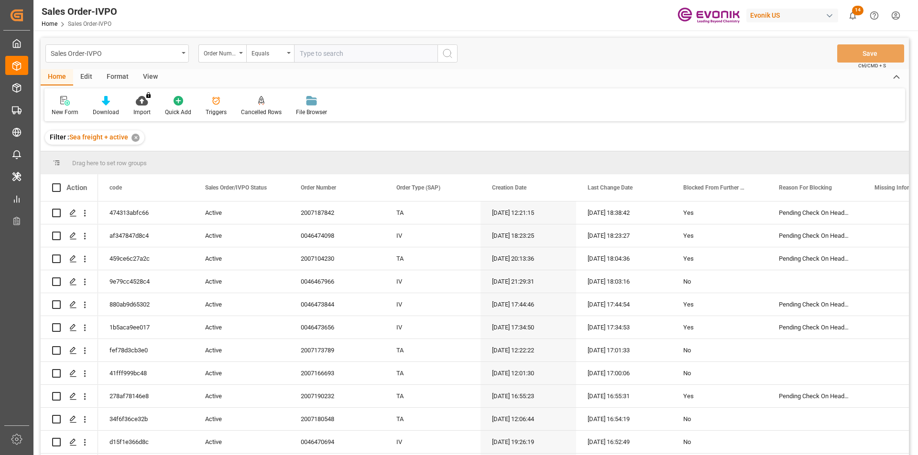
click at [375, 49] on input "text" at bounding box center [365, 53] width 143 height 18
paste input "4006652053"
type input "4006652053"
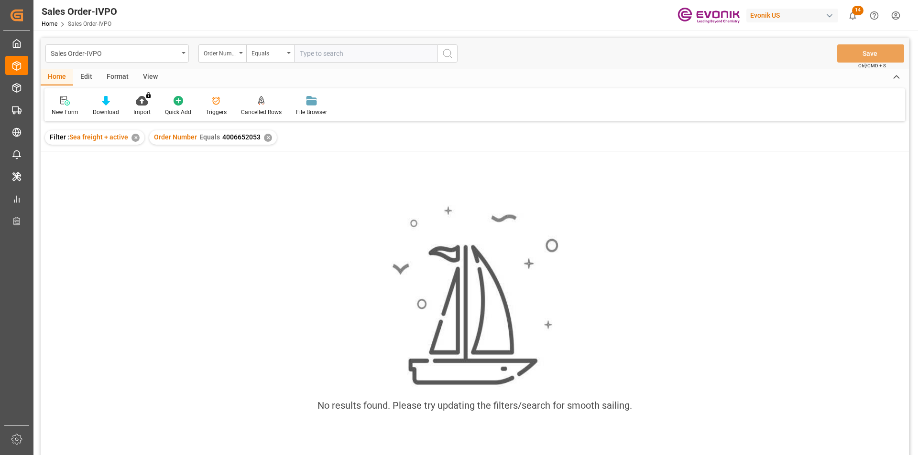
click at [266, 139] on div "✕" at bounding box center [268, 138] width 8 height 8
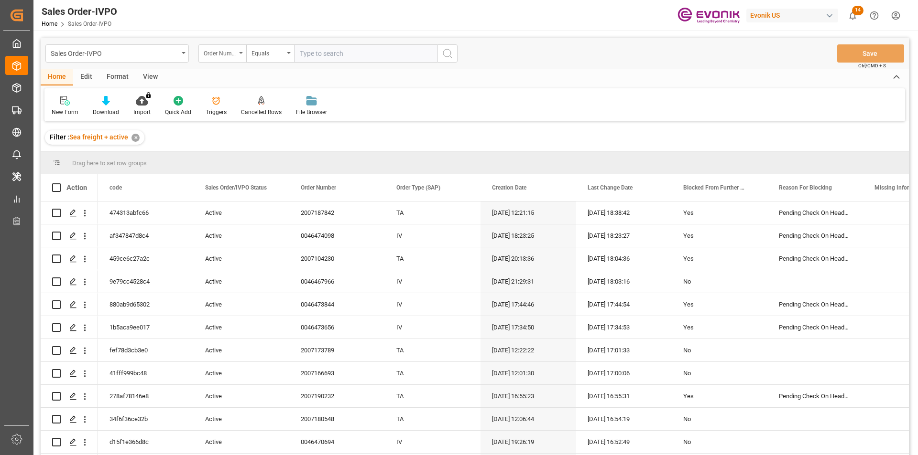
click at [234, 51] on div "Order Number" at bounding box center [220, 52] width 33 height 11
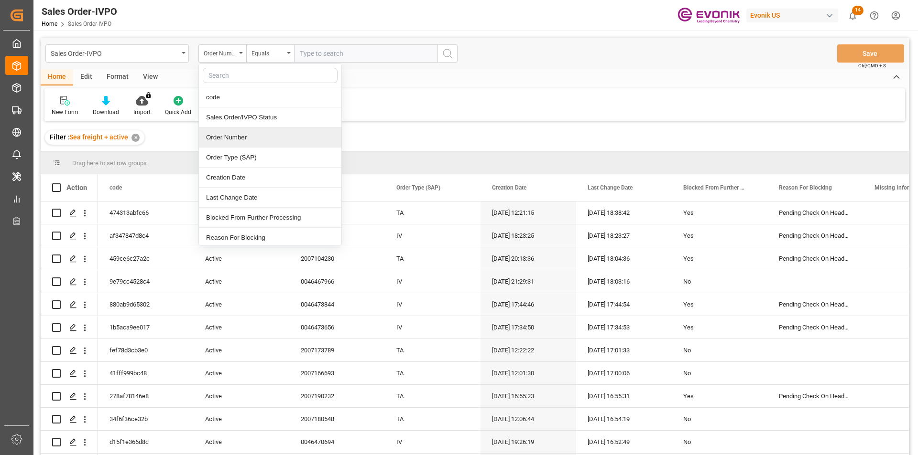
click at [246, 141] on div "Order Number" at bounding box center [270, 138] width 142 height 20
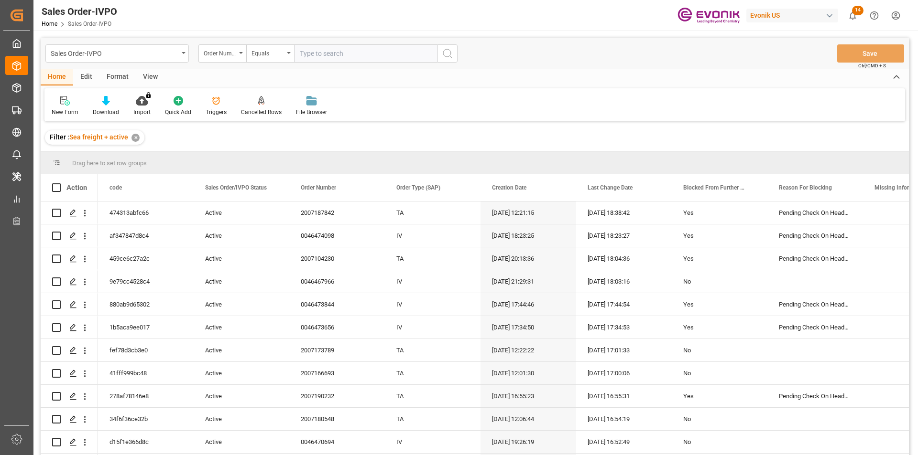
click at [326, 55] on input "text" at bounding box center [365, 53] width 143 height 18
paste input "2007151604"
type input "2007151604"
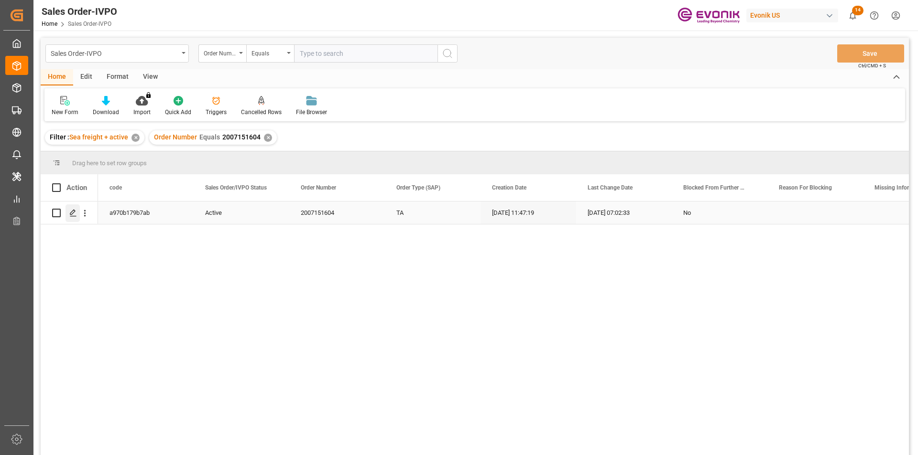
click at [77, 211] on div "Press SPACE to select this row." at bounding box center [72, 214] width 14 height 18
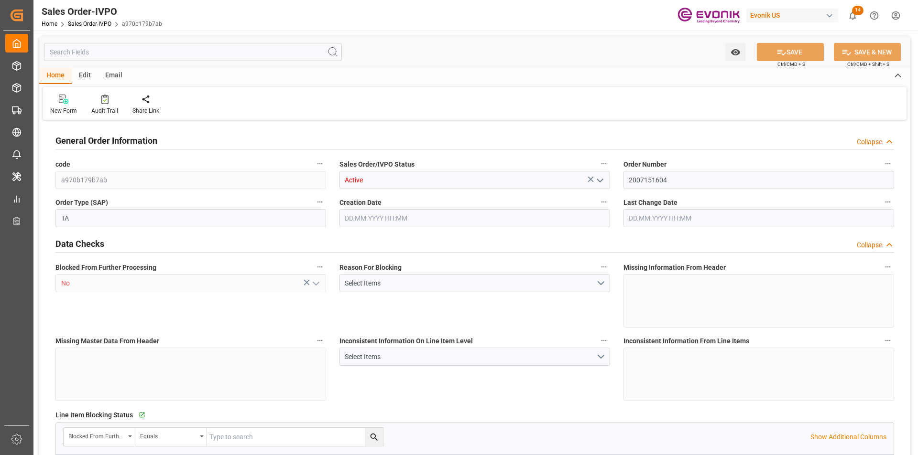
type input "ECGYE"
type input "0"
type input "1"
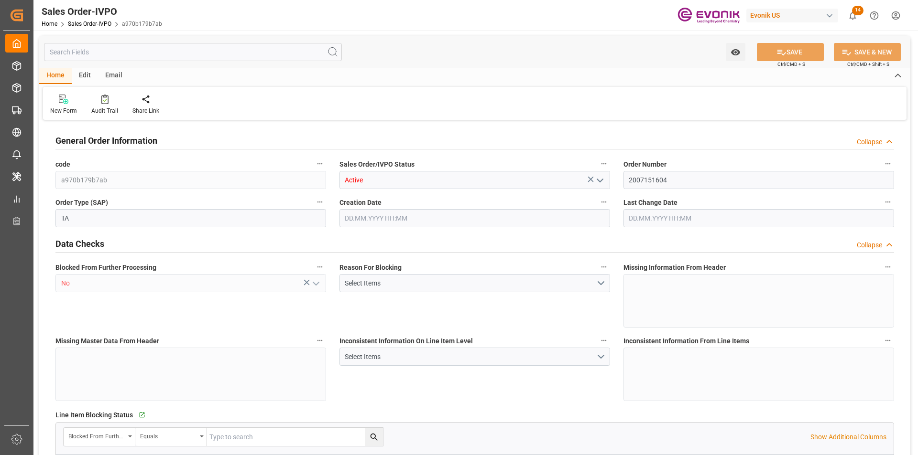
type input "1624.24"
type input "8.6788"
type input "17000"
type input "30"
type input "29.08.2025 11:47"
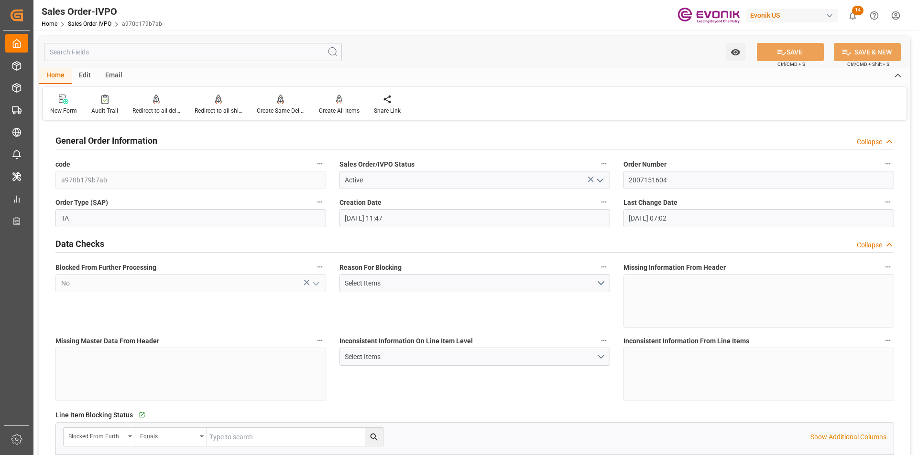
type input "17.09.2025 07:02"
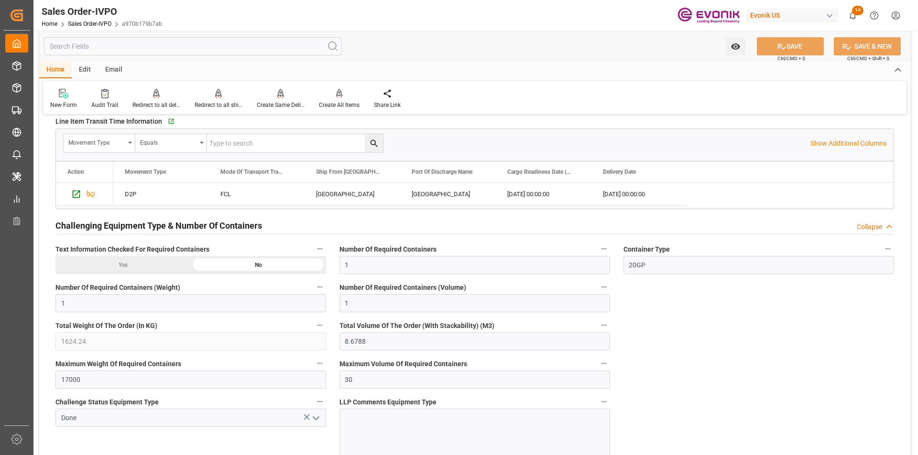
scroll to position [1482, 0]
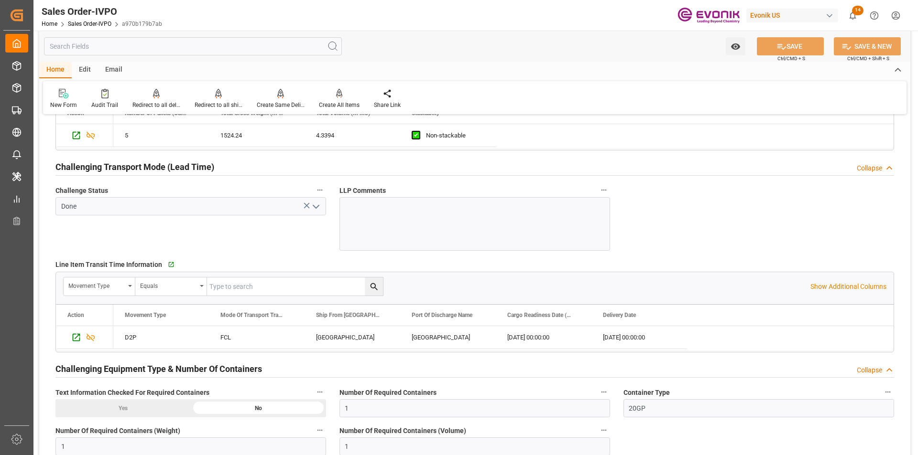
click at [97, 44] on input "text" at bounding box center [193, 46] width 298 height 18
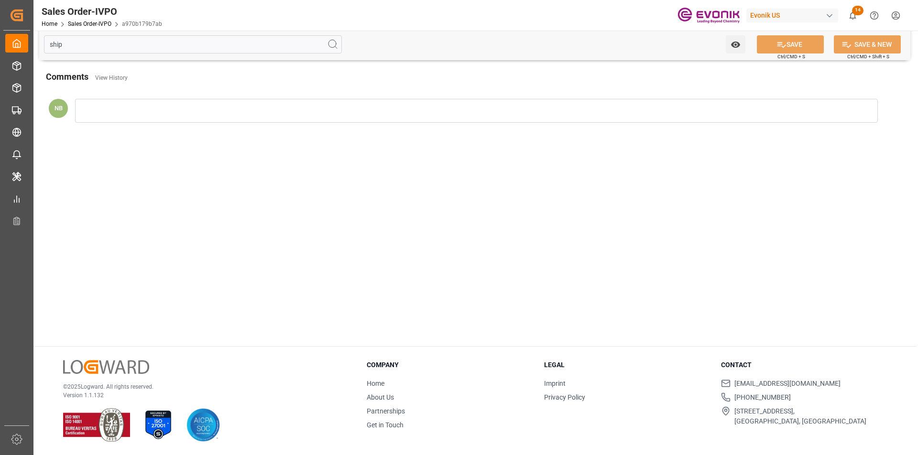
scroll to position [104, 0]
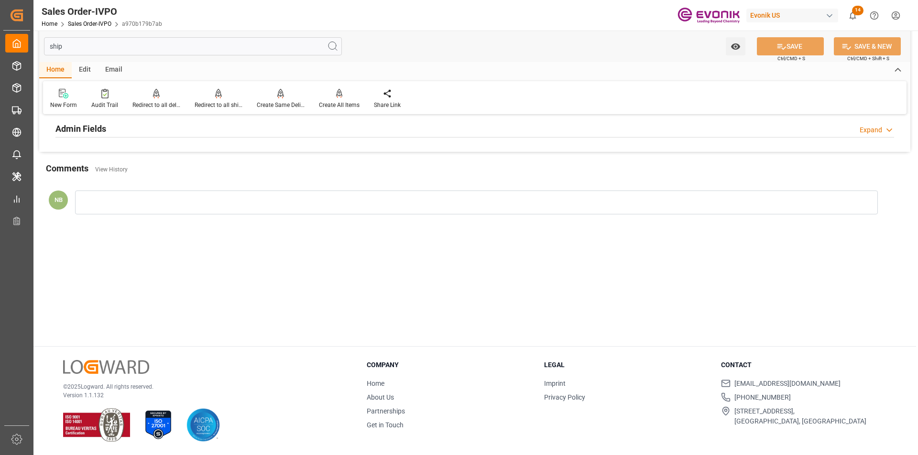
type input "ship"
click at [79, 130] on h2 "Admin Fields" at bounding box center [80, 128] width 51 height 13
drag, startPoint x: 85, startPoint y: 45, endPoint x: 27, endPoint y: 42, distance: 58.0
click at [27, 42] on div "Created by potrace 1.15, written by Peter Selinger 2001-2017 Created by potrace…" at bounding box center [459, 227] width 918 height 455
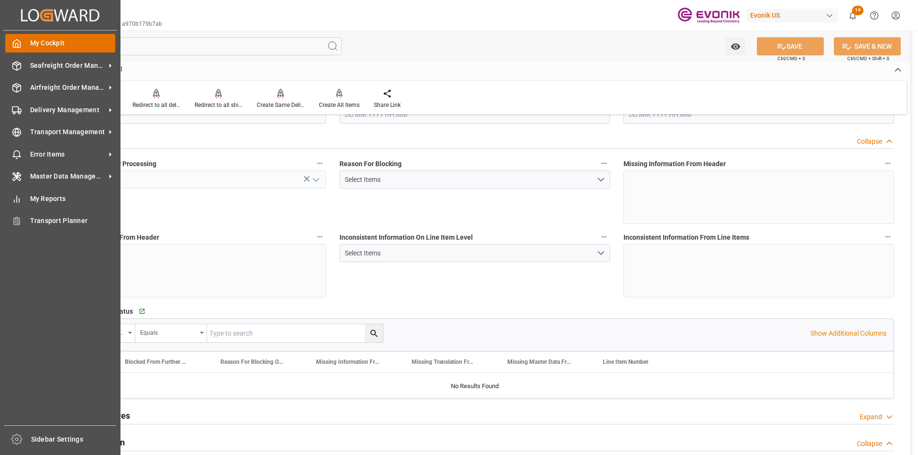
type input "ECGYE"
type input "0"
type input "1"
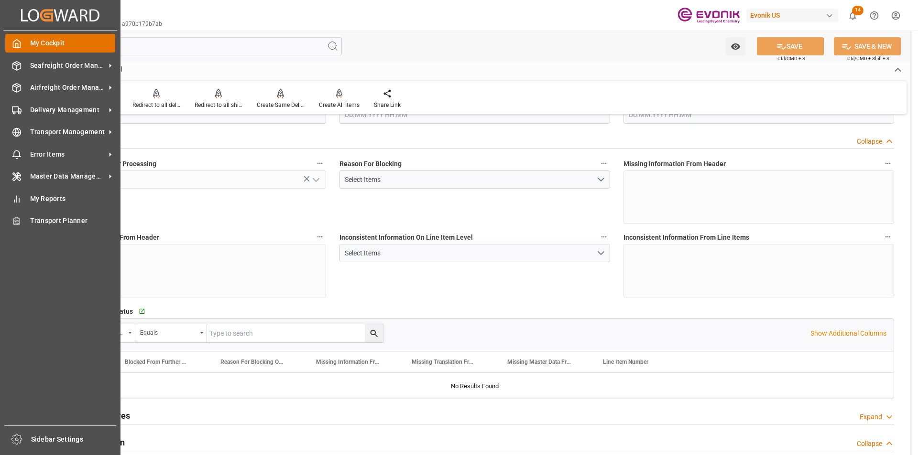
type input "1624.24"
type input "8.6788"
type input "17000"
type input "30"
type input "29.08.2025 11:47"
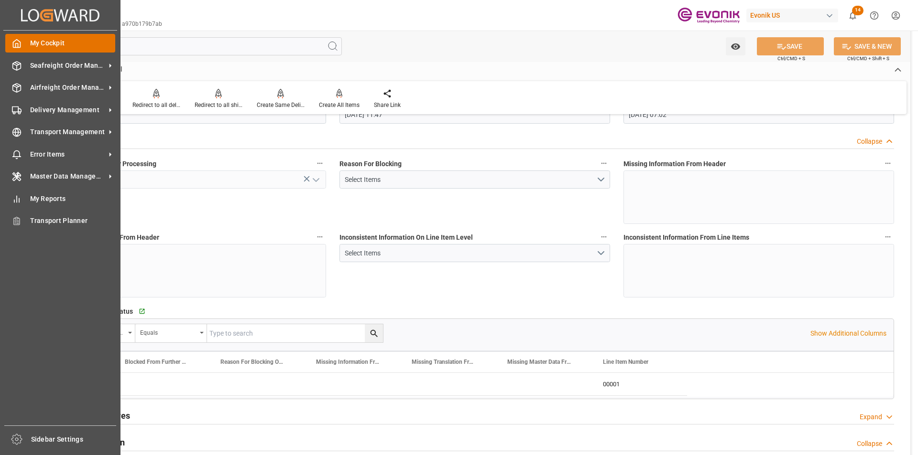
type input "17.09.2025 07:02"
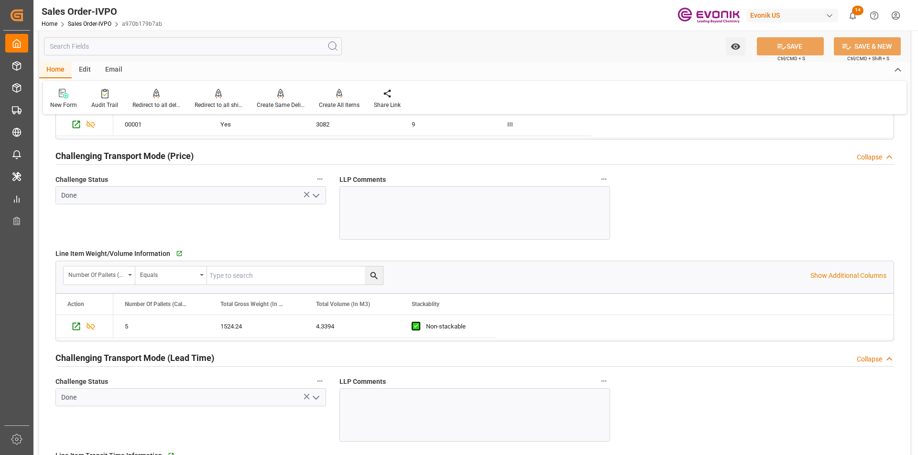
scroll to position [1482, 0]
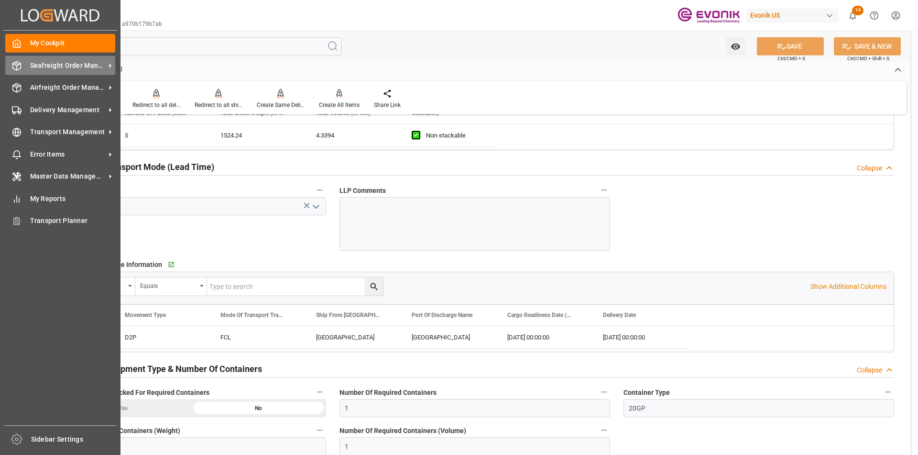
click at [75, 68] on span "Seafreight Order Management" at bounding box center [68, 66] width 76 height 10
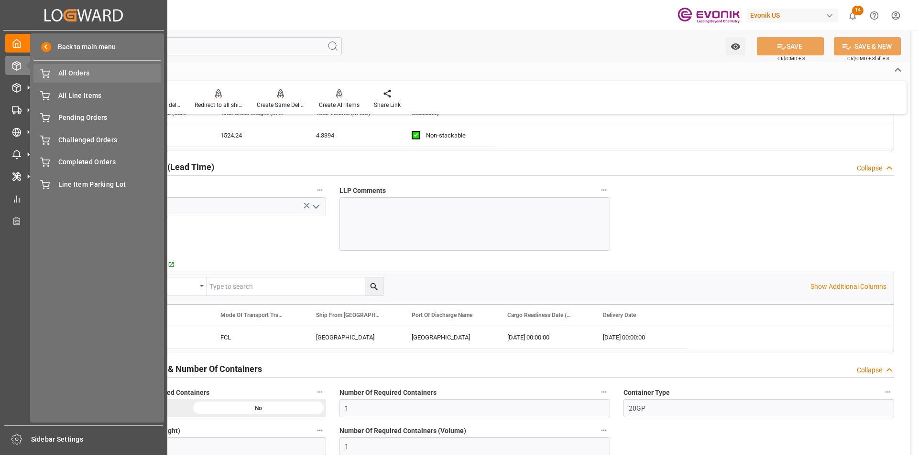
click at [66, 68] on span "All Orders" at bounding box center [109, 73] width 103 height 10
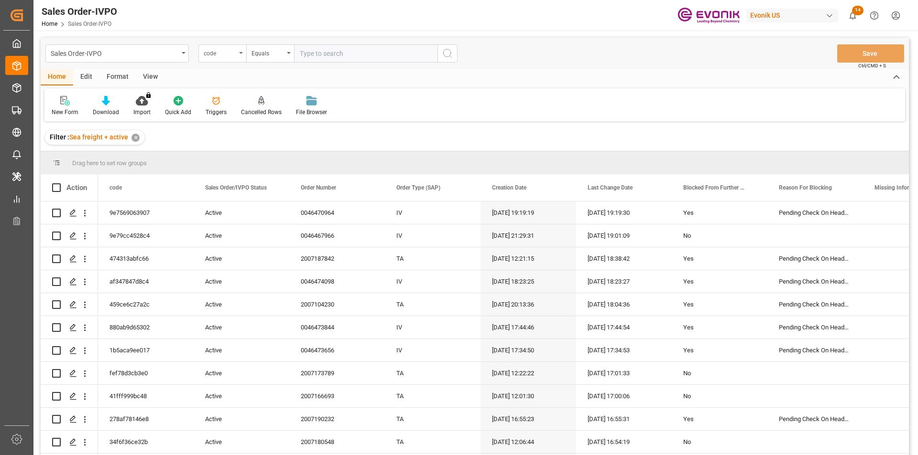
click at [220, 55] on div "code" at bounding box center [220, 52] width 33 height 11
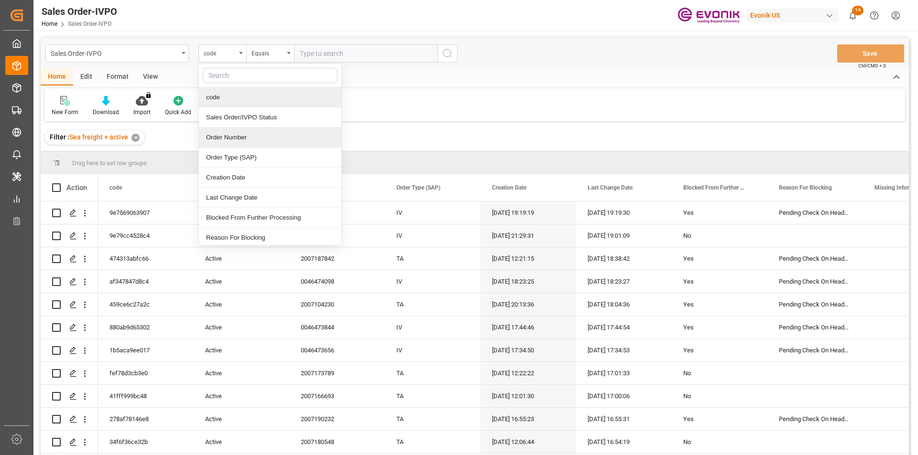
click at [240, 142] on div "Order Number" at bounding box center [270, 138] width 142 height 20
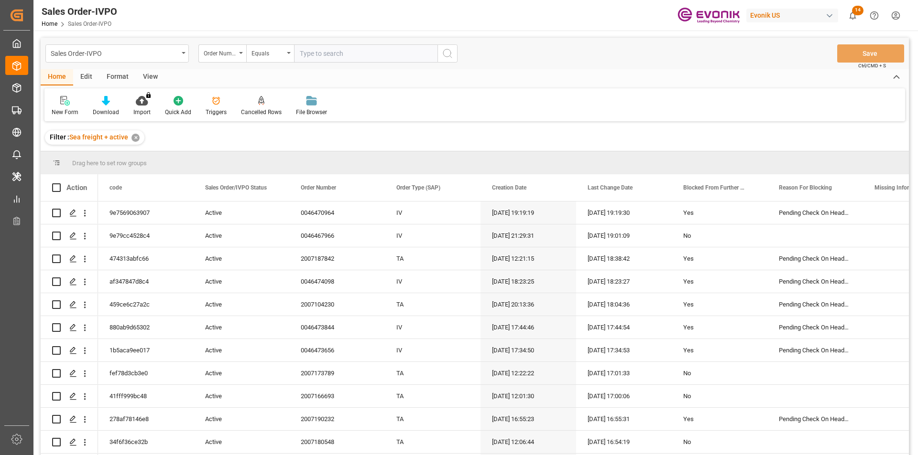
click at [331, 50] on input "text" at bounding box center [365, 53] width 143 height 18
paste input "0046472721"
type input "0046472721"
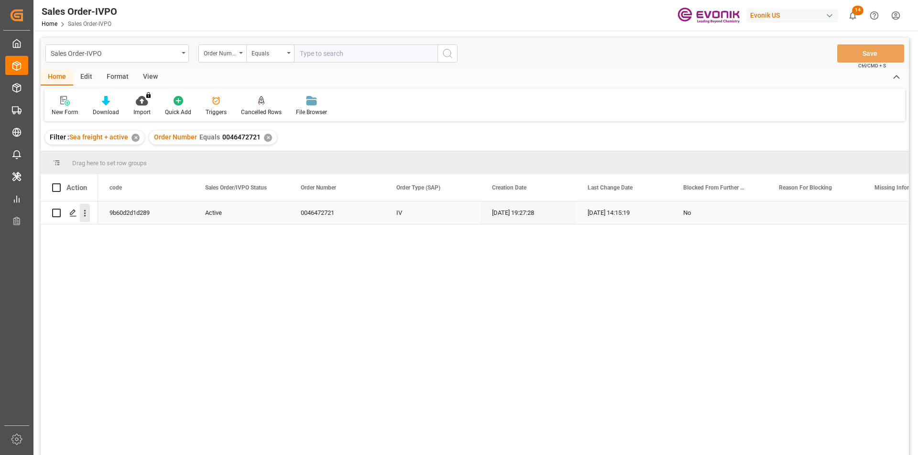
click at [89, 211] on icon "open menu" at bounding box center [85, 213] width 10 height 10
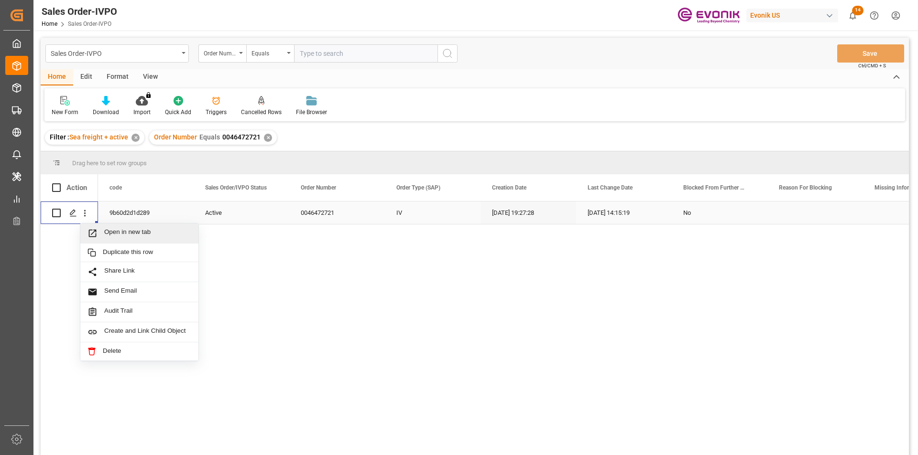
click at [130, 234] on span "Open in new tab" at bounding box center [147, 233] width 87 height 10
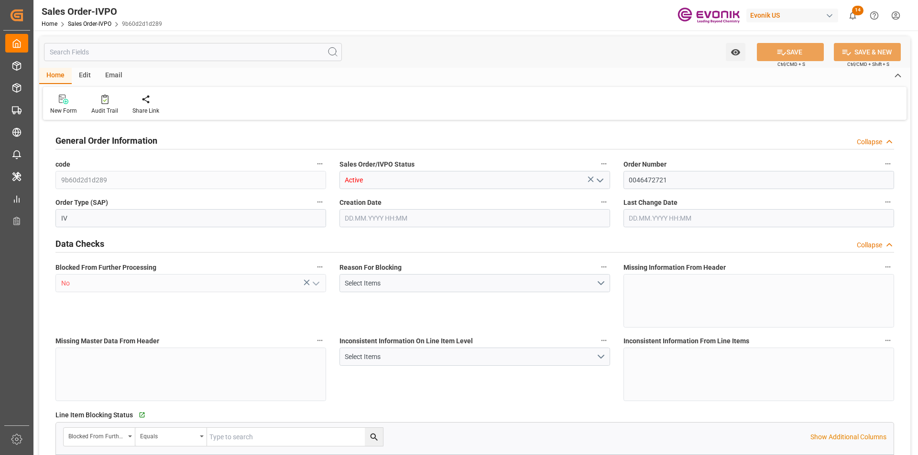
type input "NLRTM"
type input "0"
type input "1"
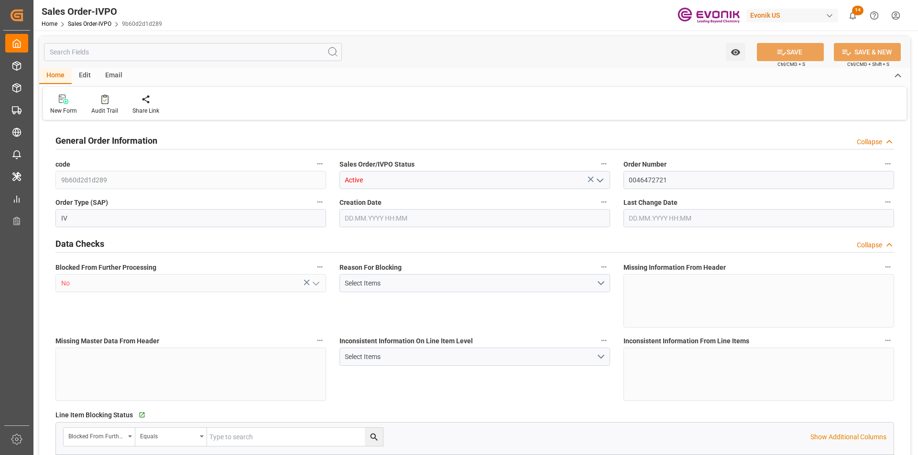
type input "12303"
type input "27.6129"
type input "17000"
type input "30"
type input "[DATE] 19:27"
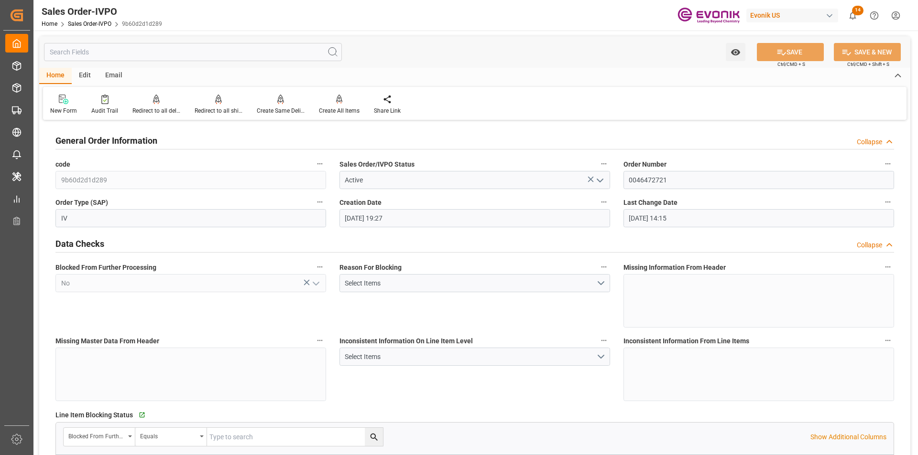
type input "[DATE] 14:15"
